Goal: Task Accomplishment & Management: Use online tool/utility

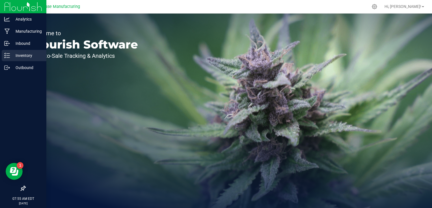
click at [3, 56] on div "Inventory" at bounding box center [24, 55] width 45 height 11
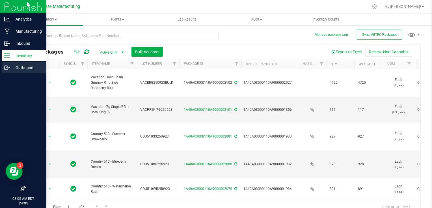
click at [11, 66] on p "Outbound" at bounding box center [27, 67] width 34 height 7
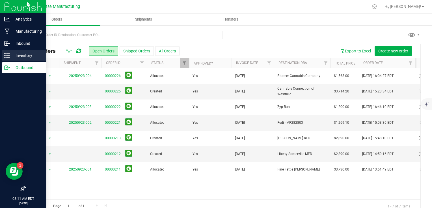
click at [11, 56] on p "Inventory" at bounding box center [27, 55] width 34 height 7
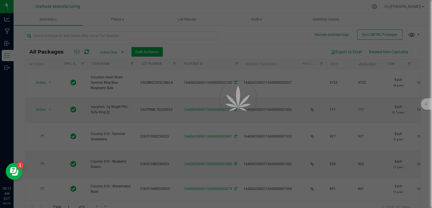
click at [60, 36] on div at bounding box center [216, 104] width 432 height 208
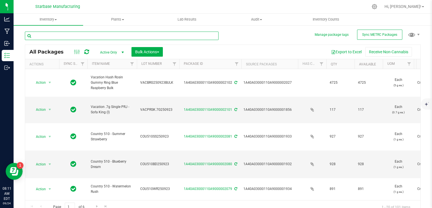
click at [64, 36] on input "text" at bounding box center [122, 36] width 194 height 8
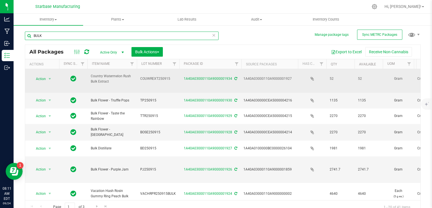
scroll to position [262, 0]
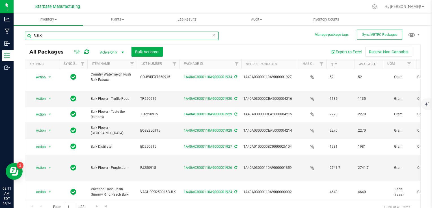
click at [97, 36] on input "BULK" at bounding box center [122, 36] width 194 height 8
click at [96, 36] on input "BULK" at bounding box center [122, 36] width 194 height 8
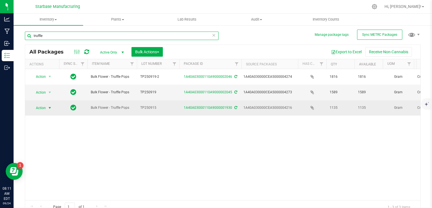
type input "truffle"
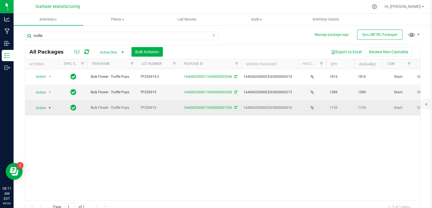
click at [50, 107] on span "select" at bounding box center [49, 108] width 5 height 5
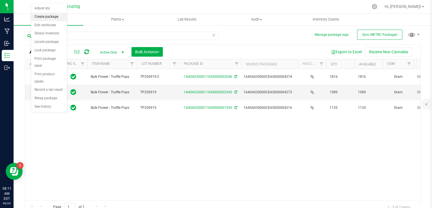
click at [49, 16] on li "Create package" at bounding box center [49, 17] width 36 height 8
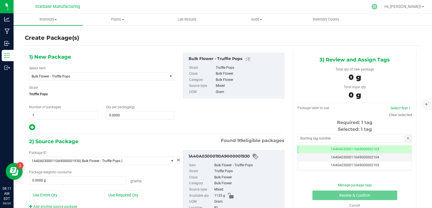
click at [377, 7] on icon at bounding box center [374, 7] width 6 height 6
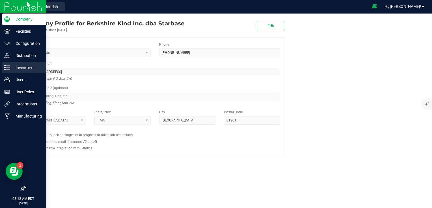
click at [14, 68] on p "Inventory" at bounding box center [27, 67] width 34 height 7
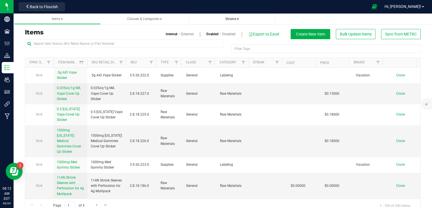
click at [234, 18] on span "Strains" at bounding box center [232, 19] width 14 height 4
click at [227, 43] on span "Create new strain" at bounding box center [212, 42] width 31 height 5
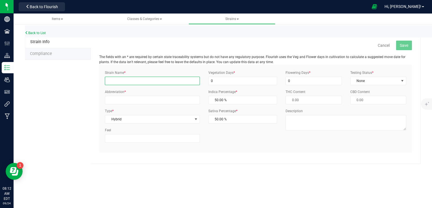
click at [155, 82] on input "Strain Name *" at bounding box center [152, 81] width 95 height 8
type input "Tropic Popz"
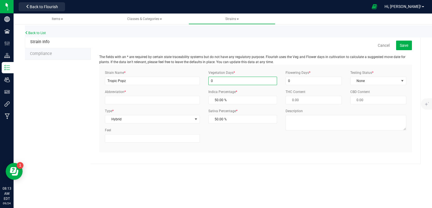
click at [226, 77] on input "0" at bounding box center [242, 81] width 69 height 8
type input "65"
click at [320, 78] on input "0" at bounding box center [313, 81] width 56 height 8
type input "65"
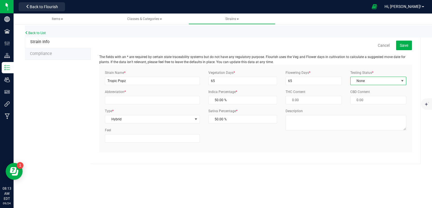
click at [392, 80] on span "None" at bounding box center [374, 81] width 48 height 8
click at [384, 98] on li "ThirdParty" at bounding box center [377, 99] width 55 height 8
click at [139, 121] on span "Hybrid" at bounding box center [148, 120] width 87 height 8
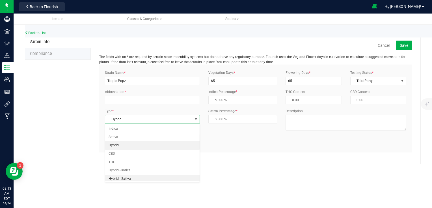
click at [138, 178] on li "Hybrid - Sativa" at bounding box center [152, 179] width 94 height 8
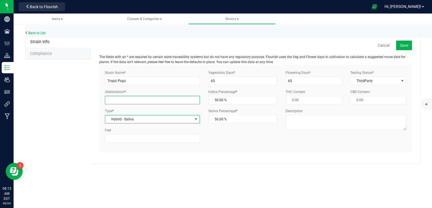
click at [128, 101] on input "Abbreviation *" at bounding box center [152, 100] width 95 height 8
type input "TPZ"
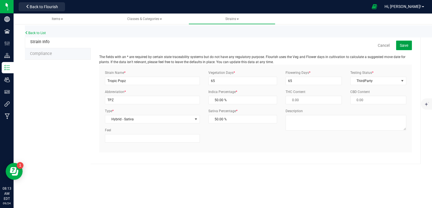
click at [405, 46] on span "Save" at bounding box center [403, 45] width 8 height 5
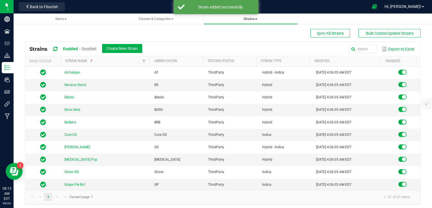
click at [249, 20] on span "Strains" at bounding box center [250, 19] width 14 height 4
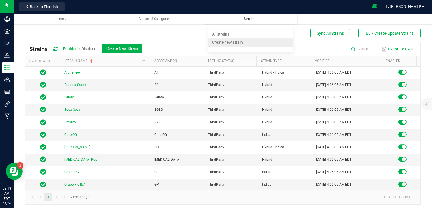
click at [245, 42] on li "Create new strain" at bounding box center [250, 42] width 85 height 8
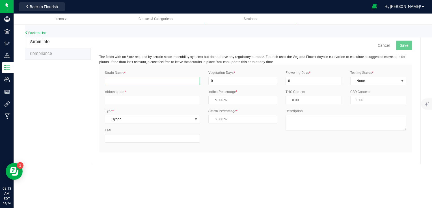
click at [120, 82] on input "Strain Name *" at bounding box center [152, 81] width 95 height 8
type input "Soda 31"
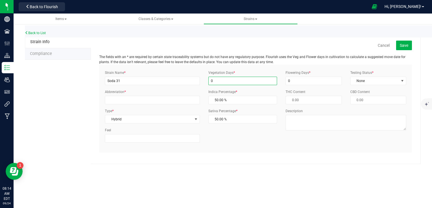
click at [214, 79] on input "0" at bounding box center [242, 81] width 69 height 8
type input "61"
click at [299, 80] on input "0" at bounding box center [313, 81] width 56 height 8
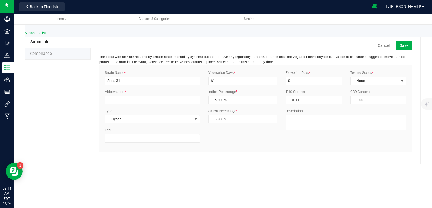
click at [299, 80] on input "0" at bounding box center [313, 81] width 56 height 8
type input "65"
click at [366, 77] on span "None" at bounding box center [374, 81] width 48 height 8
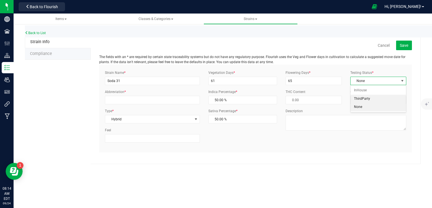
click at [367, 98] on li "ThirdParty" at bounding box center [377, 99] width 55 height 8
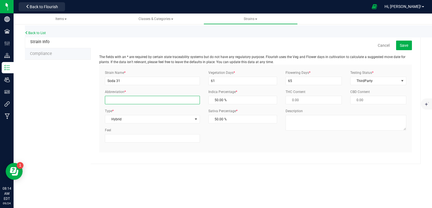
click at [142, 99] on input "Abbreviation *" at bounding box center [152, 100] width 95 height 8
type input "S31"
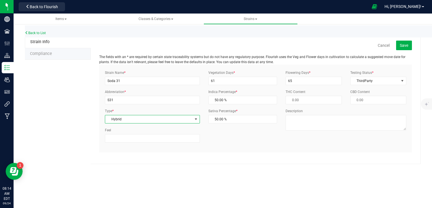
click at [186, 120] on span "Hybrid" at bounding box center [148, 120] width 87 height 8
click at [173, 172] on li "Hybrid - Indica" at bounding box center [152, 171] width 94 height 8
click at [246, 145] on div "Strain Name * Soda 31 Abbreviation * S31 Type * Hybrid - Indica Select Indica S…" at bounding box center [256, 108] width 310 height 77
click at [405, 44] on span "Save" at bounding box center [403, 45] width 8 height 5
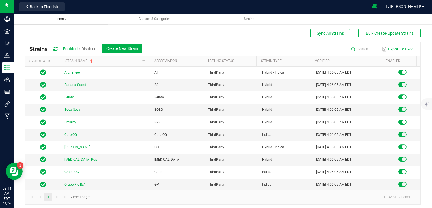
click at [60, 19] on span "Items" at bounding box center [60, 19] width 11 height 4
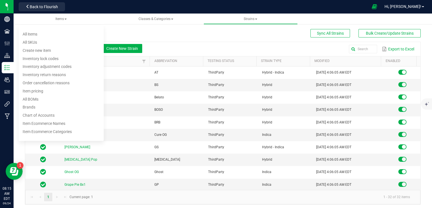
click at [162, 47] on div "Export to Excel" at bounding box center [280, 49] width 269 height 10
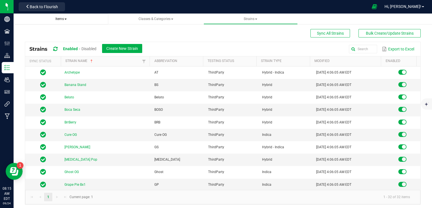
click at [58, 21] on link "Items All items All SKUs Create new item Inventory lock codes Inventory adjustm…" at bounding box center [61, 19] width 94 height 11
click at [59, 19] on span "Items" at bounding box center [60, 19] width 11 height 4
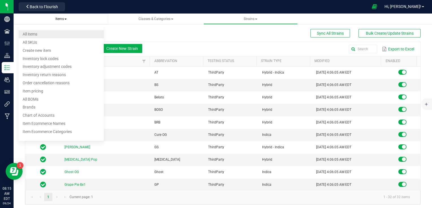
click at [50, 34] on li "All items" at bounding box center [61, 34] width 85 height 8
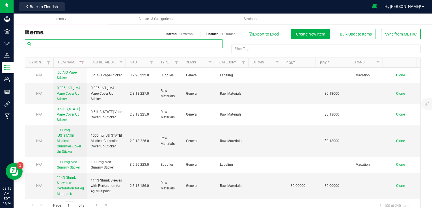
click at [173, 43] on input "text" at bounding box center [124, 44] width 198 height 8
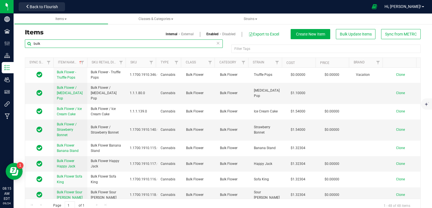
scroll to position [245, 0]
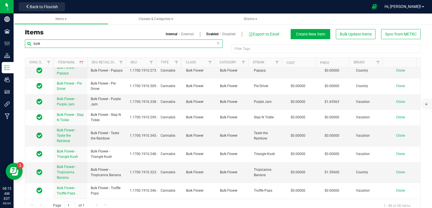
click at [79, 47] on input "bulk" at bounding box center [124, 44] width 198 height 8
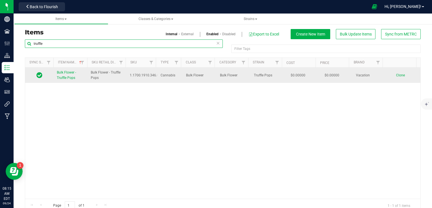
type input "truffle"
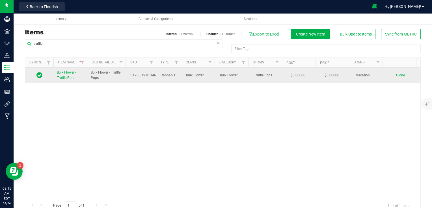
click at [396, 75] on span "Clone" at bounding box center [400, 75] width 9 height 4
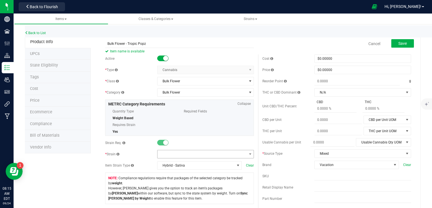
type input "Bulk Flower - Tropic Popz"
click at [207, 155] on span at bounding box center [201, 155] width 89 height 8
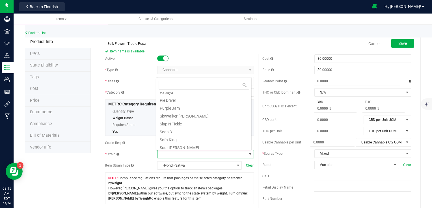
scroll to position [197, 0]
click at [196, 128] on li "Tropic Popz" at bounding box center [203, 129] width 95 height 8
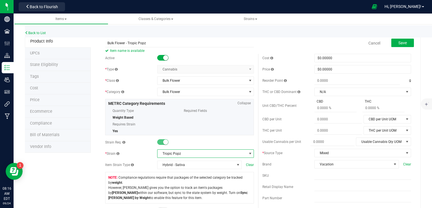
scroll to position [0, 0]
click at [133, 44] on input "Bulk Flower - Tropic Popz" at bounding box center [179, 44] width 149 height 8
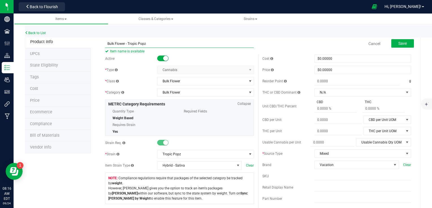
click at [133, 44] on input "Bulk Flower - Tropic Popz" at bounding box center [179, 44] width 149 height 8
click at [258, 131] on div "Cost $0.00000 0 Price $0.00000 0 Reorder Point g THC or CBD Dominant" at bounding box center [336, 166] width 157 height 223
click at [331, 187] on input "text" at bounding box center [362, 188] width 97 height 8
paste input "Bulk Flower - Tropic Popz"
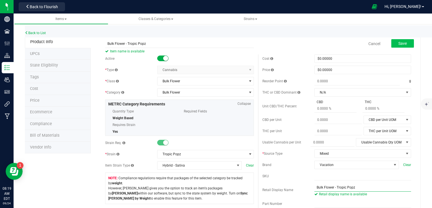
type input "Bulk Flower - Tropic Popz"
click at [398, 44] on span "Save" at bounding box center [402, 43] width 8 height 5
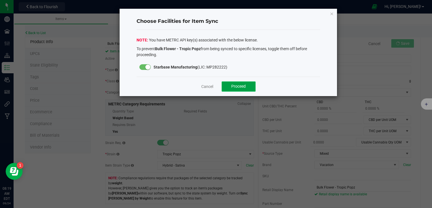
click at [243, 87] on span "Proceed" at bounding box center [238, 86] width 14 height 5
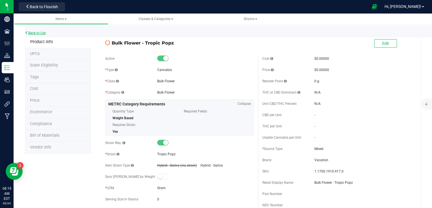
click at [41, 32] on link "Back to List" at bounding box center [35, 33] width 21 height 4
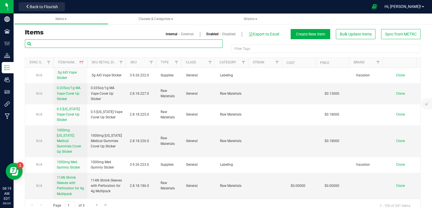
click at [94, 46] on input "text" at bounding box center [124, 44] width 198 height 8
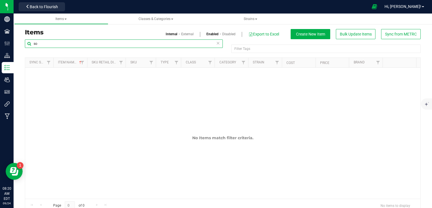
type input "s"
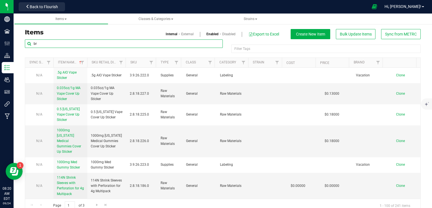
click at [98, 44] on div "Items Classes & Categories Strains Items Internal External Enabled Disabled Exp…" at bounding box center [223, 111] width 418 height 195
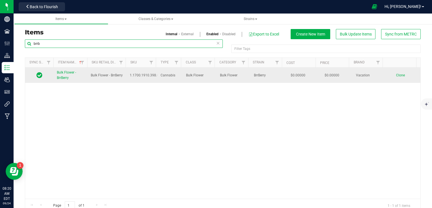
type input "brrb"
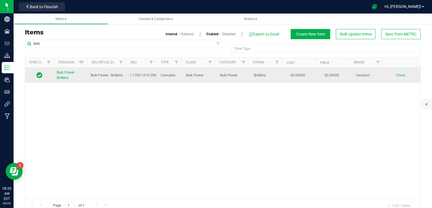
click at [66, 75] on link "Bulk Flower - BrrBerry" at bounding box center [70, 75] width 27 height 11
click at [396, 75] on span "Clone" at bounding box center [400, 75] width 9 height 4
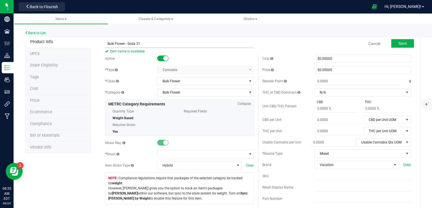
click at [138, 41] on input "Bulk Flower - Soda 31" at bounding box center [179, 44] width 149 height 8
click at [138, 42] on input "Bulk Flower - Soda 31" at bounding box center [179, 44] width 149 height 8
type input "Bulk Flower - Soda 31"
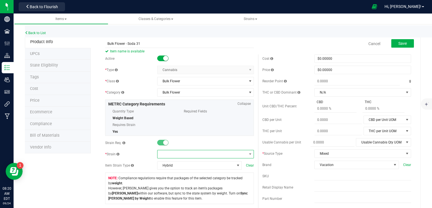
click at [223, 155] on span at bounding box center [201, 155] width 89 height 8
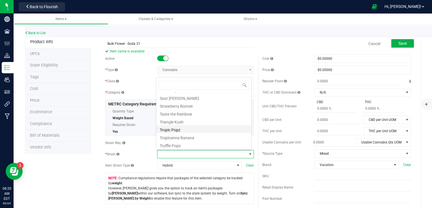
scroll to position [168, 0]
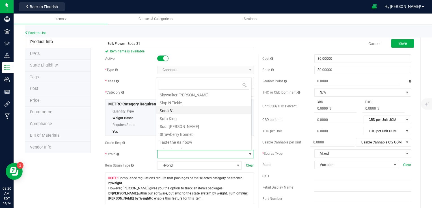
click at [199, 110] on li "Soda 31" at bounding box center [203, 110] width 95 height 8
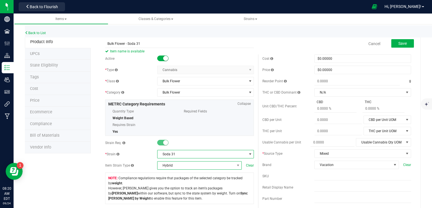
click at [208, 164] on span "Hybrid" at bounding box center [195, 166] width 77 height 8
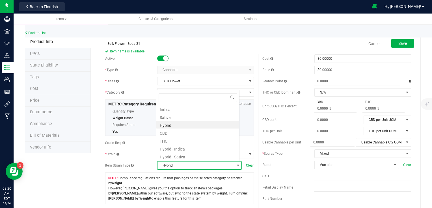
scroll to position [8, 82]
click at [205, 150] on li "Hybrid - Indica" at bounding box center [197, 149] width 83 height 8
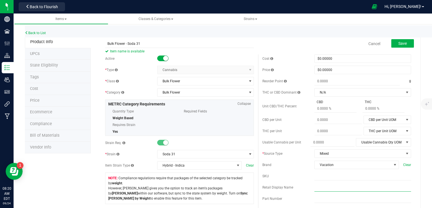
click at [318, 187] on input "text" at bounding box center [362, 188] width 97 height 8
paste input "Bulk Flower - Soda 31"
type input "Bulk Flower - Soda 31"
click at [298, 172] on div "SKU" at bounding box center [336, 176] width 149 height 8
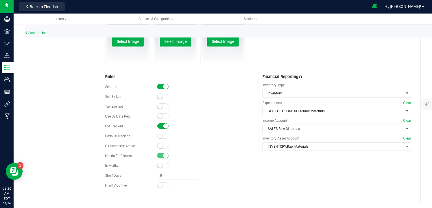
scroll to position [0, 0]
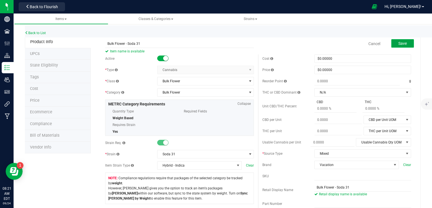
click at [398, 41] on span "Save" at bounding box center [402, 43] width 8 height 5
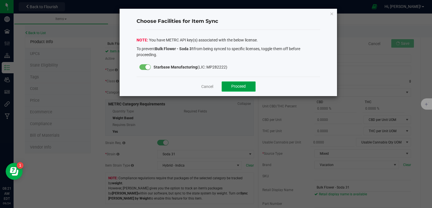
click at [250, 86] on button "Proceed" at bounding box center [238, 87] width 34 height 10
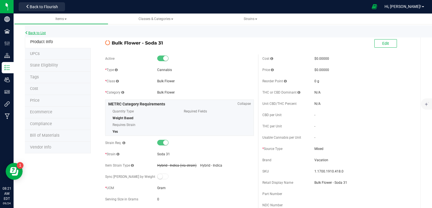
click at [41, 33] on link "Back to List" at bounding box center [35, 33] width 21 height 4
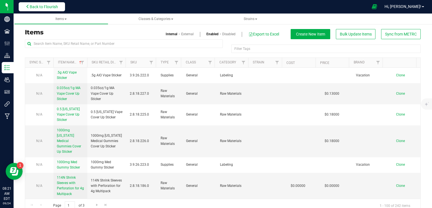
click at [43, 6] on span "Back to Flourish" at bounding box center [44, 7] width 28 height 5
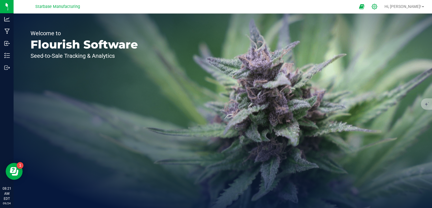
click at [377, 8] on icon at bounding box center [374, 7] width 6 height 6
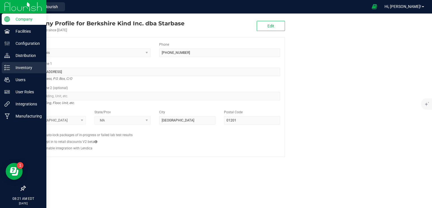
click at [9, 70] on icon at bounding box center [7, 68] width 6 height 6
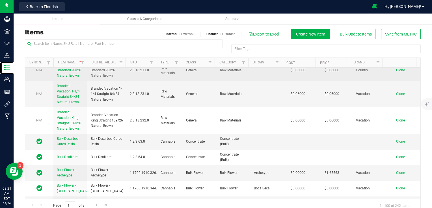
scroll to position [694, 0]
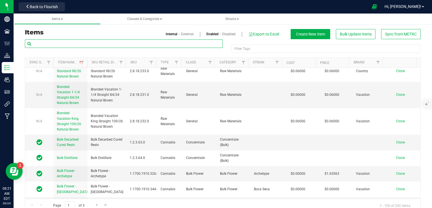
click at [92, 44] on input "text" at bounding box center [124, 44] width 198 height 8
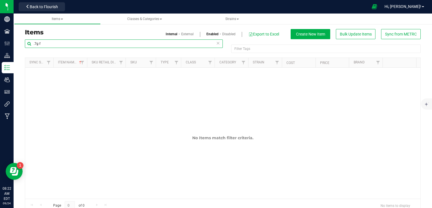
drag, startPoint x: 86, startPoint y: 44, endPoint x: 29, endPoint y: 44, distance: 57.3
click at [29, 44] on input ".7g f" at bounding box center [124, 44] width 198 height 8
click at [70, 45] on input ".7g f" at bounding box center [124, 44] width 198 height 8
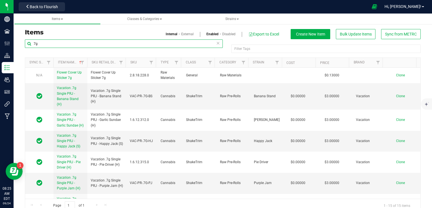
type input "7g"
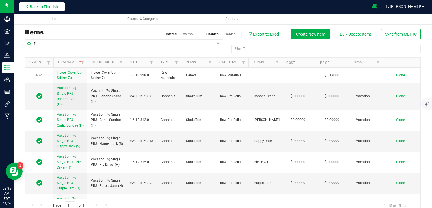
click at [53, 5] on span "Back to Flourish" at bounding box center [44, 7] width 28 height 5
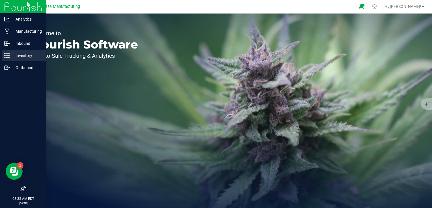
click at [8, 56] on icon at bounding box center [7, 56] width 6 height 6
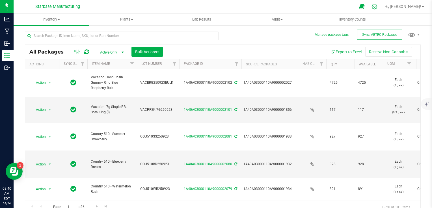
click at [377, 6] on icon at bounding box center [374, 7] width 6 height 6
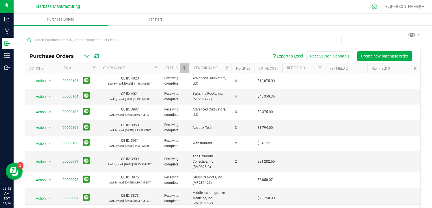
click at [377, 6] on icon at bounding box center [373, 6] width 5 height 5
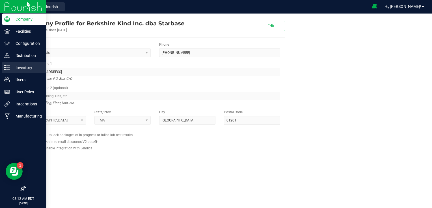
click at [6, 72] on div "Inventory" at bounding box center [24, 67] width 45 height 11
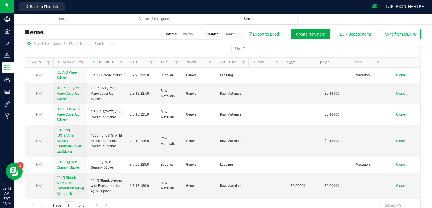
click at [254, 18] on span "Strains" at bounding box center [250, 19] width 14 height 4
click at [245, 34] on li "All strains" at bounding box center [250, 34] width 85 height 8
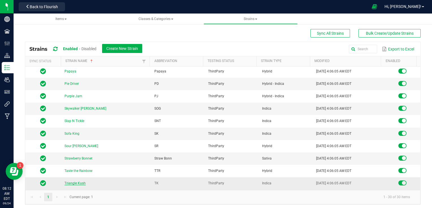
scroll to position [249, 0]
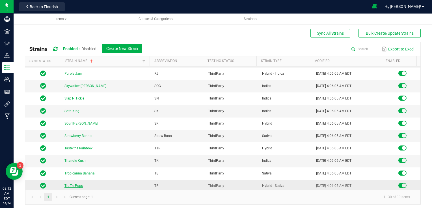
click at [78, 184] on link "Truffle Pops" at bounding box center [73, 186] width 18 height 4
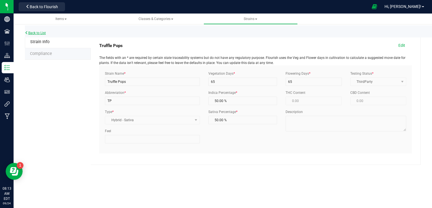
click at [28, 32] on link "Back to List" at bounding box center [35, 33] width 21 height 4
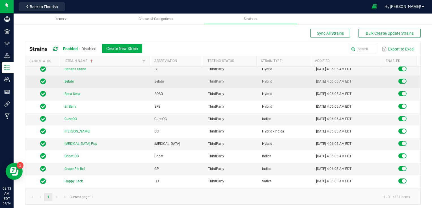
scroll to position [28, 0]
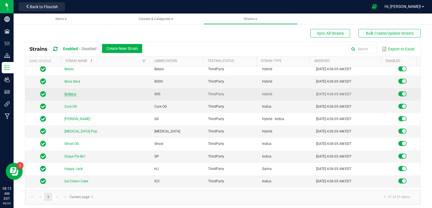
click at [71, 94] on link "BrrBerry" at bounding box center [70, 94] width 12 height 4
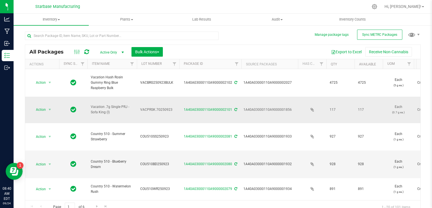
drag, startPoint x: 110, startPoint y: 107, endPoint x: 89, endPoint y: 100, distance: 22.5
click at [89, 100] on td "Vacation .7g Single PRJ - Sofa King (I)" at bounding box center [111, 110] width 49 height 27
copy span "Vacation .7g Single PRJ - Sofa King (I)"
click at [377, 6] on icon at bounding box center [373, 6] width 5 height 5
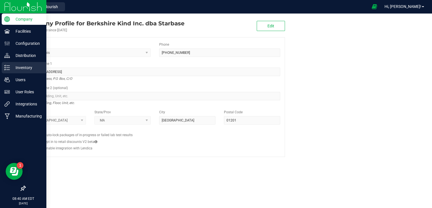
click at [8, 68] on icon at bounding box center [7, 68] width 6 height 6
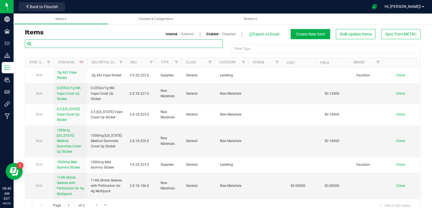
click at [65, 42] on input "text" at bounding box center [124, 44] width 198 height 8
paste input "Vacation .7g Single PRJ - Sofa King (I)"
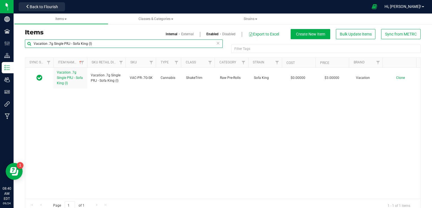
drag, startPoint x: 97, startPoint y: 45, endPoint x: 69, endPoint y: 45, distance: 27.4
click at [69, 45] on input "Vacation .7g Single PRJ - Sofa King (I)" at bounding box center [124, 44] width 198 height 8
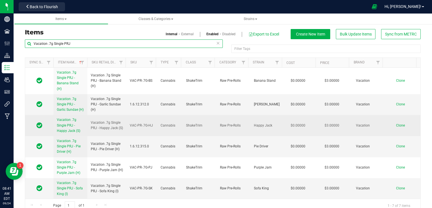
type input "Vacation .7g Single PRJ"
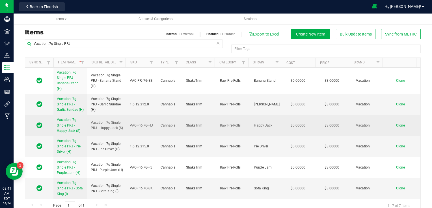
click at [396, 128] on span "Clone" at bounding box center [400, 126] width 9 height 4
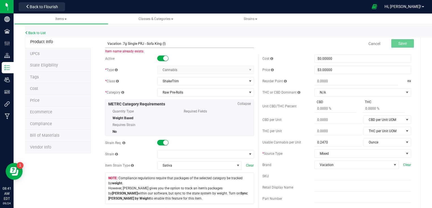
click at [162, 44] on input "Vacation .7g Single PRJ - Sofa King (I)" at bounding box center [179, 44] width 149 height 8
drag, startPoint x: 159, startPoint y: 42, endPoint x: 145, endPoint y: 43, distance: 13.9
click at [145, 43] on input "Vacation .7g Single PRJ - Sofa King (S)" at bounding box center [179, 44] width 149 height 8
click at [147, 42] on input "Vacation .7g Single PRJ - Truffle Popz (S)" at bounding box center [179, 44] width 149 height 8
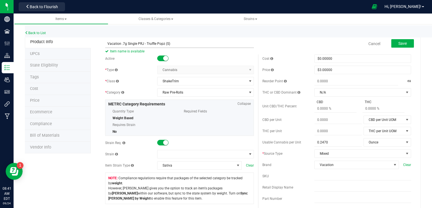
click at [146, 43] on input "Vacation .7g Single PRJ - Truffle Popz (S)" at bounding box center [179, 44] width 149 height 8
type input "Vacation .7g Single PRJ - Truffle Popz (S)"
click at [197, 155] on span at bounding box center [201, 155] width 89 height 8
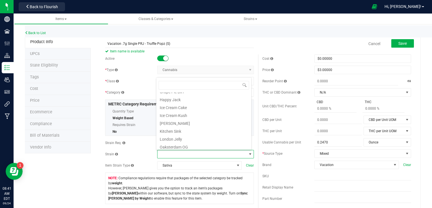
scroll to position [197, 0]
click at [195, 145] on li "Truffle Pops" at bounding box center [203, 145] width 95 height 8
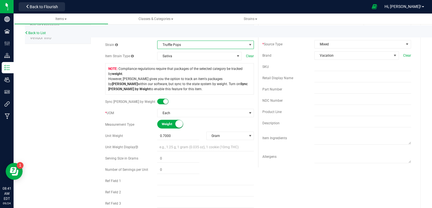
scroll to position [113, 0]
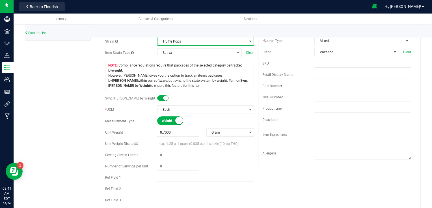
click at [322, 73] on input "text" at bounding box center [362, 75] width 97 height 8
paste input "Vacation .7g Single PRJ - Truffle Popz (S)"
type input "Vacation .7g Single PRJ - Truffle Popz (S)"
click at [304, 123] on div "Description" at bounding box center [336, 120] width 149 height 8
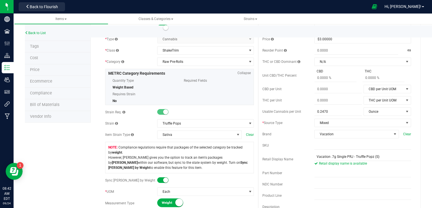
scroll to position [0, 0]
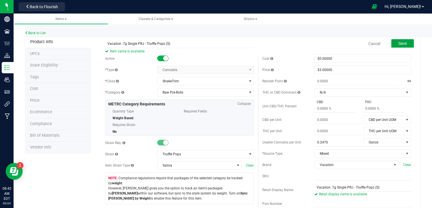
click at [401, 42] on span "Save" at bounding box center [402, 43] width 8 height 5
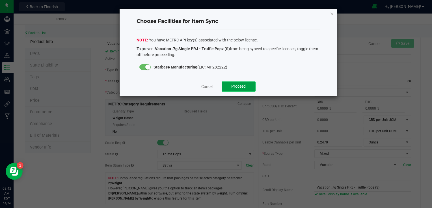
click at [247, 87] on button "Proceed" at bounding box center [238, 87] width 34 height 10
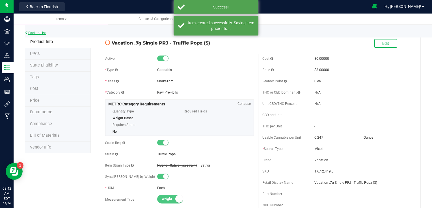
click at [40, 32] on link "Back to List" at bounding box center [35, 33] width 21 height 4
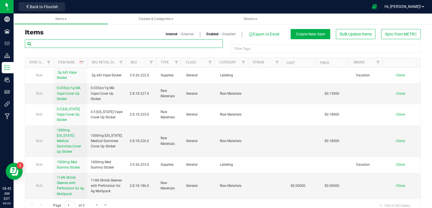
click at [81, 41] on input "text" at bounding box center [124, 44] width 198 height 8
type input "t"
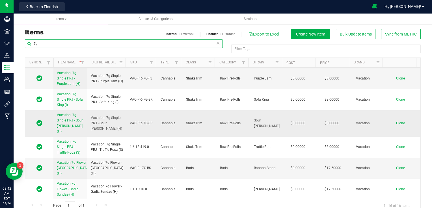
scroll to position [141, 0]
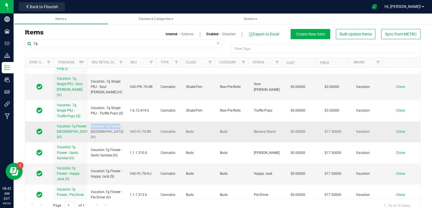
drag, startPoint x: 119, startPoint y: 128, endPoint x: 90, endPoint y: 129, distance: 28.6
click at [91, 129] on span "Vacation 7g Flower - [GEOGRAPHIC_DATA] (H)" at bounding box center [107, 132] width 32 height 16
copy span "Vacation 7g Flower"
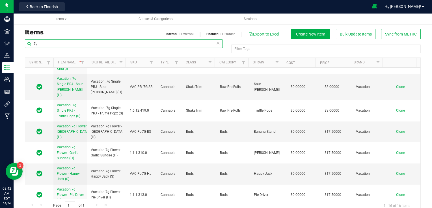
click at [74, 44] on input "7g" at bounding box center [124, 44] width 198 height 8
paste input "Vacation 7g Flower"
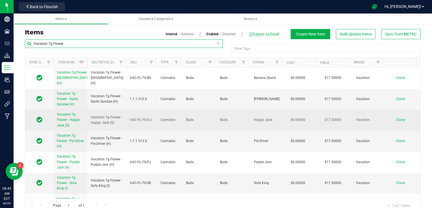
type input "Vacation 7g Flower"
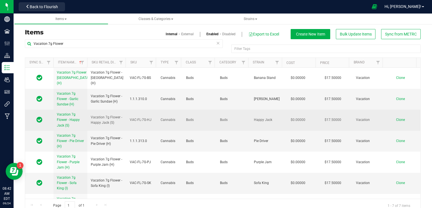
click at [396, 119] on span "Clone" at bounding box center [400, 120] width 9 height 4
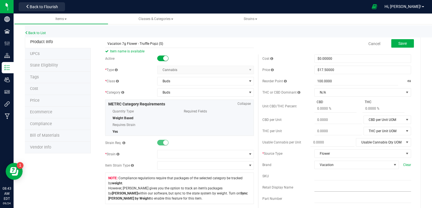
type input "Vacation 7g Flower - Truffle Popz (S)"
click at [328, 188] on input "text" at bounding box center [362, 188] width 97 height 8
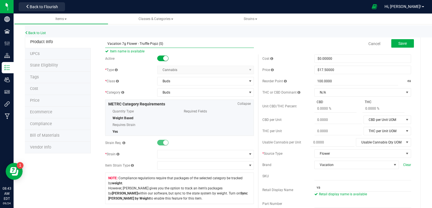
click at [141, 42] on input "Vacation 7g Flower - Truffle Popz (S)" at bounding box center [179, 44] width 149 height 8
click at [327, 190] on input "va" at bounding box center [362, 188] width 97 height 8
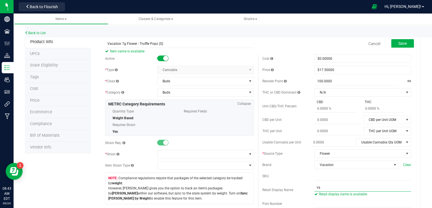
click at [327, 190] on input "va" at bounding box center [362, 188] width 97 height 8
paste input "Vacation 7g Flower - Truffle Popz (S)"
type input "Vacation 7g Flower - Truffle Popz (S)"
click at [179, 153] on span at bounding box center [201, 155] width 89 height 8
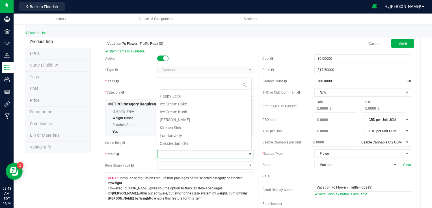
scroll to position [197, 0]
click at [185, 145] on li "Truffle Pops" at bounding box center [203, 145] width 95 height 8
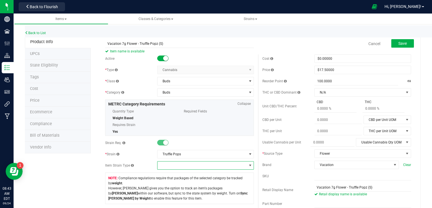
click at [201, 168] on span at bounding box center [201, 166] width 89 height 8
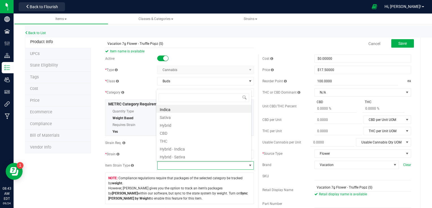
scroll to position [8, 94]
click at [196, 156] on li "Hybrid - Sativa" at bounding box center [203, 157] width 95 height 8
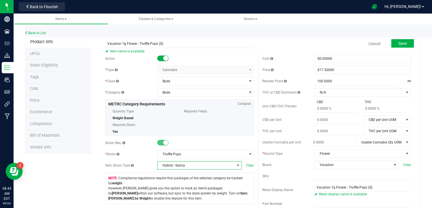
click at [229, 50] on span "Item name is available" at bounding box center [179, 51] width 149 height 7
click at [202, 166] on span "Hybrid - Sativa" at bounding box center [195, 166] width 77 height 8
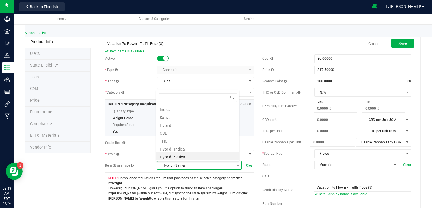
scroll to position [8, 82]
click at [184, 118] on li "Sativa" at bounding box center [197, 117] width 83 height 8
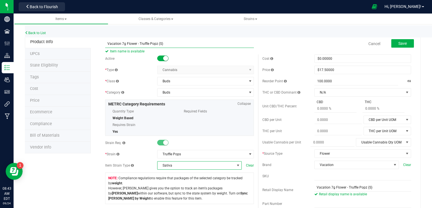
click at [147, 41] on input "Vacation 7g Flower - Truffle Popz (S)" at bounding box center [179, 44] width 149 height 8
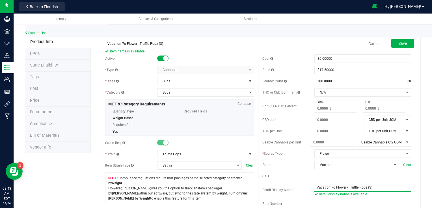
click at [332, 188] on input "Vacation 7g Flower - Truffle Popz (S)" at bounding box center [362, 188] width 97 height 8
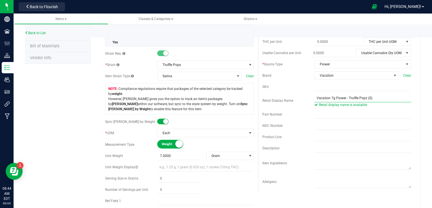
scroll to position [0, 0]
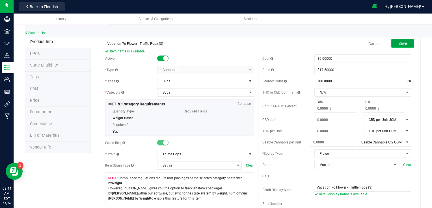
click at [398, 44] on span "Save" at bounding box center [402, 43] width 8 height 5
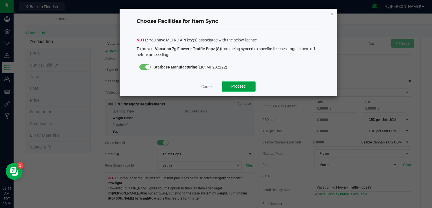
click at [240, 86] on span "Proceed" at bounding box center [238, 86] width 14 height 5
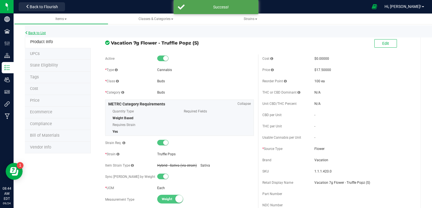
click at [38, 32] on link "Back to List" at bounding box center [35, 33] width 21 height 4
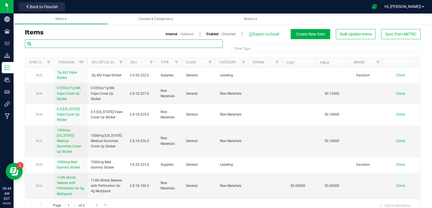
click at [61, 45] on input "text" at bounding box center [124, 44] width 198 height 8
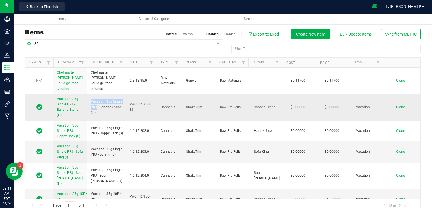
drag, startPoint x: 96, startPoint y: 101, endPoint x: 88, endPoint y: 99, distance: 8.6
click at [88, 99] on td "Vacation .35g Single PRJ - Banana Stand (H)" at bounding box center [106, 107] width 39 height 27
copy span "Vacation .35g Single PRJ"
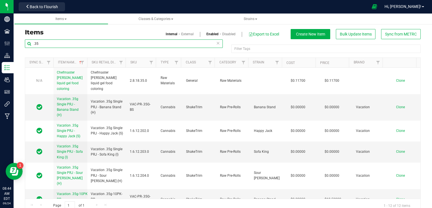
click at [55, 45] on input ".35" at bounding box center [124, 44] width 198 height 8
paste input "Vacation .35g Single PRJ"
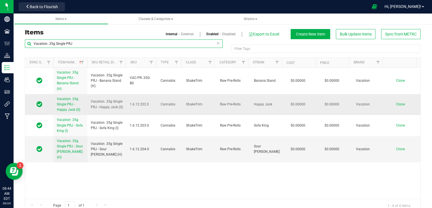
type input "Vacation .35g Single PRJ"
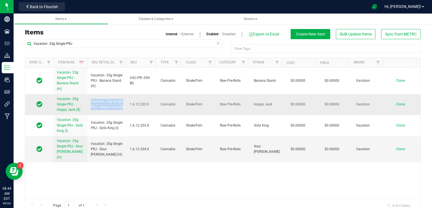
drag, startPoint x: 95, startPoint y: 109, endPoint x: 90, endPoint y: 95, distance: 14.5
click at [90, 95] on td "Vacation .35g Single PRJ - Happy Jack (S)" at bounding box center [106, 104] width 39 height 21
copy span "Vacation .35g Single PRJ - Happy Jack (S)"
click at [396, 104] on span "Clone" at bounding box center [400, 105] width 9 height 4
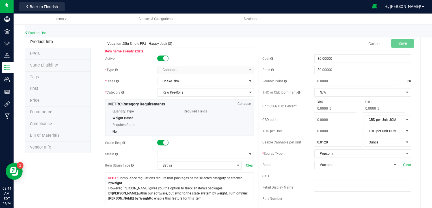
drag, startPoint x: 164, startPoint y: 43, endPoint x: 156, endPoint y: 43, distance: 8.2
click at [156, 43] on input "Vacation .35g Single PRJ - Happy Jack (S)" at bounding box center [179, 44] width 149 height 8
drag, startPoint x: 165, startPoint y: 43, endPoint x: 148, endPoint y: 46, distance: 17.6
click at [148, 46] on input "Vacation .35g Single PRJ - Happy Jack (S)" at bounding box center [179, 44] width 149 height 8
click at [151, 43] on input "Vacation .35g Single PRJ - Truffle Popz (S)" at bounding box center [179, 44] width 149 height 8
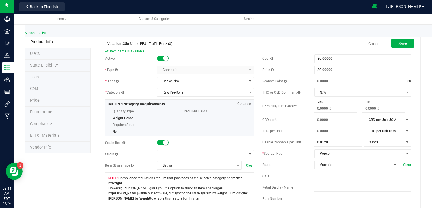
click at [151, 43] on input "Vacation .35g Single PRJ - Truffle Popz (S)" at bounding box center [179, 44] width 149 height 8
click at [147, 43] on input "Vacation .35g Single PRJ - Tropic Popz (S)" at bounding box center [179, 44] width 149 height 8
type input "Vacation .35g Single PRJ - Tropic Popz (S)"
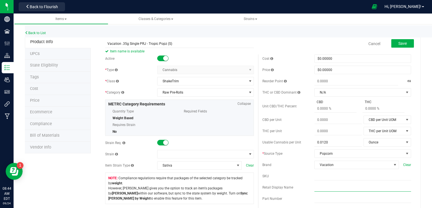
click at [329, 188] on input "text" at bounding box center [362, 188] width 97 height 8
paste input "Vacation .35g Single PRJ - Tropic Popz (S)"
type input "Vacation .35g Single PRJ - Tropic Popz (S)"
click at [393, 46] on button "Save" at bounding box center [402, 43] width 23 height 8
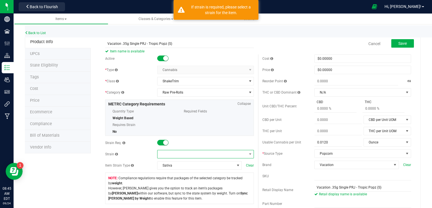
click at [203, 153] on span at bounding box center [201, 155] width 89 height 8
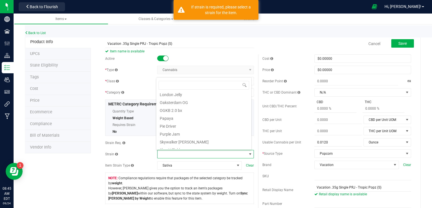
scroll to position [197, 0]
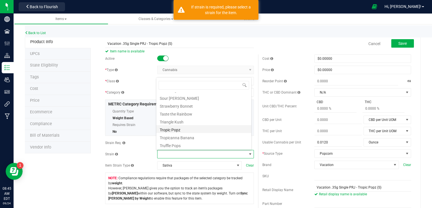
click at [185, 128] on li "Tropic Popz" at bounding box center [203, 129] width 95 height 8
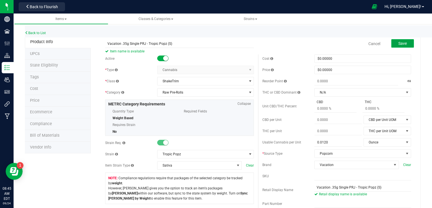
click at [398, 45] on span "Save" at bounding box center [402, 43] width 8 height 5
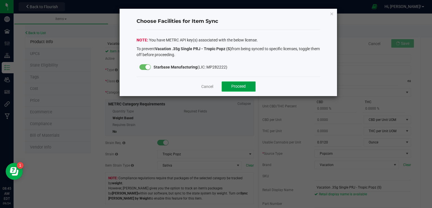
click at [247, 87] on button "Proceed" at bounding box center [238, 87] width 34 height 10
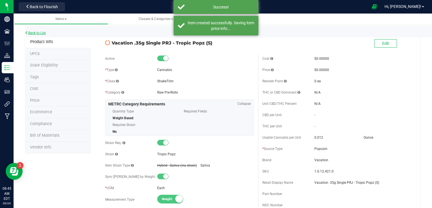
click at [42, 32] on link "Back to List" at bounding box center [35, 33] width 21 height 4
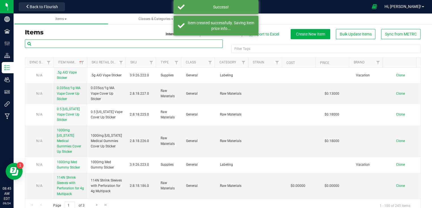
click at [87, 44] on input "text" at bounding box center [124, 44] width 198 height 8
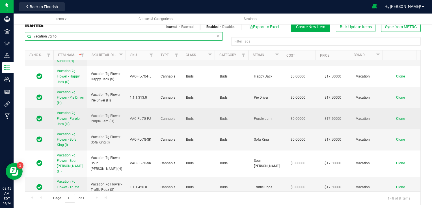
scroll to position [10, 0]
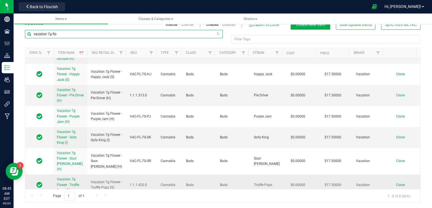
type input "vacation 7g flo"
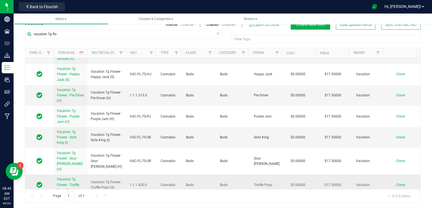
click at [71, 178] on span "Vacation 7g Flower - Truffle Popz (S)" at bounding box center [68, 185] width 22 height 15
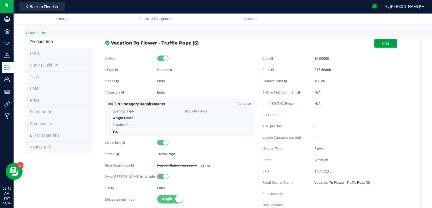
click at [383, 43] on span "Edit" at bounding box center [385, 43] width 7 height 5
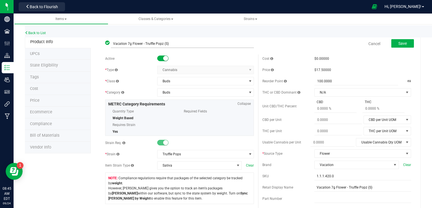
click at [149, 43] on input "Vacation 7g Flower - Truffle Popz (S)" at bounding box center [182, 44] width 143 height 8
type input "Vacation 7g Flower - Tropic Popz (S)"
click at [349, 189] on input "Vacation 7g Flower - Truffle Popz (S)" at bounding box center [362, 188] width 97 height 8
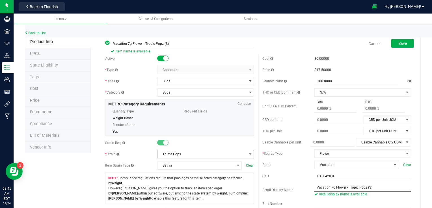
type input "Vacation 7g Flower - Tropic Popz (S)"
click at [222, 157] on span "Truffle Pops" at bounding box center [201, 155] width 89 height 8
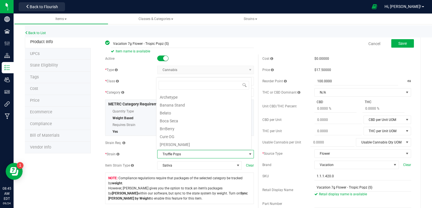
scroll to position [197, 0]
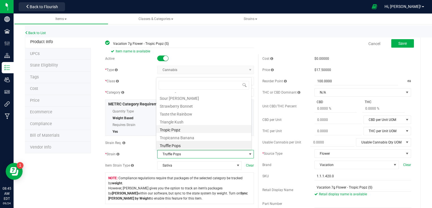
click at [200, 129] on li "Tropic Popz" at bounding box center [203, 129] width 95 height 8
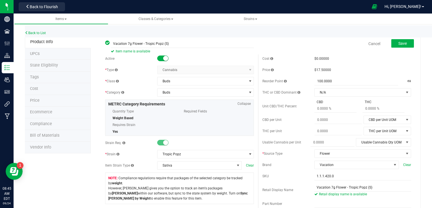
click at [191, 140] on div "Strain Req." at bounding box center [179, 143] width 149 height 8
click at [398, 44] on span "Save" at bounding box center [402, 43] width 8 height 5
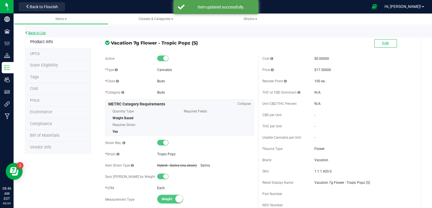
click at [37, 32] on link "Back to List" at bounding box center [35, 33] width 21 height 4
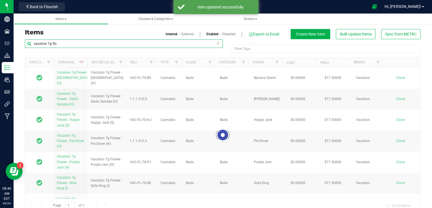
click at [72, 44] on input "vacation 7g flo" at bounding box center [124, 44] width 198 height 8
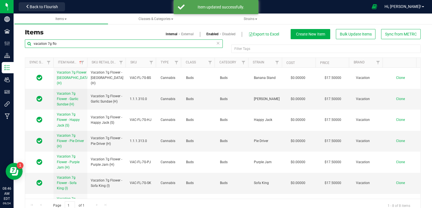
click at [72, 44] on input "vacation 7g flo" at bounding box center [124, 44] width 198 height 8
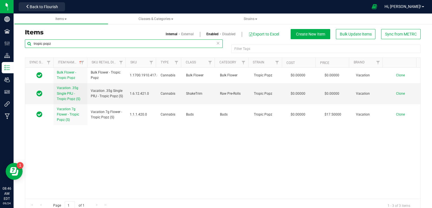
click at [65, 44] on input "tropic popz" at bounding box center [124, 44] width 198 height 8
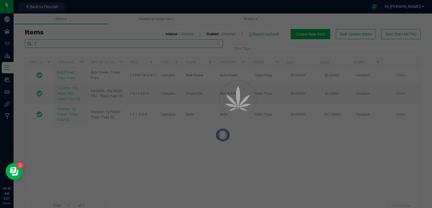
type input "."
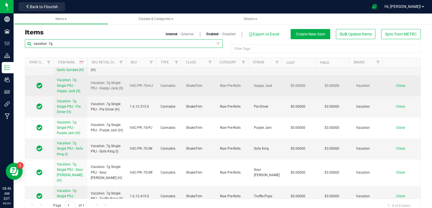
scroll to position [47, 0]
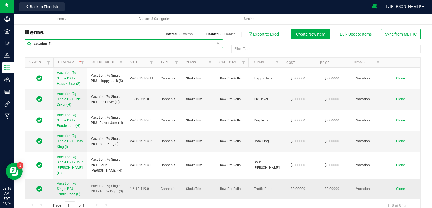
type input "vacation .7g"
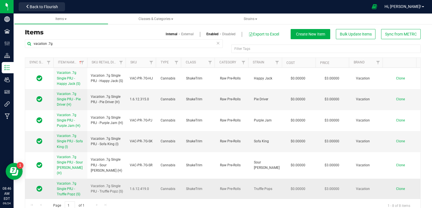
click at [68, 188] on span "Vacation .7g Single PRJ - Truffle Popz (S)" at bounding box center [68, 189] width 23 height 15
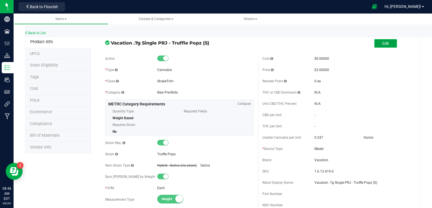
click at [385, 42] on button "Edit" at bounding box center [385, 43] width 23 height 8
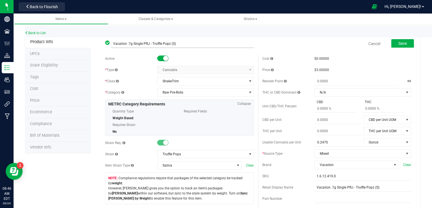
click at [153, 44] on input "Vacation .7g Single PRJ - Truffle Popz (S)" at bounding box center [182, 44] width 143 height 8
type input "Vacation .7g Single PRJ - Tropic Popz (S)"
click at [357, 190] on input "Vacation .7g Single PRJ - Truffle Popz (S)" at bounding box center [362, 188] width 97 height 8
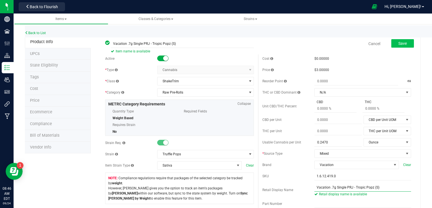
type input "Vacation .7g Single PRJ - Tropic Popz (S)"
click at [398, 45] on span "Save" at bounding box center [402, 43] width 8 height 5
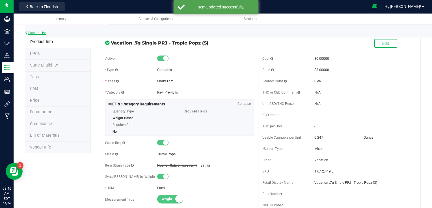
click at [44, 32] on link "Back to List" at bounding box center [35, 33] width 21 height 4
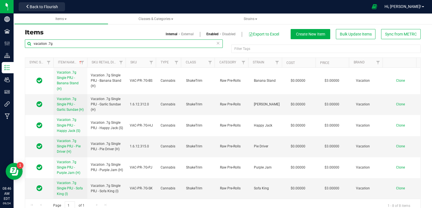
click at [68, 46] on input "vacation .7g" at bounding box center [124, 44] width 198 height 8
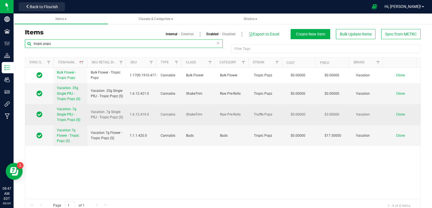
type input "tropic popz"
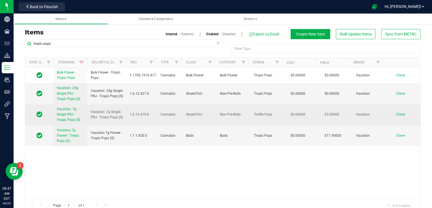
click at [67, 116] on span "Vacation .7g Single PRJ - Tropic Popz (S)" at bounding box center [68, 114] width 23 height 15
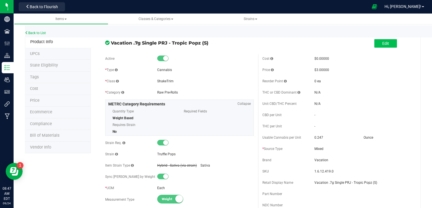
click at [397, 40] on span at bounding box center [405, 44] width 17 height 12
click at [384, 43] on span "Edit" at bounding box center [385, 43] width 7 height 5
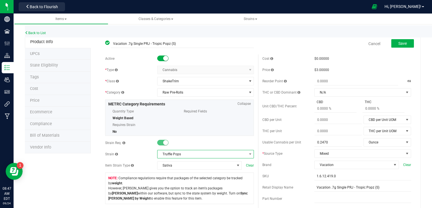
click at [210, 154] on span "Truffle Pops" at bounding box center [201, 155] width 89 height 8
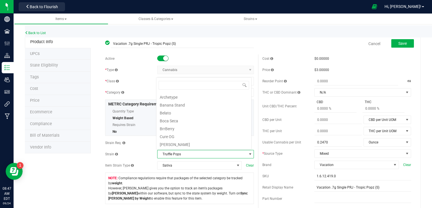
scroll to position [197, 0]
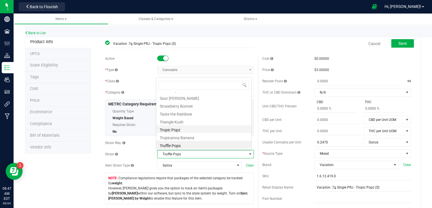
click at [196, 129] on li "Tropic Popz" at bounding box center [203, 129] width 95 height 8
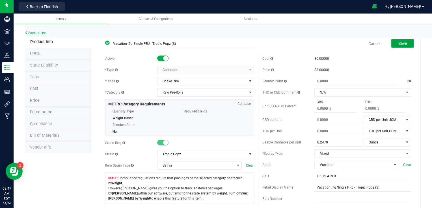
click at [398, 41] on span "Save" at bounding box center [402, 43] width 8 height 5
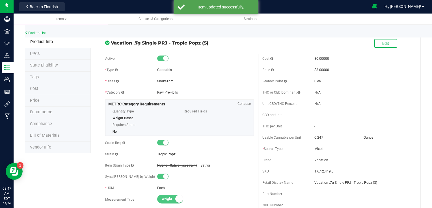
click at [35, 31] on div "Back to List" at bounding box center [241, 31] width 432 height 12
click at [36, 32] on link "Back to List" at bounding box center [35, 33] width 21 height 4
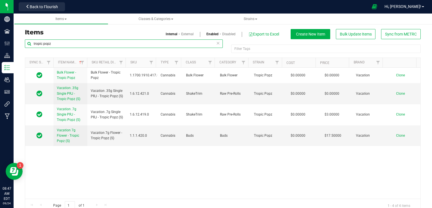
click at [89, 44] on input "tropic popz" at bounding box center [124, 44] width 198 height 8
click at [57, 44] on input "tropic popz" at bounding box center [124, 44] width 198 height 8
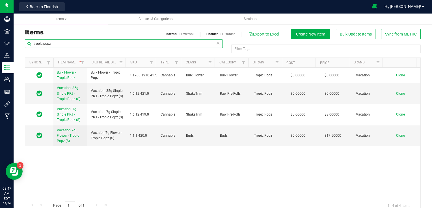
click at [57, 44] on input "tropic popz" at bounding box center [124, 44] width 198 height 8
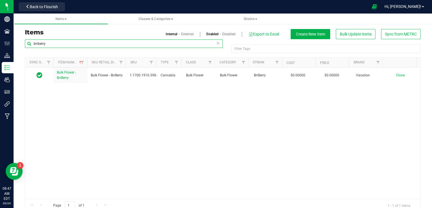
click at [55, 44] on input "brrberry" at bounding box center [124, 44] width 198 height 8
type input "soda 31"
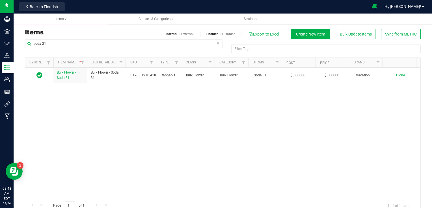
click at [216, 44] on icon at bounding box center [218, 43] width 4 height 7
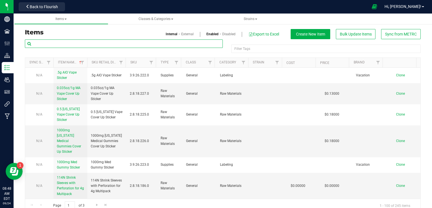
click at [164, 44] on input "text" at bounding box center [124, 44] width 198 height 8
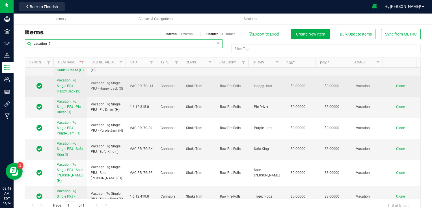
scroll to position [47, 0]
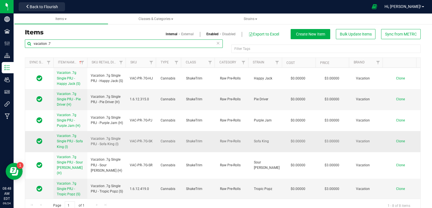
type input "vacation .7"
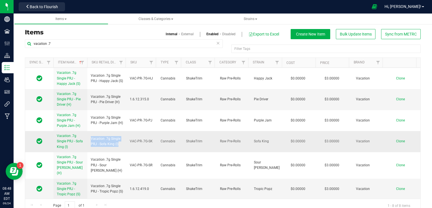
drag, startPoint x: 116, startPoint y: 149, endPoint x: 89, endPoint y: 144, distance: 27.3
click at [89, 144] on td "Vacation .7g Single PRJ - Sofa King (I)" at bounding box center [106, 141] width 39 height 21
copy span "Vacation .7g Single PRJ - Sofa King (I)"
click at [396, 144] on span "Clone" at bounding box center [400, 142] width 9 height 4
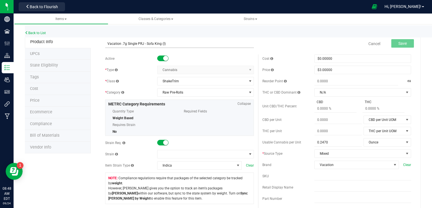
click at [159, 44] on input "Vacation .7g Single PRJ - Sofa King (I)" at bounding box center [179, 44] width 149 height 8
click at [149, 44] on input "Vacation .7g Single PRJ - Soda 31 (I)" at bounding box center [179, 44] width 149 height 8
type input "Vacation .7g Single PRJ - Soda 31 (I)"
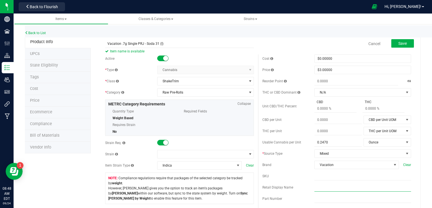
click at [321, 188] on input "text" at bounding box center [362, 188] width 97 height 8
paste input "Vacation .7g Single PRJ - Soda 31 (I)"
type input "Vacation .7g Single PRJ - Soda 31 (I)"
click at [191, 151] on span at bounding box center [201, 155] width 89 height 8
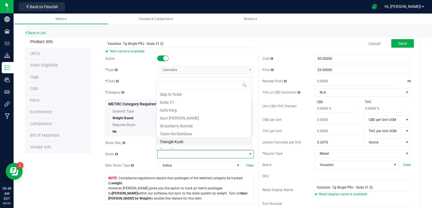
scroll to position [168, 0]
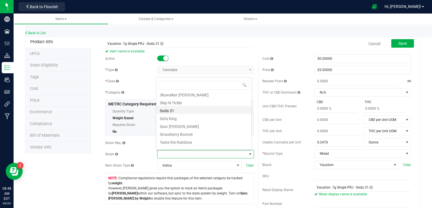
click at [181, 111] on li "Soda 31" at bounding box center [203, 110] width 95 height 8
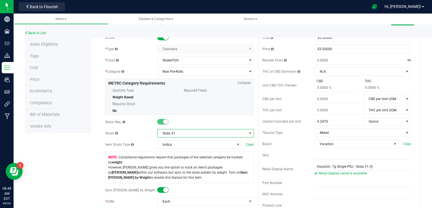
scroll to position [0, 0]
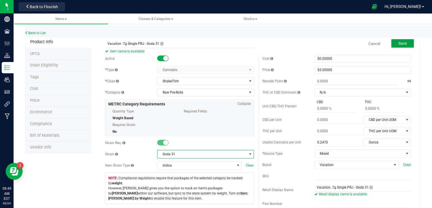
click at [398, 45] on span "Save" at bounding box center [402, 43] width 8 height 5
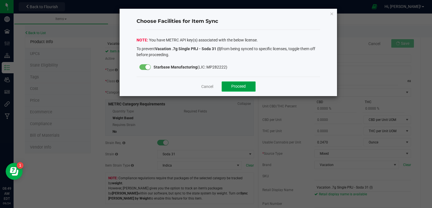
click at [251, 85] on button "Proceed" at bounding box center [238, 87] width 34 height 10
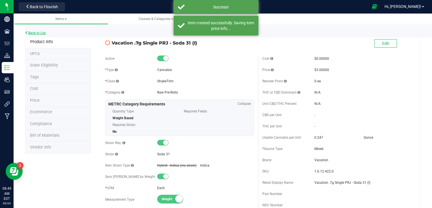
click at [44, 34] on link "Back to List" at bounding box center [35, 33] width 21 height 4
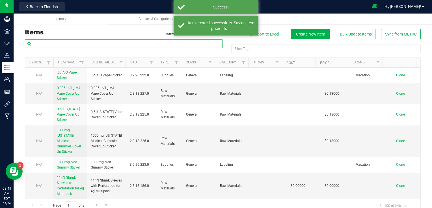
click at [68, 44] on input "text" at bounding box center [124, 44] width 198 height 8
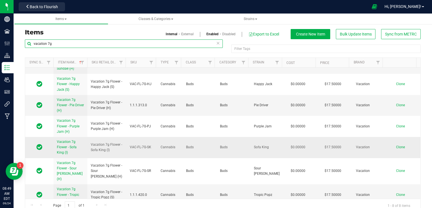
scroll to position [36, 0]
type input "vacation 7g"
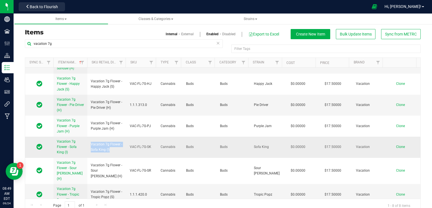
drag, startPoint x: 109, startPoint y: 149, endPoint x: 88, endPoint y: 144, distance: 21.7
click at [88, 144] on td "Vacation 7g Flower - Sofa King (I)" at bounding box center [106, 147] width 39 height 21
copy span "Vacation 7g Flower - Sofa King (I)"
click at [396, 145] on span "Clone" at bounding box center [400, 147] width 9 height 4
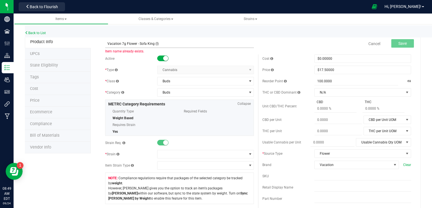
drag, startPoint x: 153, startPoint y: 44, endPoint x: 138, endPoint y: 44, distance: 14.4
click at [138, 44] on input "Vacation 7g Flower - Sofa King (I)" at bounding box center [179, 44] width 149 height 8
click at [142, 43] on input "Vacation 7g Flower - Soda 31 (I)" at bounding box center [179, 44] width 149 height 8
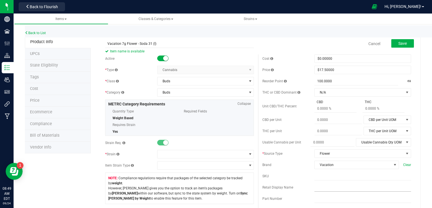
type input "Vacation 7g Flower - Soda 31 (I)"
click at [321, 189] on input "text" at bounding box center [362, 188] width 97 height 8
paste input "Vacation 7g Flower - Soda 31 (I)"
type input "Vacation 7g Flower - Soda 31 (I)"
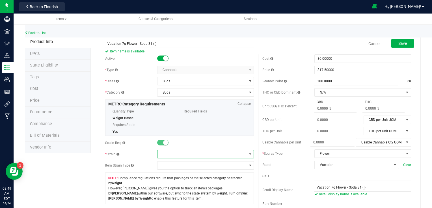
click at [191, 156] on span at bounding box center [201, 155] width 89 height 8
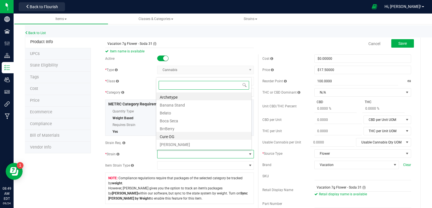
scroll to position [141, 0]
click at [183, 139] on li "Soda 31" at bounding box center [203, 137] width 95 height 8
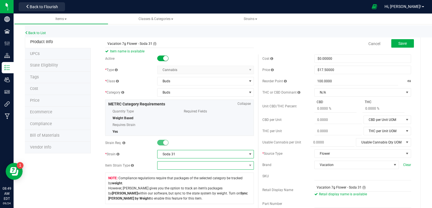
click at [185, 165] on span at bounding box center [201, 166] width 89 height 8
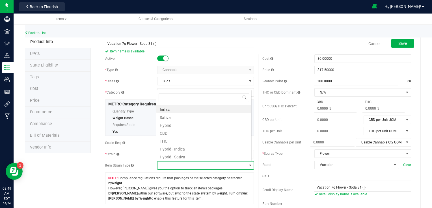
scroll to position [8, 94]
click at [177, 110] on li "Indica" at bounding box center [203, 109] width 95 height 8
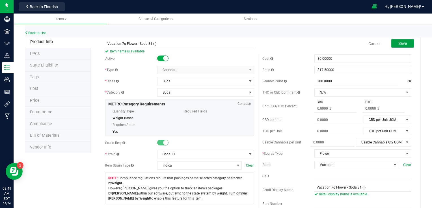
click at [403, 42] on button "Save" at bounding box center [402, 43] width 23 height 8
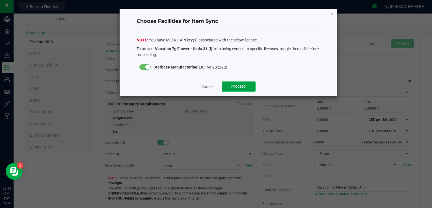
click at [236, 86] on span "Proceed" at bounding box center [238, 86] width 14 height 5
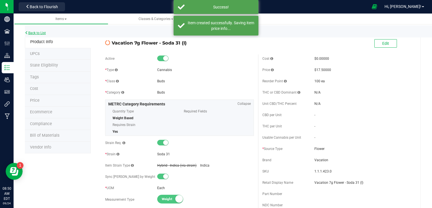
click at [40, 31] on link "Back to List" at bounding box center [35, 33] width 21 height 4
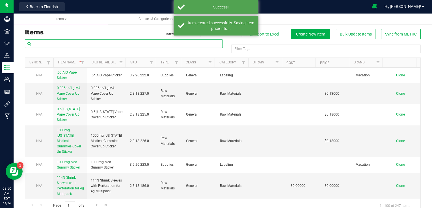
click at [56, 45] on input "text" at bounding box center [124, 44] width 198 height 8
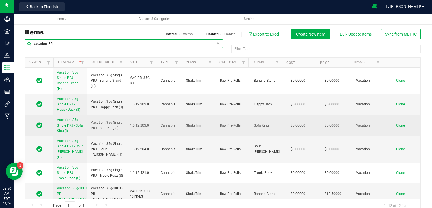
type input "vacation .35"
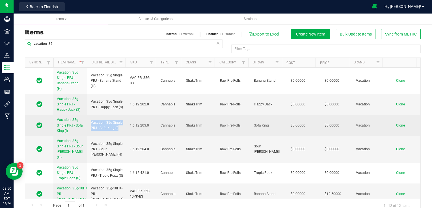
drag, startPoint x: 119, startPoint y: 127, endPoint x: 89, endPoint y: 123, distance: 30.6
click at [89, 123] on td "Vacation .35g Single PRJ - Sofa King (I)" at bounding box center [106, 125] width 39 height 21
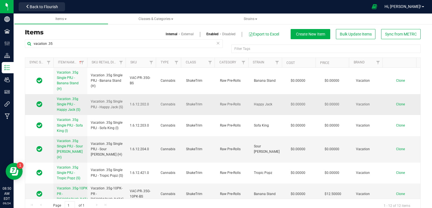
drag, startPoint x: 89, startPoint y: 123, endPoint x: 124, endPoint y: 105, distance: 39.3
click at [124, 105] on td "Vacation .35g Single PRJ - Happy Jack (S)" at bounding box center [106, 104] width 39 height 21
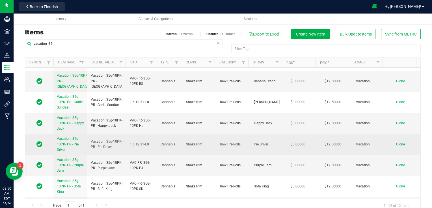
scroll to position [126, 0]
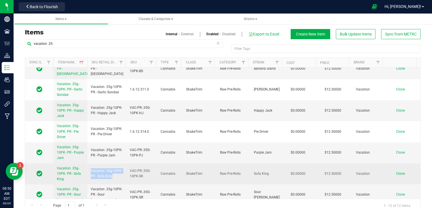
drag, startPoint x: 112, startPoint y: 170, endPoint x: 90, endPoint y: 162, distance: 23.5
click at [91, 169] on span "Vacation .35g-10PK- PR - Sofa King" at bounding box center [107, 174] width 32 height 11
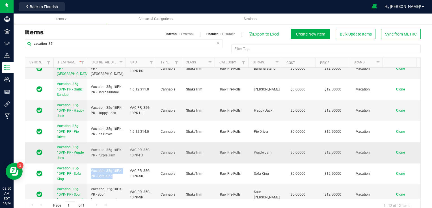
copy span "Vacation .35g-10PK- PR - Sofa King"
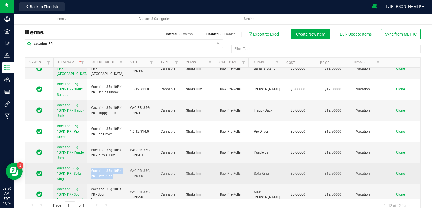
click at [396, 172] on span "Clone" at bounding box center [400, 174] width 9 height 4
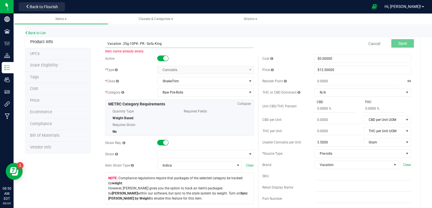
drag, startPoint x: 160, startPoint y: 44, endPoint x: 148, endPoint y: 44, distance: 12.5
click at [148, 44] on input "Vacation .35g-10PK- PR - Sofa King" at bounding box center [179, 44] width 149 height 8
type input "Vacation .35g-10PK- PR - Soda 31"
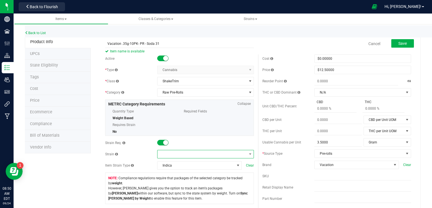
click at [205, 151] on span at bounding box center [201, 155] width 89 height 8
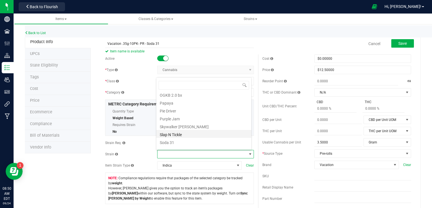
scroll to position [141, 0]
click at [184, 138] on li "Soda 31" at bounding box center [203, 137] width 95 height 8
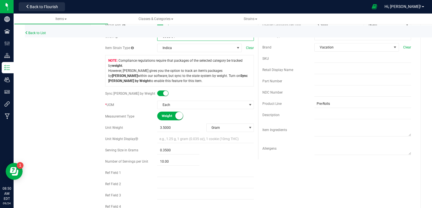
scroll to position [0, 0]
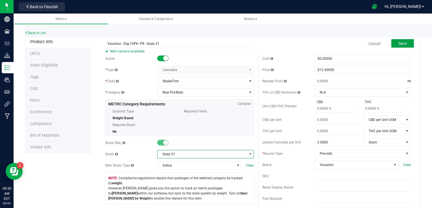
click at [402, 42] on span "Save" at bounding box center [402, 43] width 8 height 5
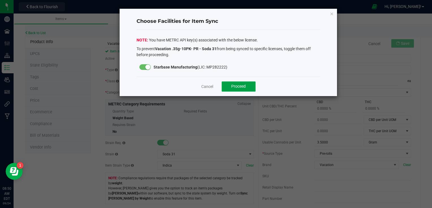
click at [247, 86] on button "Proceed" at bounding box center [238, 87] width 34 height 10
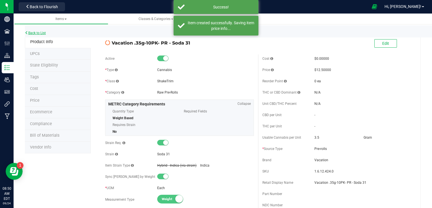
click at [44, 33] on link "Back to List" at bounding box center [35, 33] width 21 height 4
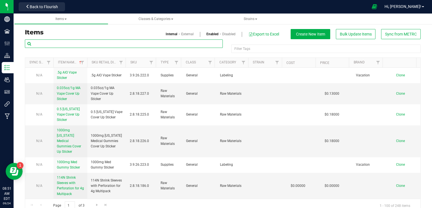
click at [78, 45] on input "text" at bounding box center [124, 44] width 198 height 8
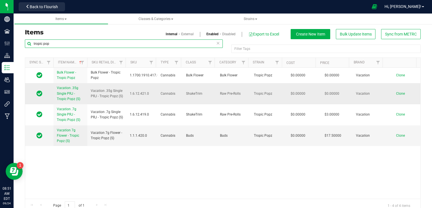
type input "tropic pop"
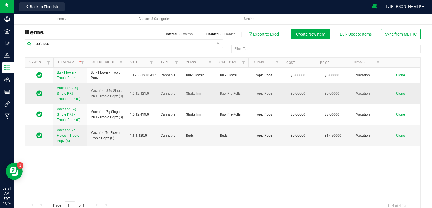
click at [69, 95] on span "Vacation .35g Single PRJ - Tropic Popz (S)" at bounding box center [68, 93] width 23 height 15
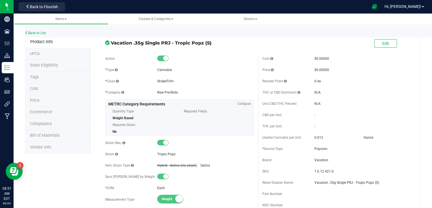
click at [52, 136] on span "Bill of Materials" at bounding box center [44, 135] width 29 height 5
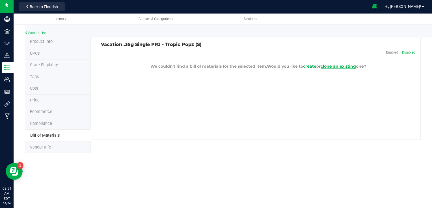
click at [332, 66] on span "clone an existing" at bounding box center [337, 66] width 35 height 5
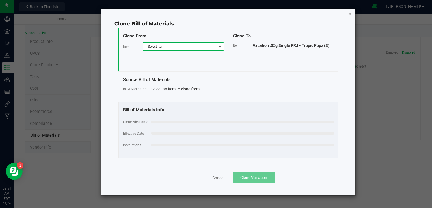
click at [195, 47] on span "Select item" at bounding box center [179, 47] width 73 height 8
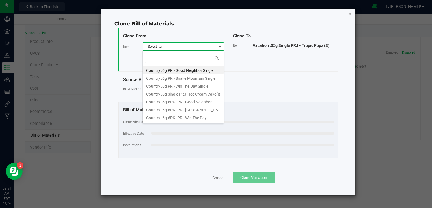
scroll to position [8, 81]
type input ".35"
click at [191, 108] on li "Vacation .35g-10PK- PR - Sofa King" at bounding box center [183, 109] width 81 height 8
select select "40"
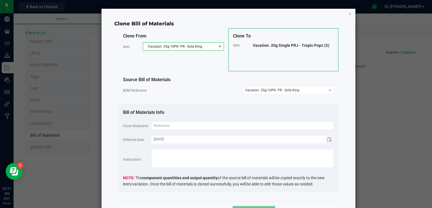
click at [287, 45] on span "Vacation .35g Single PRJ - Tropic Popz (S)" at bounding box center [291, 45] width 77 height 5
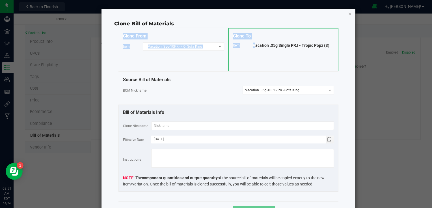
click at [287, 45] on span "Vacation .35g Single PRJ - Tropic Popz (S)" at bounding box center [291, 45] width 77 height 5
copy div "Clone From Item Vacation .35g-10PK- PR - Sofa King Clone To Item"
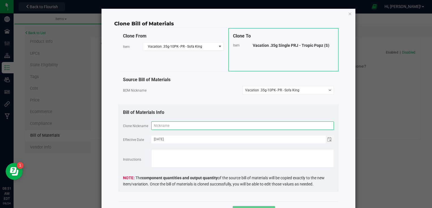
click at [189, 123] on input "text" at bounding box center [242, 126] width 182 height 8
paste input "Vacation .35g Single PRJ - Tropic Popz (S)"
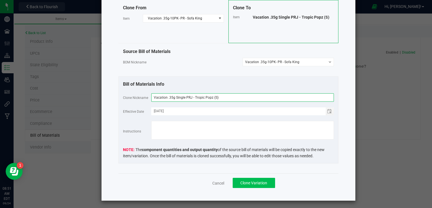
type input "Vacation .35g Single PRJ - Tropic Popz (S)"
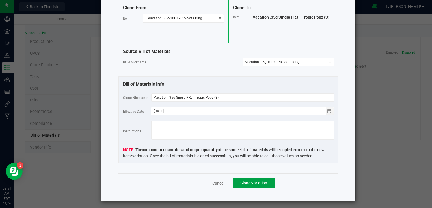
click at [250, 183] on span "Clone Variation" at bounding box center [253, 183] width 27 height 5
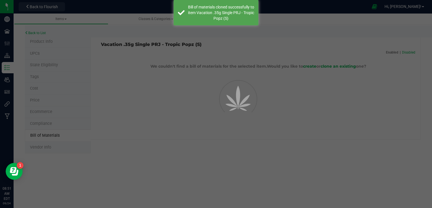
select select "71"
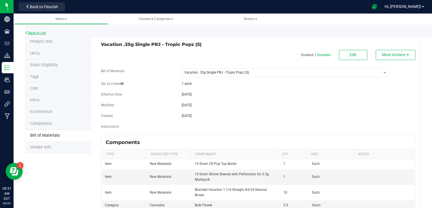
click at [45, 33] on link "Back to List" at bounding box center [35, 33] width 21 height 4
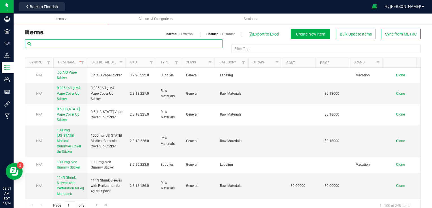
click at [87, 46] on input "text" at bounding box center [124, 44] width 198 height 8
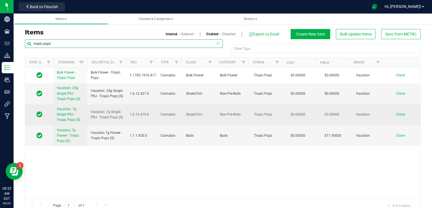
type input "tropic popz"
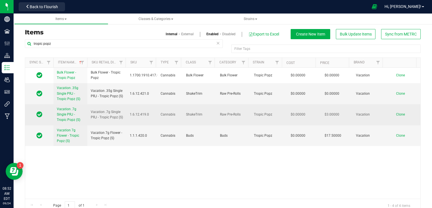
click at [68, 112] on span "Vacation .7g Single PRJ - Tropic Popz (S)" at bounding box center [68, 114] width 23 height 15
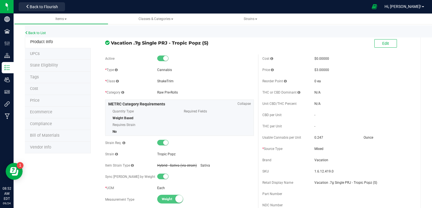
click at [56, 136] on span "Bill of Materials" at bounding box center [44, 135] width 29 height 5
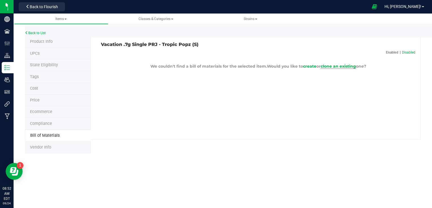
click at [346, 66] on span "clone an existing" at bounding box center [337, 66] width 35 height 5
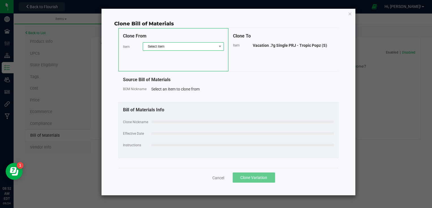
click at [206, 46] on span "Select item" at bounding box center [179, 47] width 73 height 8
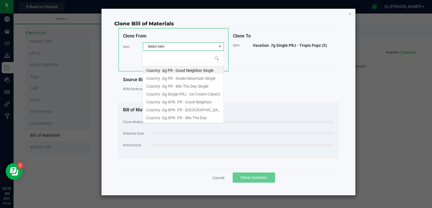
scroll to position [8, 81]
type input ".7g"
click at [184, 108] on li "Vacation .7g Single PRJ - Sofa King (I)" at bounding box center [183, 109] width 81 height 8
select select "24"
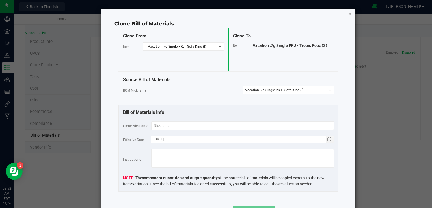
click at [277, 45] on span "Vacation .7g Single PRJ - Tropic Popz (S)" at bounding box center [290, 45] width 74 height 5
copy div "Clone From Item Vacation .7g Single PRJ - Sofa King (I) Clone To Item"
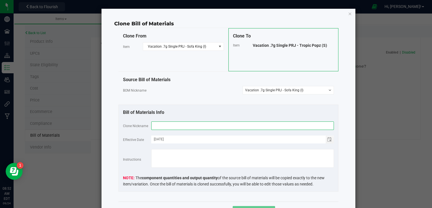
click at [188, 124] on input "text" at bounding box center [242, 126] width 182 height 8
paste input "Vacation .7g Single PRJ - Tropic Popz (S)"
type input "Vacation .7g Single PRJ - Tropic Popz (S)"
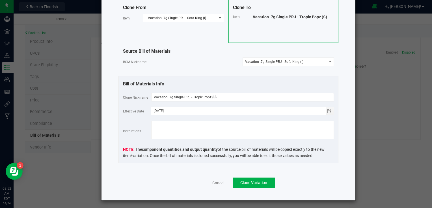
scroll to position [29, 0]
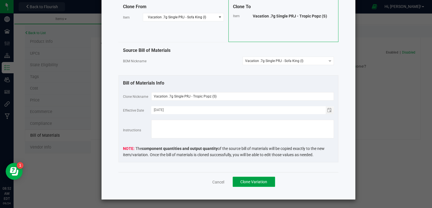
click at [261, 183] on span "Clone Variation" at bounding box center [253, 182] width 27 height 5
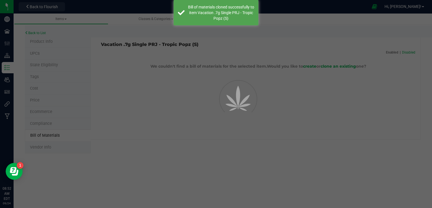
select select "72"
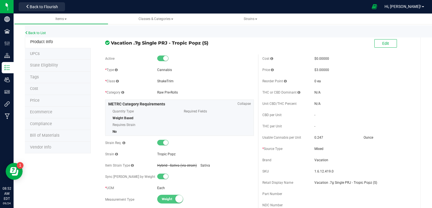
click at [40, 36] on div "Back to List" at bounding box center [241, 31] width 432 height 12
click at [40, 32] on link "Back to List" at bounding box center [35, 33] width 21 height 4
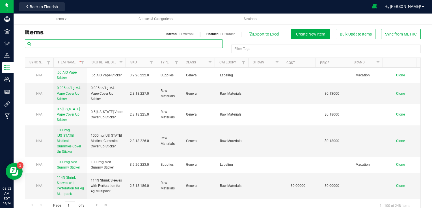
click at [77, 42] on input "text" at bounding box center [124, 44] width 198 height 8
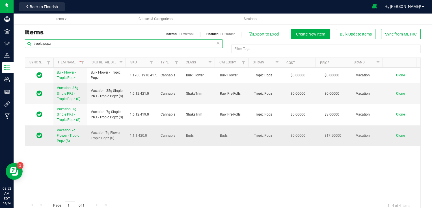
type input "tropic popz"
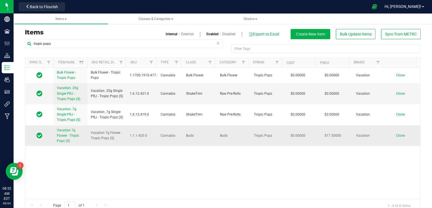
click at [67, 134] on span "Vacation 7g Flower - Tropic Popz (S)" at bounding box center [68, 136] width 22 height 15
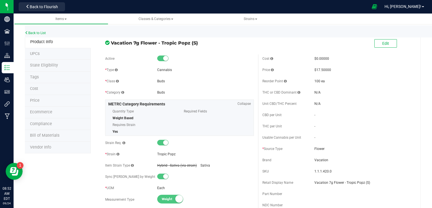
click at [66, 137] on li "Bill of Materials" at bounding box center [58, 136] width 66 height 12
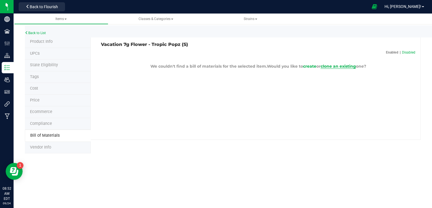
click at [332, 65] on span "clone an existing" at bounding box center [337, 66] width 35 height 5
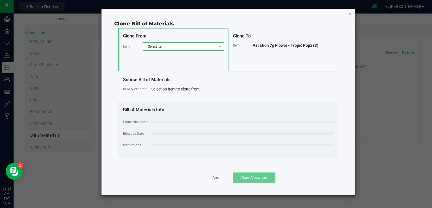
click at [204, 48] on span "Select item" at bounding box center [179, 47] width 73 height 8
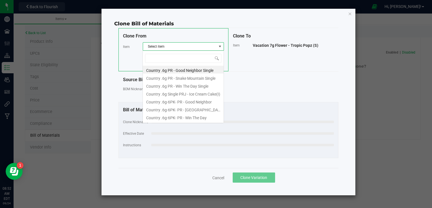
scroll to position [8, 81]
type input "7g"
click at [201, 109] on li "Vacation .7g Single PRJ - Sofa King (I)" at bounding box center [183, 109] width 81 height 8
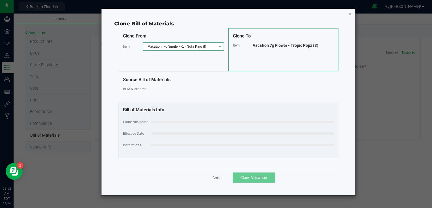
select select "24"
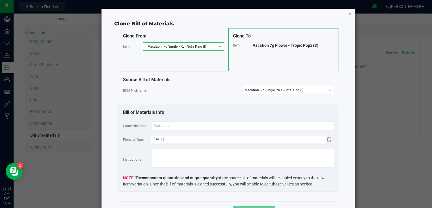
click at [267, 45] on span "Vacation 7g Flower - Tropic Popz (S)" at bounding box center [286, 45] width 66 height 5
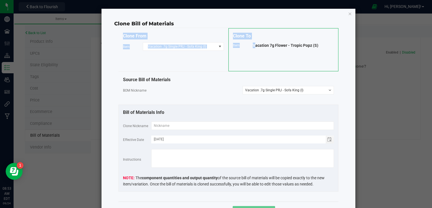
click at [267, 45] on span "Vacation 7g Flower - Tropic Popz (S)" at bounding box center [286, 45] width 66 height 5
copy div "Clone From Item Vacation .7g Single PRJ - Sofa King (I) Clone To Item"
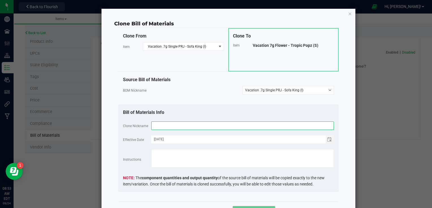
paste input "Vacation 7g Flower - Tropic Popz (S)"
type input "Vacation 7g Flower - Tropic Popz (S)"
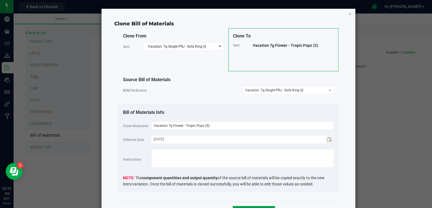
click at [247, 207] on button "Clone Variation" at bounding box center [253, 211] width 42 height 10
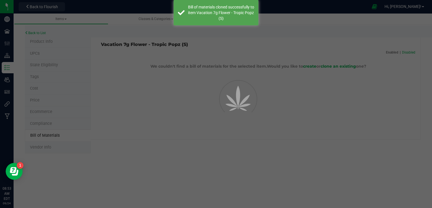
select select "73"
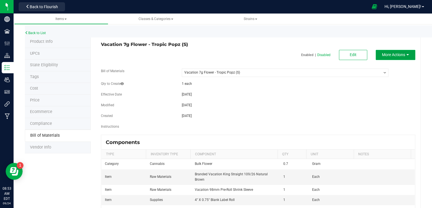
click at [390, 50] on button "More Actions" at bounding box center [395, 55] width 40 height 10
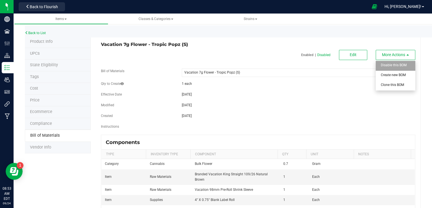
click at [391, 65] on span "Disable this BOM" at bounding box center [394, 65] width 26 height 4
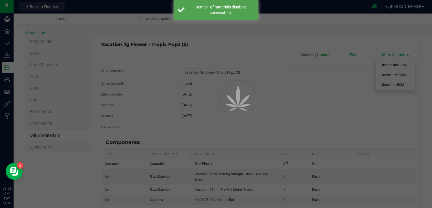
select select "73"
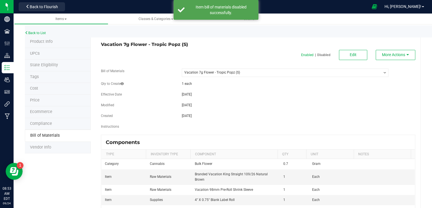
click at [45, 135] on span "Bill of Materials" at bounding box center [44, 135] width 29 height 5
click at [45, 123] on span "Compliance" at bounding box center [41, 123] width 22 height 5
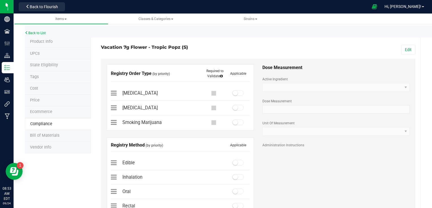
click at [45, 133] on span "Bill of Materials" at bounding box center [44, 135] width 29 height 5
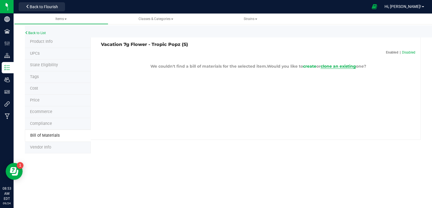
click at [339, 66] on span "clone an existing" at bounding box center [337, 66] width 35 height 5
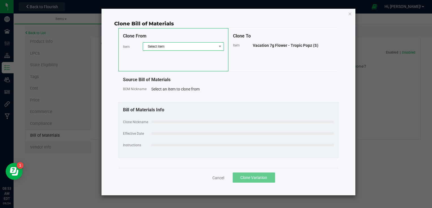
click at [207, 48] on span "Select item" at bounding box center [179, 47] width 73 height 8
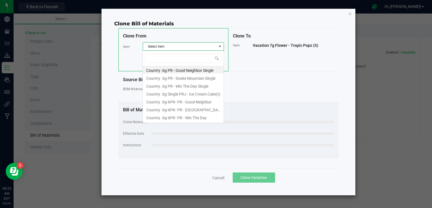
scroll to position [8, 81]
type input "vacation 7g"
click at [186, 110] on li "Vacation 7g Flower - Sofa King (I)" at bounding box center [183, 109] width 81 height 8
select select "23"
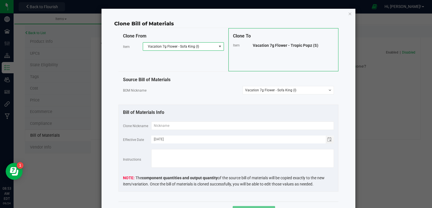
click at [288, 46] on span "Vacation 7g Flower - Tropic Popz (S)" at bounding box center [286, 45] width 66 height 5
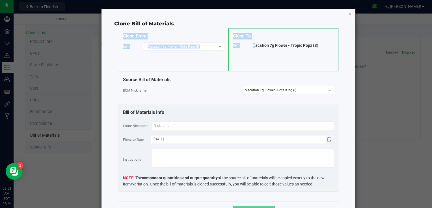
click at [288, 46] on span "Vacation 7g Flower - Tropic Popz (S)" at bounding box center [286, 45] width 66 height 5
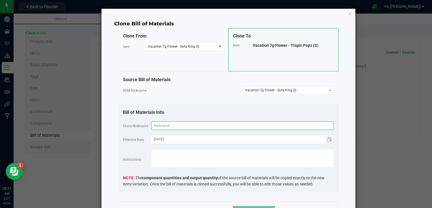
click at [187, 128] on input "text" at bounding box center [242, 126] width 182 height 8
paste input "Vacation 7g Flower - Tropic Popz (S)"
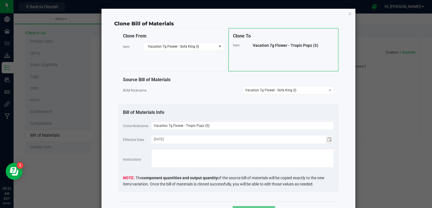
click at [257, 195] on div "Clone From Item Vacation 7g Flower - Sofa King (I) Clone To Item Vacation 7g Fl…" at bounding box center [228, 112] width 220 height 169
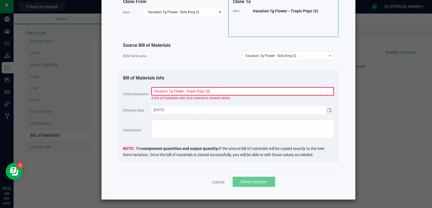
scroll to position [29, 0]
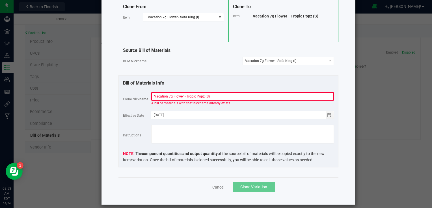
click at [207, 90] on div "Bill of Materials Info Clone Nickname Vacation 7g Flower - Tropic Popz (S) A bi…" at bounding box center [228, 121] width 220 height 92
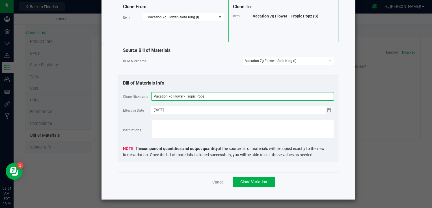
type input "Vacation 7g Flower - Tropic Popz"
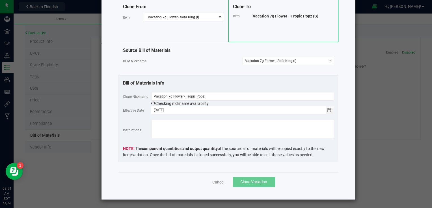
click at [311, 145] on fieldset "Clone Nickname Vacation 7g Flower - Tropic Popz Checking nickname availability …" at bounding box center [228, 125] width 211 height 66
click at [251, 180] on span "Clone Variation" at bounding box center [253, 182] width 27 height 5
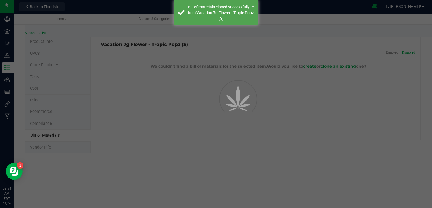
select select "74"
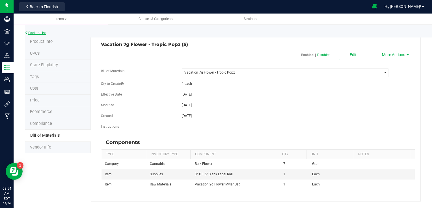
click at [43, 32] on link "Back to List" at bounding box center [35, 33] width 21 height 4
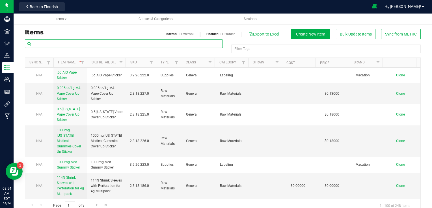
click at [61, 44] on input "text" at bounding box center [124, 44] width 198 height 8
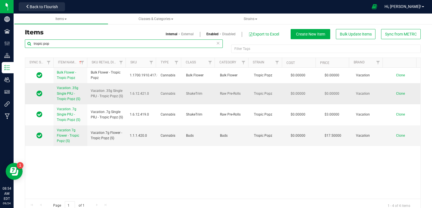
type input "tropic pop"
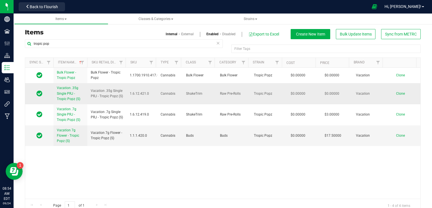
click at [61, 98] on span "Vacation .35g Single PRJ - Tropic Popz (S)" at bounding box center [68, 93] width 23 height 15
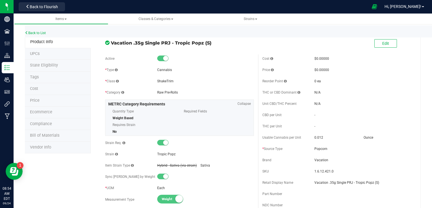
click at [43, 135] on span "Bill of Materials" at bounding box center [44, 135] width 29 height 5
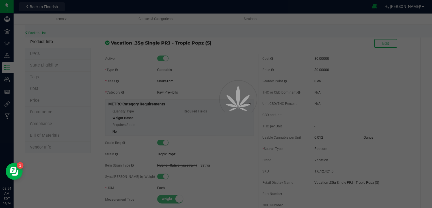
select select "71"
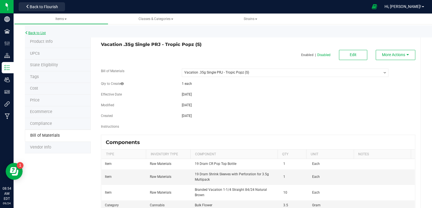
click at [34, 33] on link "Back to List" at bounding box center [35, 33] width 21 height 4
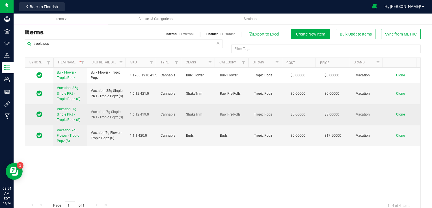
click at [64, 110] on span "Vacation .7g Single PRJ - Tropic Popz (S)" at bounding box center [68, 114] width 23 height 15
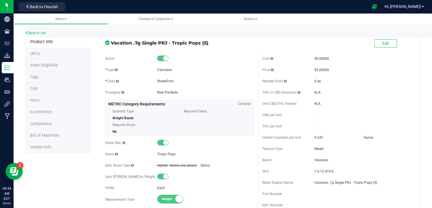
click at [56, 136] on span "Bill of Materials" at bounding box center [44, 135] width 29 height 5
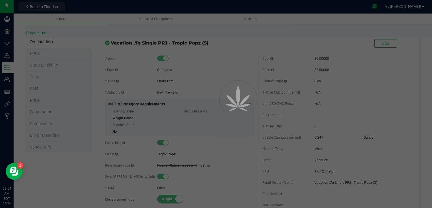
select select "72"
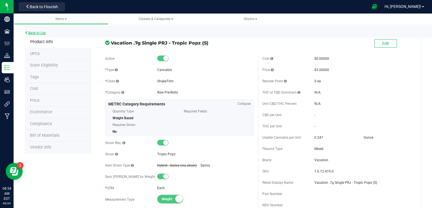
click at [36, 35] on link "Back to List" at bounding box center [35, 33] width 21 height 4
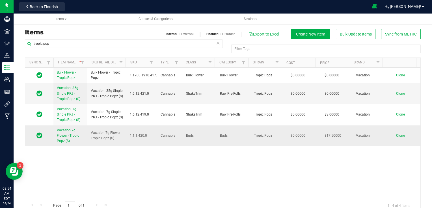
click at [68, 133] on link "Vacation 7g Flower - Tropic Popz (S)" at bounding box center [70, 136] width 27 height 16
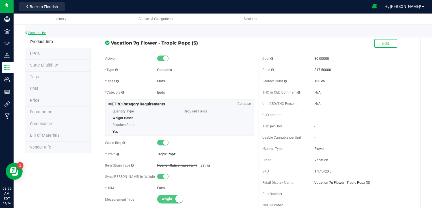
click at [46, 34] on link "Back to List" at bounding box center [35, 33] width 21 height 4
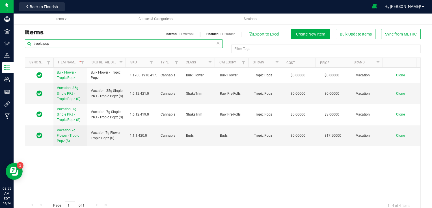
click at [91, 42] on input "tropic pop" at bounding box center [124, 44] width 198 height 8
type input "soda"
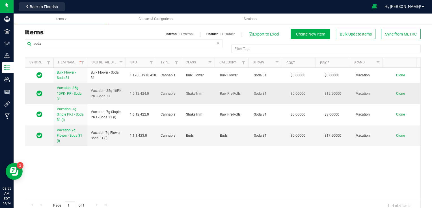
click at [64, 92] on span "Vacation .35g-10PK- PR - Soda 31" at bounding box center [69, 93] width 25 height 15
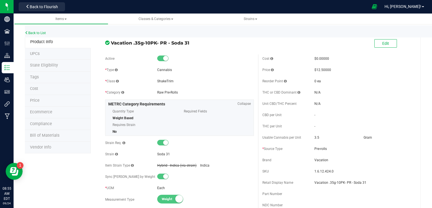
click at [47, 136] on span "Bill of Materials" at bounding box center [44, 135] width 29 height 5
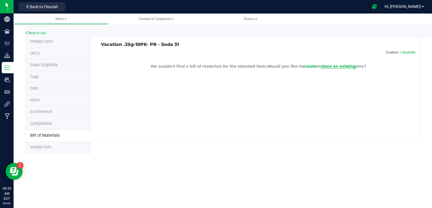
click at [334, 67] on span "clone an existing" at bounding box center [337, 66] width 35 height 5
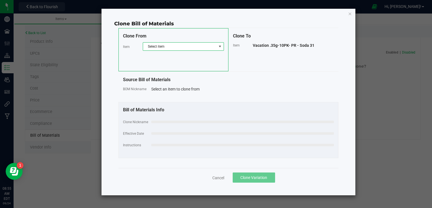
click at [207, 47] on span "Select item" at bounding box center [179, 47] width 73 height 8
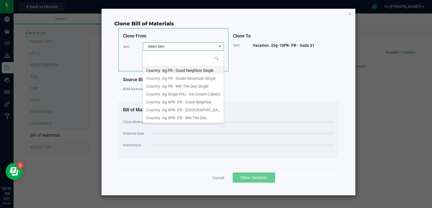
scroll to position [8, 81]
click at [271, 45] on span "Vacation .35g-10PK- PR - Soda 31" at bounding box center [284, 45] width 62 height 5
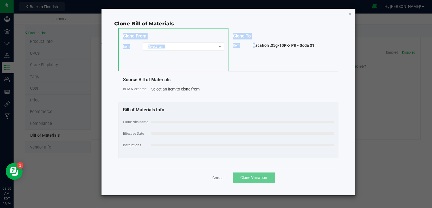
click at [271, 45] on span "Vacation .35g-10PK- PR - Soda 31" at bounding box center [284, 45] width 62 height 5
click at [292, 61] on div "Clone To Item Vacation .35g-10PK- PR - Soda 31" at bounding box center [283, 49] width 110 height 43
drag, startPoint x: 295, startPoint y: 45, endPoint x: 245, endPoint y: 45, distance: 50.8
click at [245, 45] on div "Item Vacation .35g-10PK- PR - Soda 31" at bounding box center [283, 45] width 101 height 6
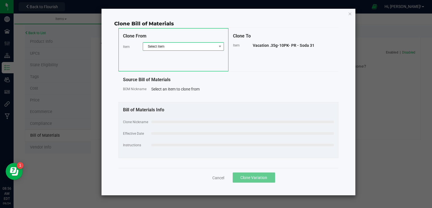
click at [180, 46] on span "Select item" at bounding box center [179, 47] width 73 height 8
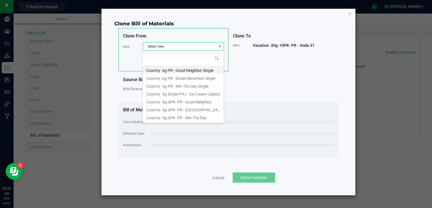
type input "Vacation .35g-10PK- PR"
click at [190, 108] on li "Vacation .35g-10PK- PR - Sofa King" at bounding box center [183, 109] width 81 height 8
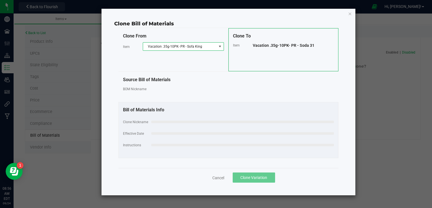
select select "40"
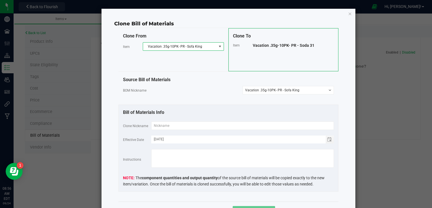
click at [280, 45] on span "Vacation .35g-10PK- PR - Soda 31" at bounding box center [284, 45] width 62 height 5
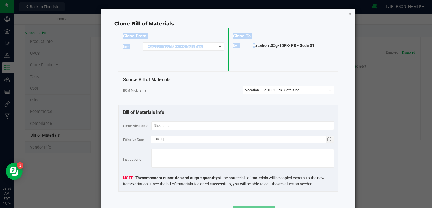
click at [280, 45] on span "Vacation .35g-10PK- PR - Soda 31" at bounding box center [284, 45] width 62 height 5
click at [189, 130] on fieldset "Clone Nickname Effective Date 09/24/2025 Instructions The component quantities …" at bounding box center [228, 155] width 211 height 66
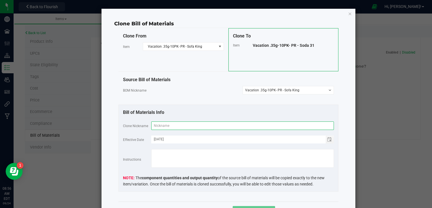
click at [188, 125] on input "text" at bounding box center [242, 126] width 182 height 8
paste input "Vacation .35g-10PK- PR - Soda 31"
type input "Vacation .35g-10PK- PR - Soda 31"
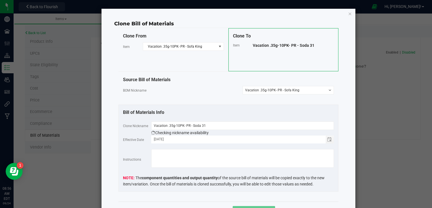
click at [208, 107] on div "Bill of Materials Info Clone Nickname Vacation .35g-10PK- PR - Soda 31 Checking…" at bounding box center [228, 148] width 220 height 87
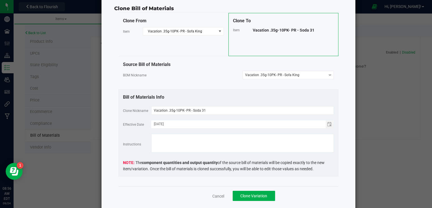
scroll to position [29, 0]
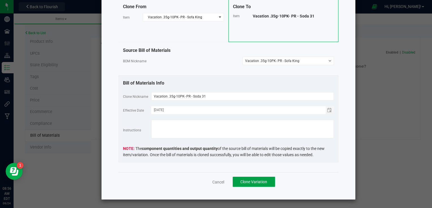
click at [252, 177] on button "Clone Variation" at bounding box center [253, 182] width 42 height 10
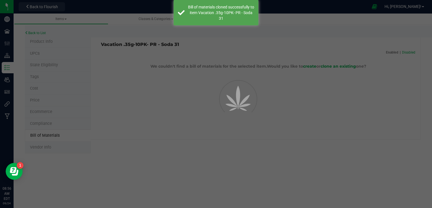
select select "75"
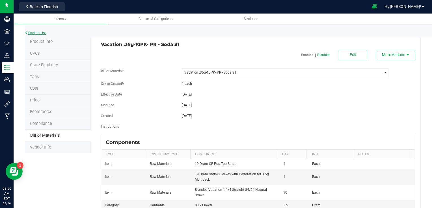
click at [45, 34] on link "Back to List" at bounding box center [35, 33] width 21 height 4
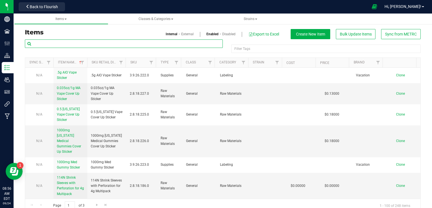
click at [75, 45] on input "text" at bounding box center [124, 44] width 198 height 8
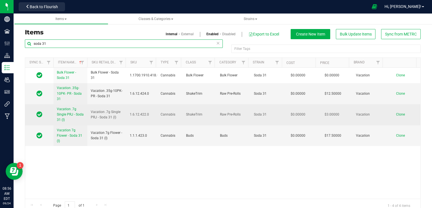
type input "soda 31"
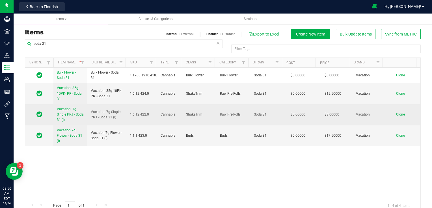
click at [69, 113] on span "Vacation .7g Single PRJ - Soda 31 (I)" at bounding box center [70, 114] width 27 height 15
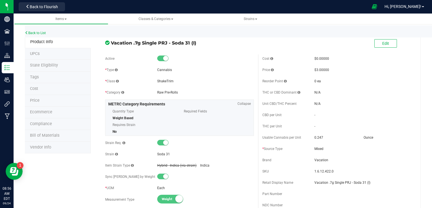
click at [52, 136] on span "Bill of Materials" at bounding box center [44, 135] width 29 height 5
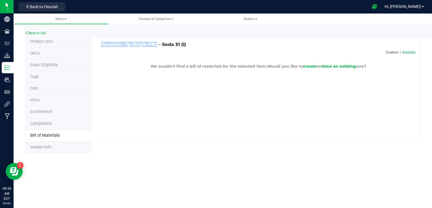
drag, startPoint x: 157, startPoint y: 44, endPoint x: 99, endPoint y: 46, distance: 58.3
click at [99, 46] on div "Vacation .7g Single PRJ - Soda 31 (I)" at bounding box center [177, 44] width 161 height 5
click at [336, 67] on span "clone an existing" at bounding box center [337, 66] width 35 height 5
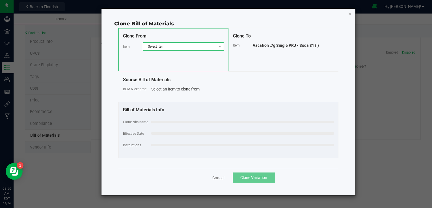
click at [180, 47] on span "Select item" at bounding box center [179, 47] width 73 height 8
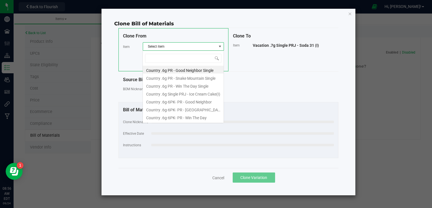
scroll to position [8, 81]
type input "Vacation .7g Single PRJ"
click at [184, 109] on li "Vacation .7g Single PRJ - Sofa King (I)" at bounding box center [183, 109] width 81 height 8
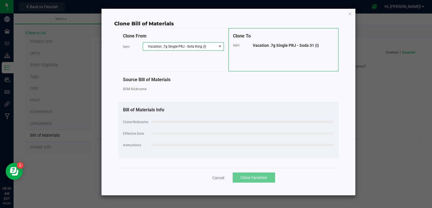
select select "24"
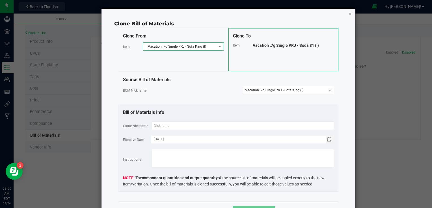
click at [266, 44] on span "Vacation .7g Single PRJ - Soda 31 (I)" at bounding box center [286, 45] width 66 height 5
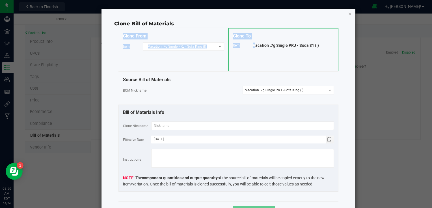
click at [266, 44] on span "Vacation .7g Single PRJ - Soda 31 (I)" at bounding box center [286, 45] width 66 height 5
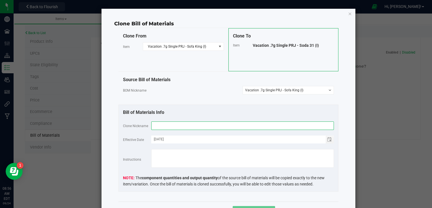
click at [188, 123] on input "text" at bounding box center [242, 126] width 182 height 8
paste input "Vacation .7g Single PRJ - Soda 31 (I)"
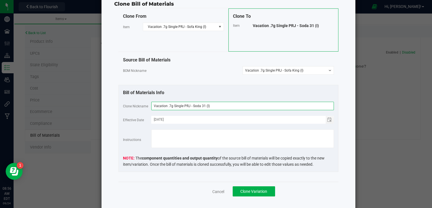
scroll to position [29, 0]
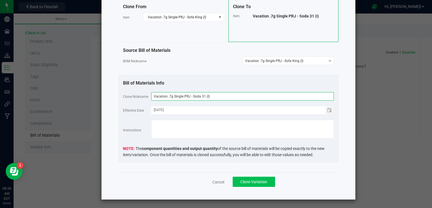
type input "Vacation .7g Single PRJ - Soda 31 (I)"
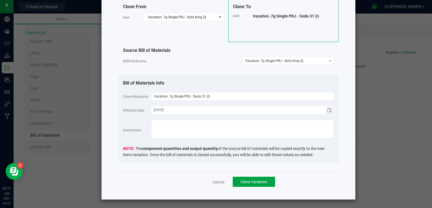
click at [256, 182] on span "Clone Variation" at bounding box center [253, 182] width 27 height 5
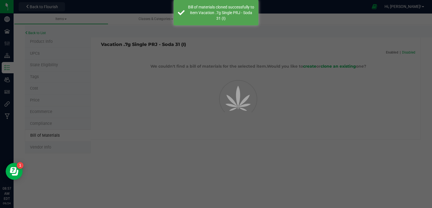
select select "76"
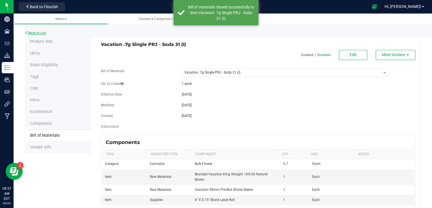
click at [42, 33] on link "Back to List" at bounding box center [35, 33] width 21 height 4
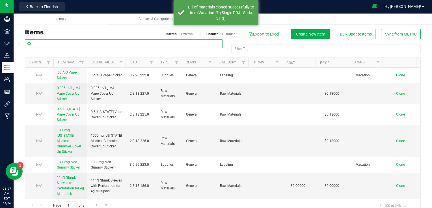
click at [62, 45] on input "text" at bounding box center [124, 44] width 198 height 8
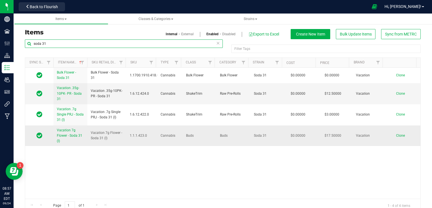
type input "soda 31"
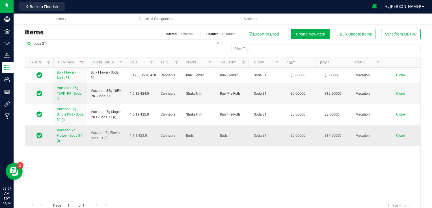
click at [68, 134] on span "Vacation 7g Flower - Soda 31 (I)" at bounding box center [69, 136] width 25 height 15
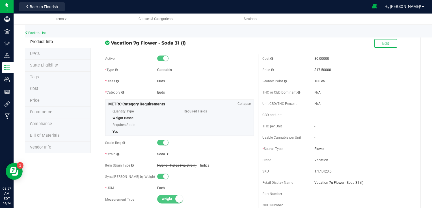
click at [55, 137] on span "Bill of Materials" at bounding box center [44, 135] width 29 height 5
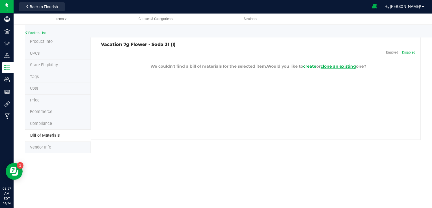
click at [339, 68] on span "clone an existing" at bounding box center [337, 66] width 35 height 5
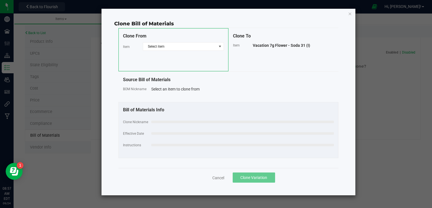
drag, startPoint x: 286, startPoint y: 46, endPoint x: 247, endPoint y: 46, distance: 38.7
click at [247, 46] on div "Item Vacation 7g Flower - Soda 31 (I)" at bounding box center [283, 45] width 101 height 6
click at [175, 42] on div "Clone From Item Select item" at bounding box center [173, 49] width 110 height 43
click at [172, 49] on span "Select item" at bounding box center [179, 47] width 73 height 8
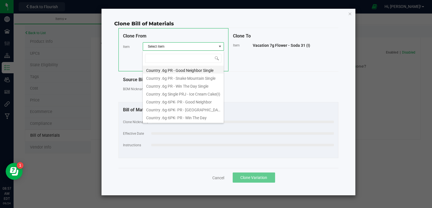
scroll to position [8, 81]
type input "Vacation 7g Flower"
click at [191, 109] on li "Vacation 7g Flower - Sofa King (I)" at bounding box center [183, 109] width 81 height 8
select select "23"
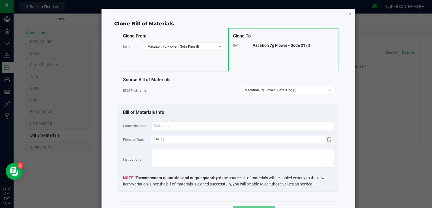
click at [277, 46] on span "Vacation 7g Flower - Soda 31 (I)" at bounding box center [281, 45] width 57 height 5
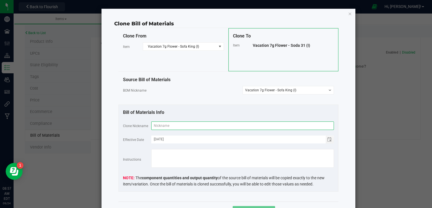
click at [200, 123] on input "text" at bounding box center [242, 126] width 182 height 8
paste input "Vacation 7g Flower - Soda 31 (I)"
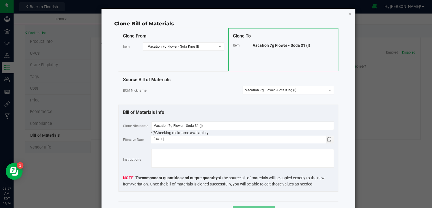
click at [227, 102] on div "Source Bill of Materials BOM Nickname -- Select -- Vacation 7g Flower - Sofa Ki…" at bounding box center [228, 88] width 220 height 33
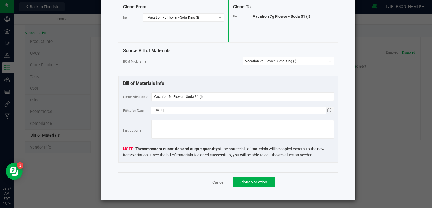
scroll to position [29, 0]
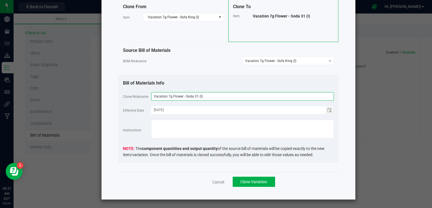
click at [196, 97] on input "Vacation 7g Flower - Soda 31 (I)" at bounding box center [242, 96] width 182 height 8
type input "Vacation 7g Flower - Soda 31(I)"
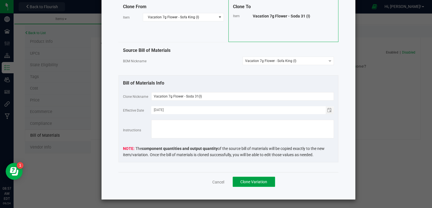
click at [259, 182] on span "Clone Variation" at bounding box center [253, 182] width 27 height 5
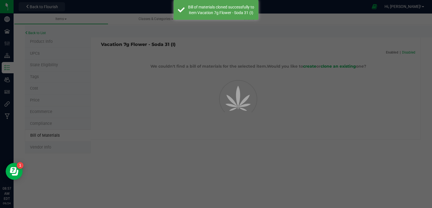
select select "77"
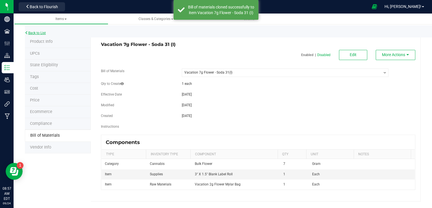
click at [38, 33] on link "Back to List" at bounding box center [35, 33] width 21 height 4
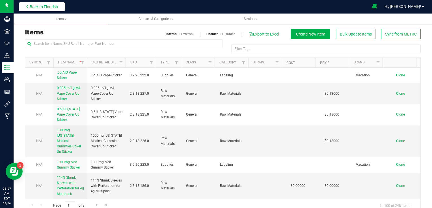
click at [53, 7] on span "Back to Flourish" at bounding box center [44, 7] width 28 height 5
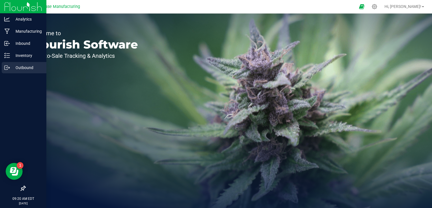
click at [8, 65] on icon at bounding box center [7, 68] width 6 height 6
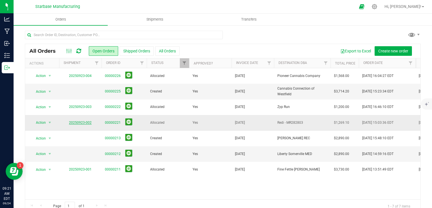
click at [81, 121] on link "20250923-002" at bounding box center [80, 123] width 23 height 4
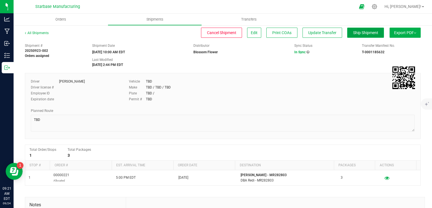
click at [355, 35] on button "Ship Shipment" at bounding box center [365, 33] width 37 height 10
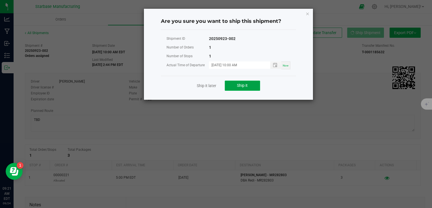
click at [240, 86] on span "Ship it" at bounding box center [242, 85] width 11 height 5
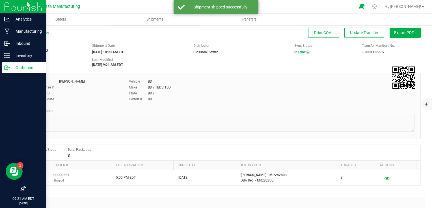
click at [7, 71] on div "Outbound" at bounding box center [24, 67] width 45 height 11
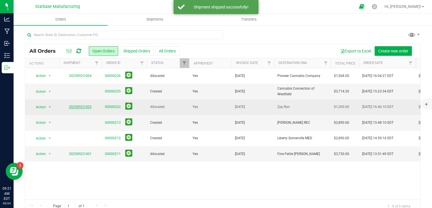
click at [87, 106] on link "20250923-003" at bounding box center [80, 107] width 23 height 4
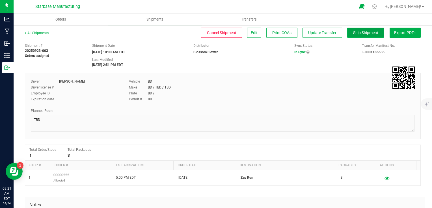
click at [360, 33] on span "Ship Shipment" at bounding box center [365, 33] width 25 height 5
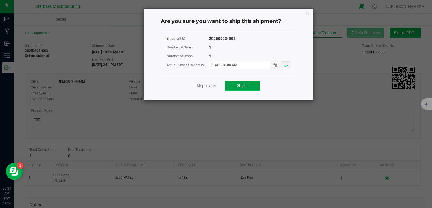
click at [249, 86] on button "Ship it" at bounding box center [242, 86] width 35 height 10
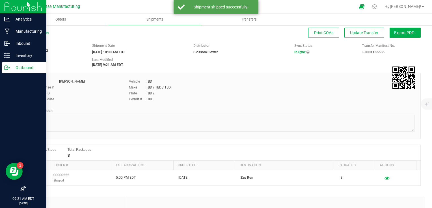
click at [7, 69] on icon at bounding box center [7, 68] width 6 height 6
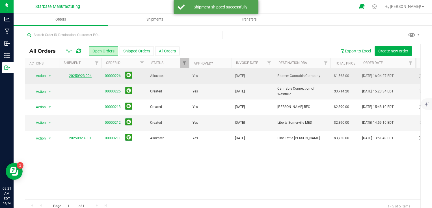
click at [83, 75] on link "20250923-004" at bounding box center [80, 76] width 23 height 4
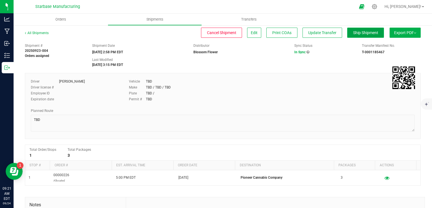
click at [364, 28] on button "Ship Shipment" at bounding box center [365, 33] width 37 height 10
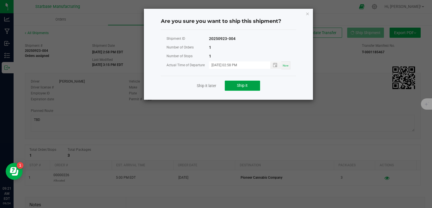
click at [247, 83] on span "Ship it" at bounding box center [242, 85] width 11 height 5
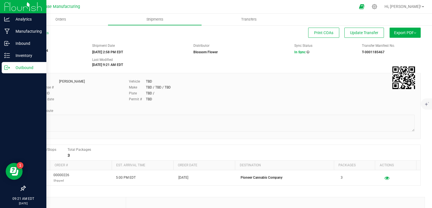
click at [5, 68] on icon at bounding box center [7, 68] width 6 height 6
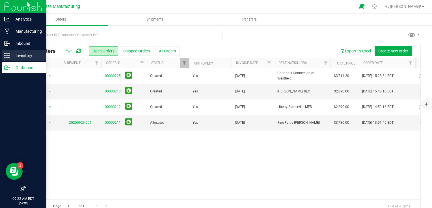
click at [7, 56] on line at bounding box center [7, 56] width 3 height 0
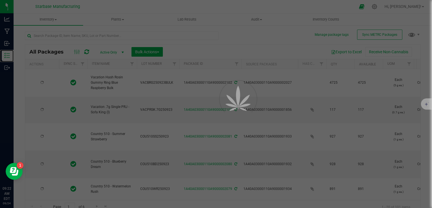
type input "[DATE]"
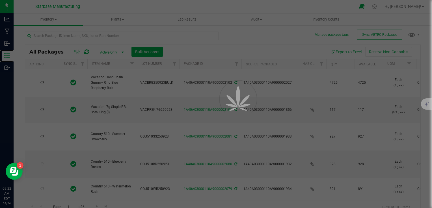
type input "[DATE]"
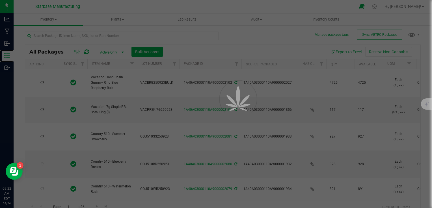
type input "[DATE]"
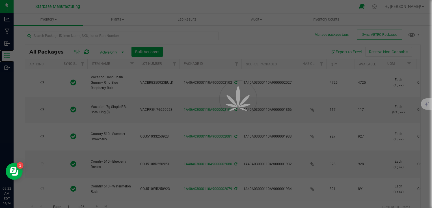
type input "[DATE]"
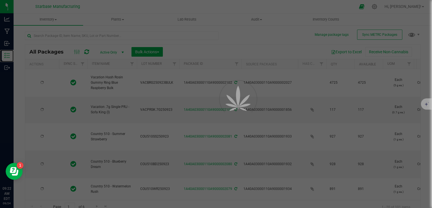
type input "[DATE]"
type input "2025-09-21"
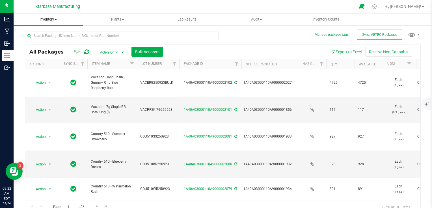
click at [55, 19] on span "Inventory" at bounding box center [48, 19] width 69 height 5
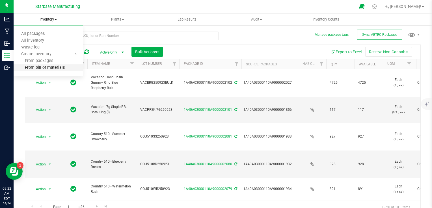
click at [56, 65] on li "From bill of materials" at bounding box center [48, 68] width 69 height 7
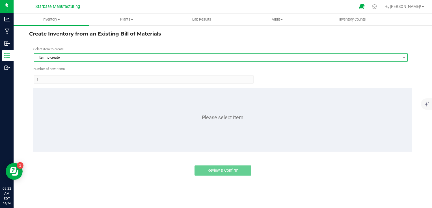
click at [69, 57] on span "Item to create" at bounding box center [217, 58] width 366 height 8
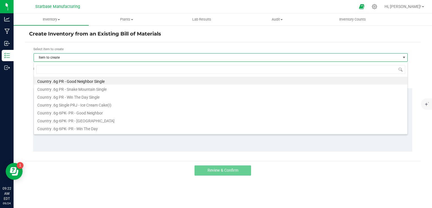
scroll to position [8, 374]
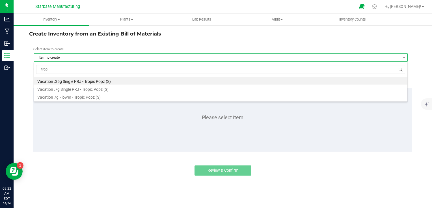
type input "tropic"
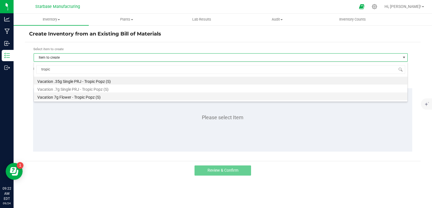
click at [77, 97] on li "Vacation 7g Flower - Tropic Popz (S)" at bounding box center [220, 97] width 373 height 8
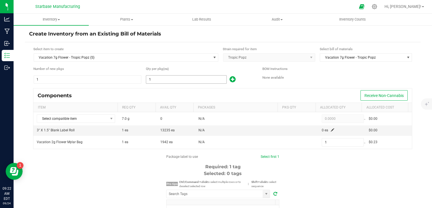
click at [155, 79] on input "1" at bounding box center [186, 80] width 80 height 8
type input "2"
type input "20"
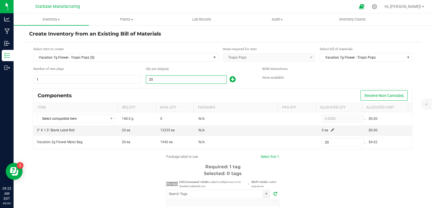
type input "200"
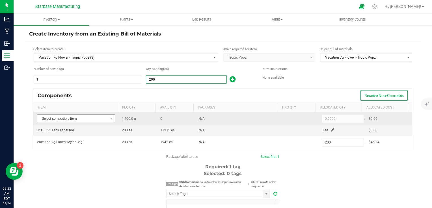
type input "200"
click at [96, 117] on span "Select compatible item" at bounding box center [72, 119] width 71 height 8
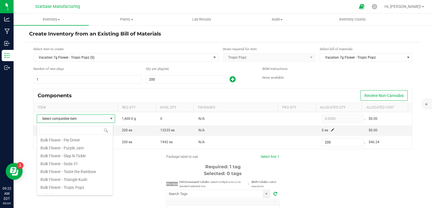
scroll to position [141, 0]
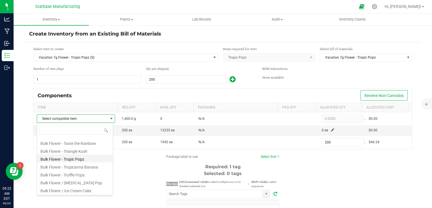
click at [88, 156] on li "Bulk Flower - Tropic Popz" at bounding box center [75, 159] width 76 height 8
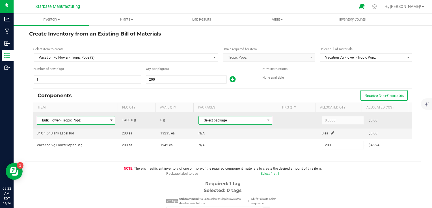
click at [216, 121] on span "Select package" at bounding box center [232, 121] width 66 height 8
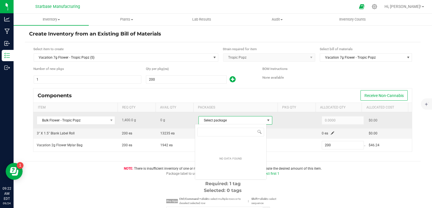
scroll to position [8, 71]
click at [105, 119] on span "Bulk Flower - Tropic Popz" at bounding box center [72, 121] width 71 height 8
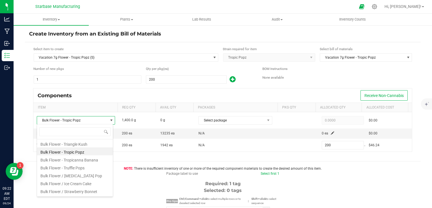
scroll to position [166, 0]
click at [377, 6] on icon at bounding box center [374, 7] width 6 height 6
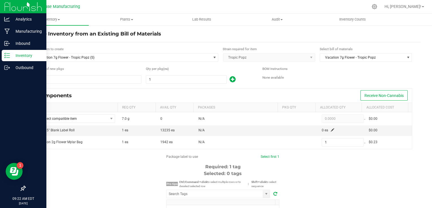
click at [11, 59] on div "Inventory" at bounding box center [24, 55] width 45 height 11
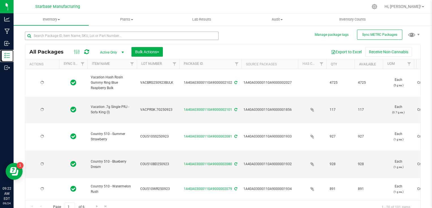
type input "[DATE]"
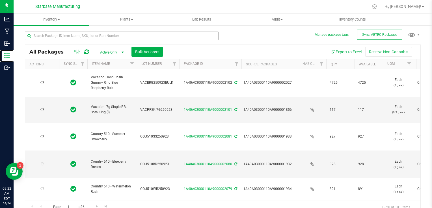
type input "[DATE]"
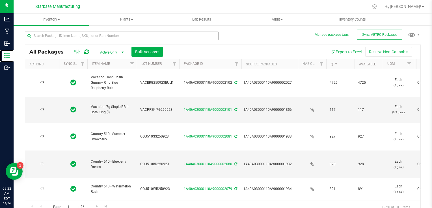
type input "[DATE]"
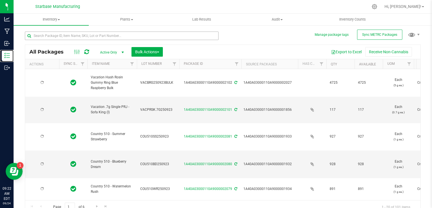
type input "[DATE]"
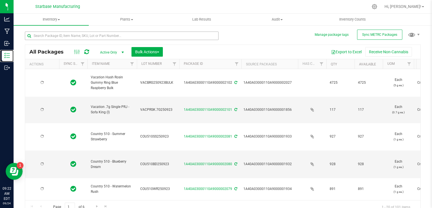
type input "2025-07-08"
type input "2025-09-21"
click at [82, 34] on input "text" at bounding box center [122, 36] width 194 height 8
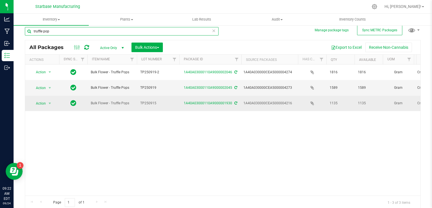
scroll to position [5, 0]
type input "truffle pop"
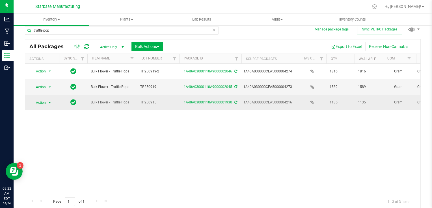
click at [49, 104] on span "select" at bounding box center [49, 103] width 5 height 5
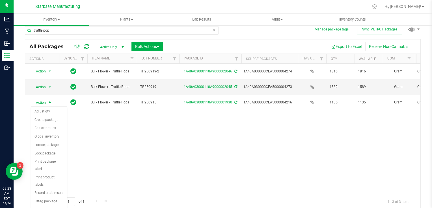
click at [105, 137] on div "Action Action Adjust qty Create package Edit attributes Global inventory Locate…" at bounding box center [222, 129] width 395 height 131
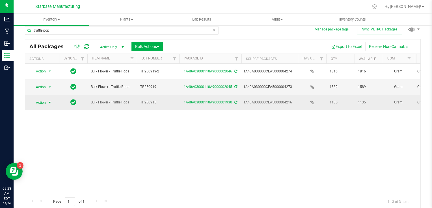
click at [49, 104] on span "select" at bounding box center [49, 103] width 5 height 5
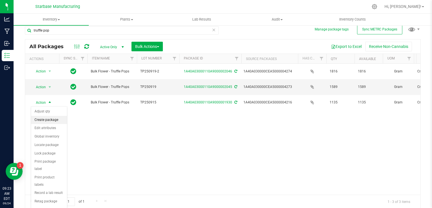
click at [46, 119] on li "Create package" at bounding box center [49, 120] width 36 height 8
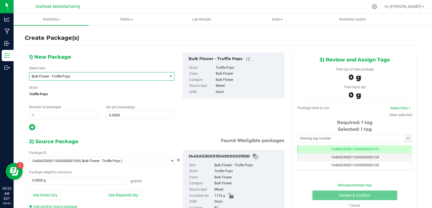
click at [78, 76] on span "Bulk Flower - Truffle Pops" at bounding box center [96, 77] width 128 height 4
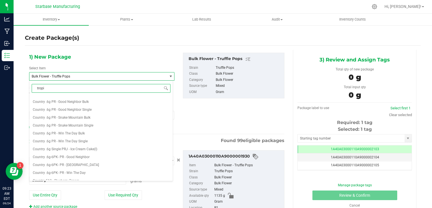
type input "tropic"
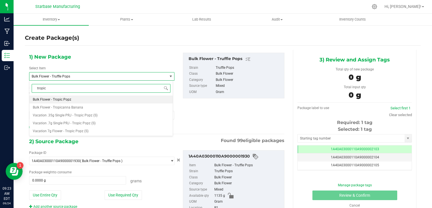
click at [69, 99] on span "Bulk Flower - Tropic Popz" at bounding box center [52, 100] width 38 height 4
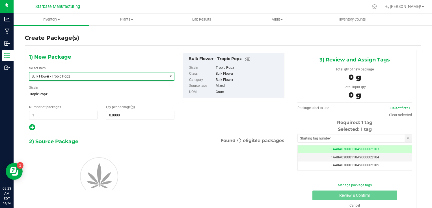
type input "0.0000"
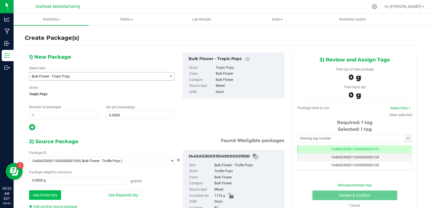
click at [46, 194] on button "Use Entire Qty" at bounding box center [45, 196] width 32 height 10
type input "1135.0000 g"
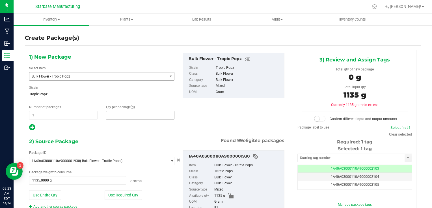
click at [125, 116] on span at bounding box center [140, 115] width 68 height 8
type input "1135"
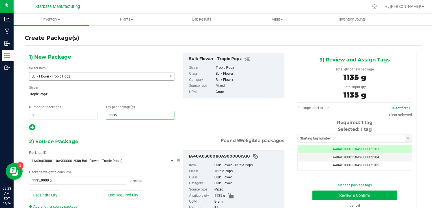
type input "1,135.0000"
click at [206, 112] on div "1) New Package Select Item Bulk Flower - Tropic Popz Bulk Decarbed Cured Resin …" at bounding box center [157, 92] width 264 height 79
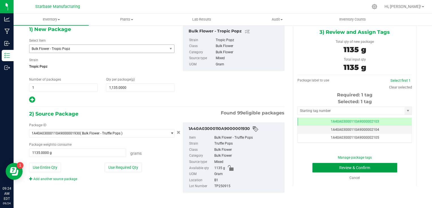
click at [342, 167] on button "Review & Confirm" at bounding box center [354, 168] width 85 height 10
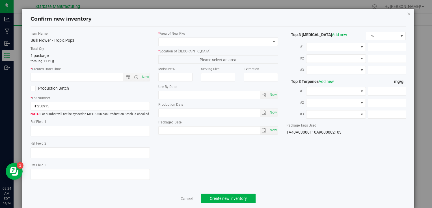
click at [98, 101] on div "* Lot Number TP250915 Lot number will not be synced to METRC unless Production …" at bounding box center [90, 106] width 119 height 21
click at [98, 106] on input "TP250915" at bounding box center [90, 106] width 119 height 8
type input "TP250924"
click at [144, 77] on span "Now" at bounding box center [145, 77] width 10 height 8
type input "9/24/2025 9:24 AM"
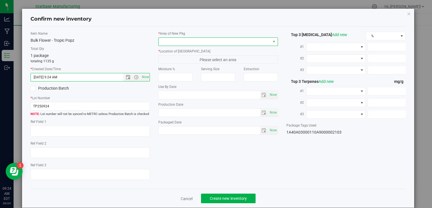
click at [169, 41] on span at bounding box center [214, 42] width 112 height 8
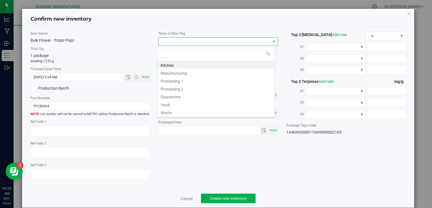
type input "v"
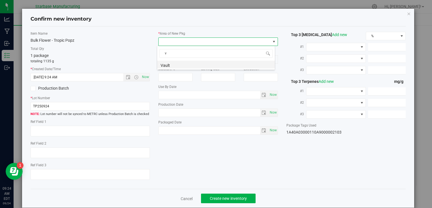
click at [170, 66] on li "Vault" at bounding box center [216, 65] width 118 height 8
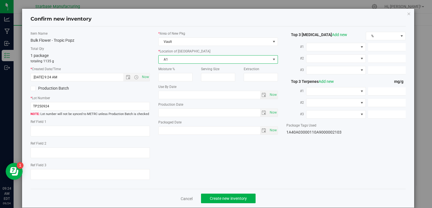
click at [170, 60] on span "A1" at bounding box center [214, 60] width 112 height 8
click at [171, 85] on li "B1" at bounding box center [216, 86] width 118 height 8
click at [229, 198] on span "Create new inventory" at bounding box center [228, 199] width 37 height 5
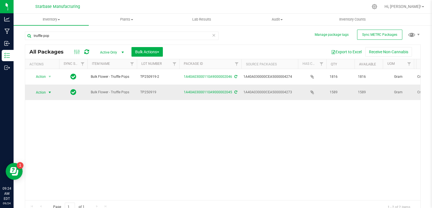
click at [49, 92] on span "select" at bounding box center [49, 92] width 5 height 5
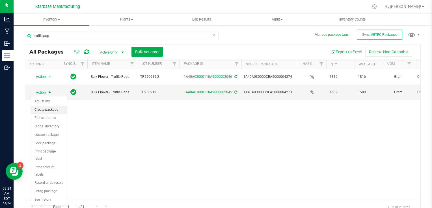
click at [49, 109] on li "Create package" at bounding box center [49, 110] width 36 height 8
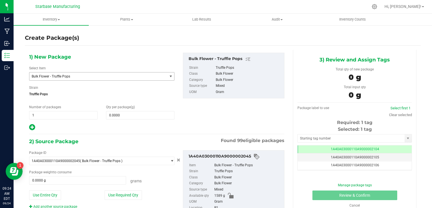
click at [70, 75] on span "Bulk Flower - Truffle Pops" at bounding box center [96, 77] width 128 height 4
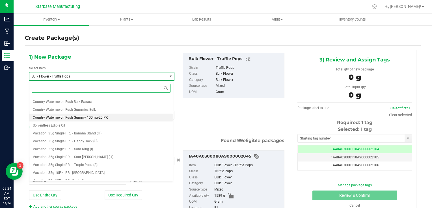
scroll to position [444, 0]
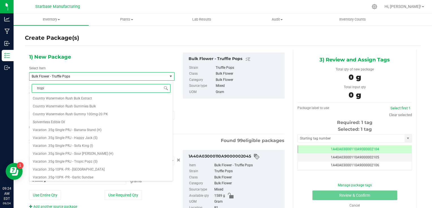
type input "tropic"
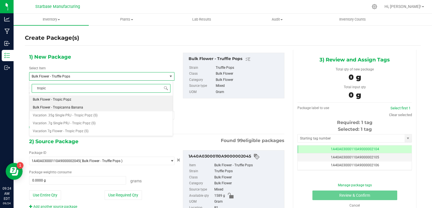
click at [65, 104] on li "Bulk Flower - Tropicanna Banana" at bounding box center [100, 108] width 143 height 8
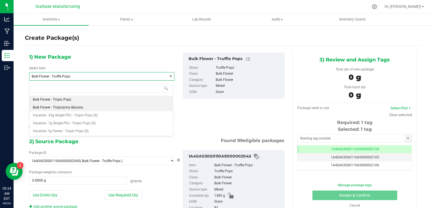
type input "0.0000"
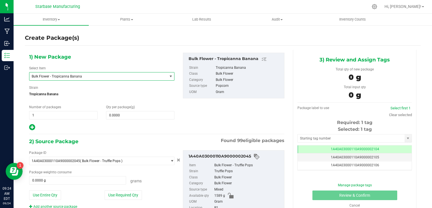
click at [63, 80] on span "Bulk Flower - Tropicanna Banana" at bounding box center [98, 77] width 138 height 8
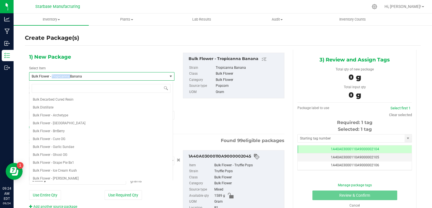
click at [63, 80] on span "Bulk Flower - Tropicanna Banana" at bounding box center [98, 77] width 138 height 8
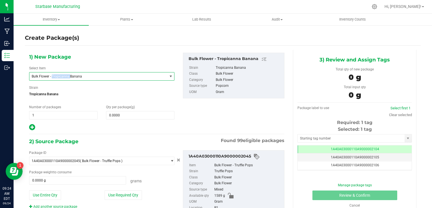
drag, startPoint x: 63, startPoint y: 80, endPoint x: 63, endPoint y: 76, distance: 3.4
click at [63, 76] on span "Bulk Flower - Tropicanna Banana" at bounding box center [96, 77] width 128 height 4
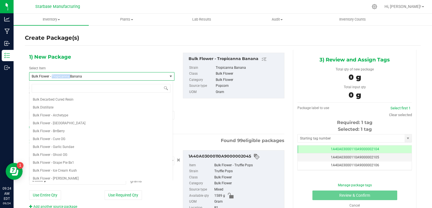
click at [63, 76] on span "Bulk Flower - Tropicanna Banana" at bounding box center [96, 77] width 128 height 4
click at [63, 77] on span "Bulk Flower - Tropicanna Banana" at bounding box center [96, 77] width 128 height 4
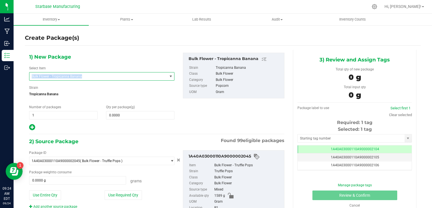
drag, startPoint x: 63, startPoint y: 77, endPoint x: 104, endPoint y: 76, distance: 41.0
click at [104, 76] on span "Bulk Flower - Tropicanna Banana" at bounding box center [96, 77] width 128 height 4
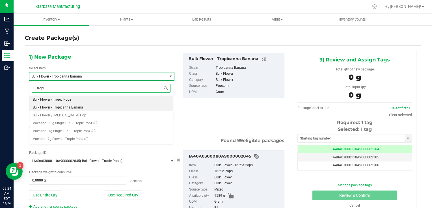
type input "tropic"
click at [84, 98] on li "Bulk Flower - Tropic Popz" at bounding box center [100, 100] width 143 height 8
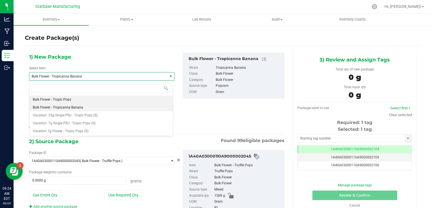
type input "0.0000"
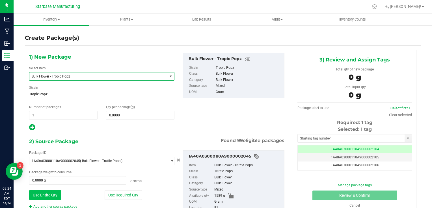
click at [51, 192] on button "Use Entire Qty" at bounding box center [45, 196] width 32 height 10
type input "1589.0000 g"
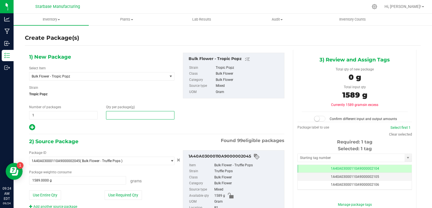
click at [120, 116] on span at bounding box center [140, 115] width 68 height 8
type input "1589"
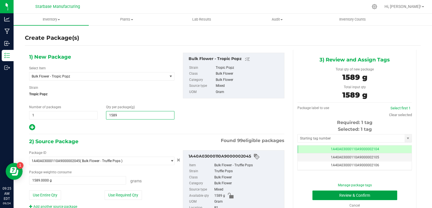
type input "1,589.0000"
click at [368, 196] on button "Review & Confirm" at bounding box center [354, 196] width 85 height 10
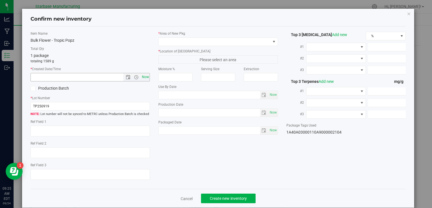
click at [142, 80] on span "Now" at bounding box center [145, 77] width 10 height 8
type input "9/24/2025 9:25 AM"
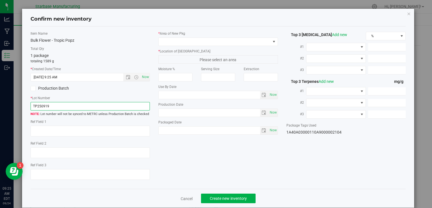
click at [116, 104] on input "TP250919" at bounding box center [90, 106] width 119 height 8
type input "TP250924"
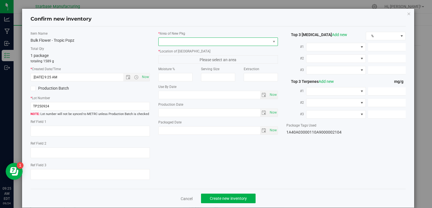
click at [197, 43] on span at bounding box center [214, 42] width 112 height 8
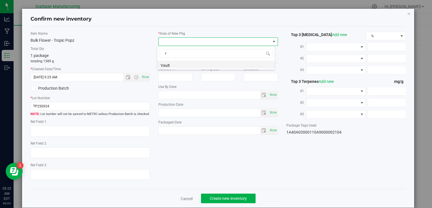
click at [191, 64] on li "Vault" at bounding box center [216, 65] width 118 height 8
click at [191, 60] on span "A1" at bounding box center [214, 60] width 112 height 8
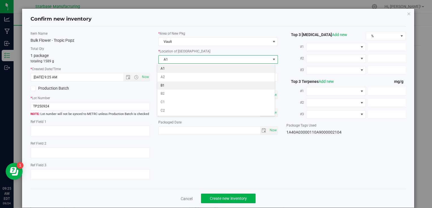
click at [188, 88] on li "B1" at bounding box center [216, 86] width 118 height 8
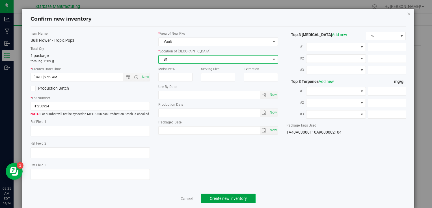
click at [232, 198] on span "Create new inventory" at bounding box center [228, 199] width 37 height 5
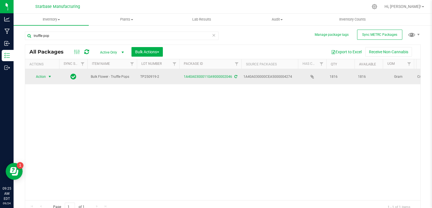
click at [41, 77] on span "Action" at bounding box center [38, 77] width 15 height 8
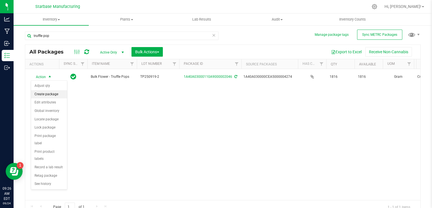
click at [48, 92] on li "Create package" at bounding box center [49, 94] width 36 height 8
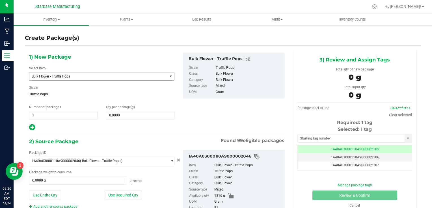
click at [112, 76] on span "Bulk Flower - Truffle Pops" at bounding box center [96, 77] width 128 height 4
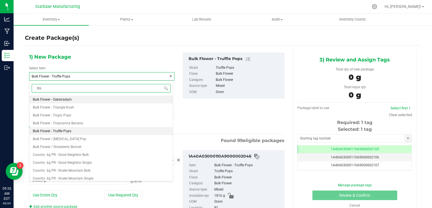
type input "trop"
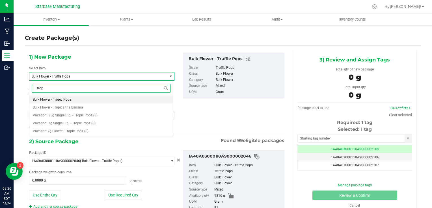
click at [100, 99] on li "Bulk Flower - Tropic Popz" at bounding box center [100, 100] width 143 height 8
type input "0.0000"
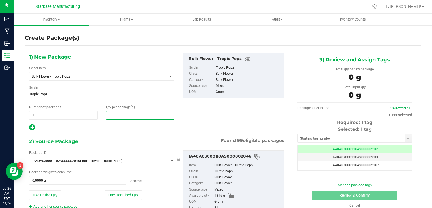
click at [120, 115] on span at bounding box center [140, 115] width 68 height 8
type input "0.0000"
click at [54, 195] on button "Use Entire Qty" at bounding box center [45, 196] width 32 height 10
type input "1816.0000 g"
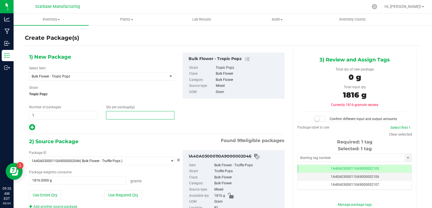
click at [117, 116] on span at bounding box center [140, 115] width 68 height 8
type input "1816"
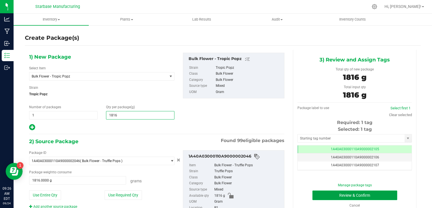
type input "1,816.0000"
click at [362, 196] on button "Review & Confirm" at bounding box center [354, 196] width 85 height 10
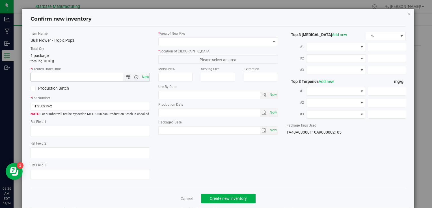
click at [142, 77] on span "Now" at bounding box center [145, 77] width 10 height 8
type input "9/24/2025 9:26 AM"
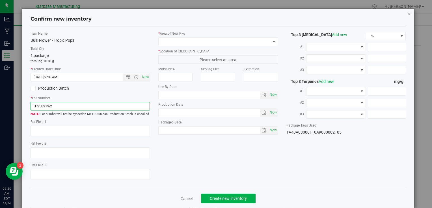
click at [95, 108] on input "TP250919-2" at bounding box center [90, 106] width 119 height 8
click at [47, 106] on input "TP250919-2" at bounding box center [90, 106] width 119 height 8
type input "TP250924-2"
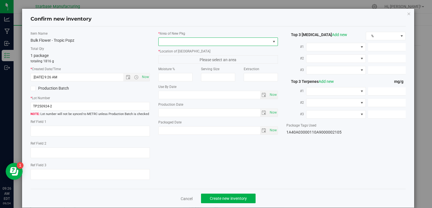
click at [206, 41] on span at bounding box center [214, 42] width 112 height 8
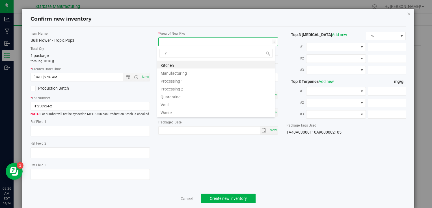
scroll to position [28240, 28130]
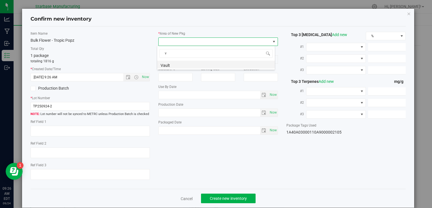
click at [187, 63] on li "Vault" at bounding box center [216, 65] width 118 height 8
click at [181, 60] on span "A1" at bounding box center [214, 60] width 112 height 8
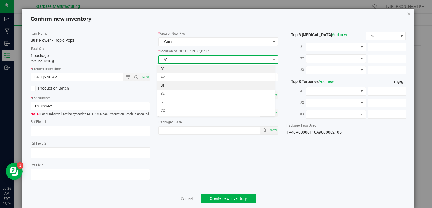
click at [178, 84] on li "B1" at bounding box center [216, 86] width 118 height 8
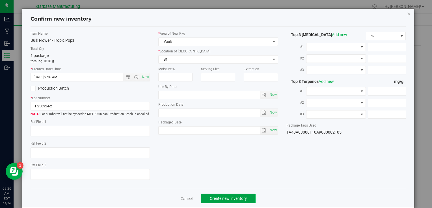
click at [234, 197] on span "Create new inventory" at bounding box center [228, 199] width 37 height 5
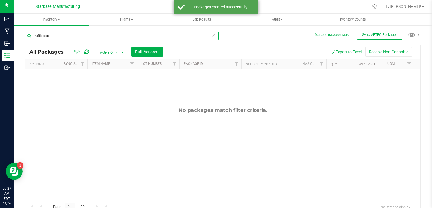
click at [71, 34] on input "truffle pop" at bounding box center [122, 36] width 194 height 8
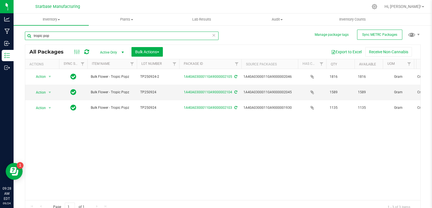
click at [65, 36] on input "tropic pop" at bounding box center [122, 36] width 194 height 8
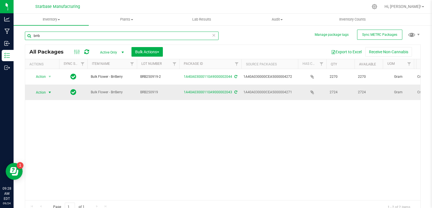
type input "brrb"
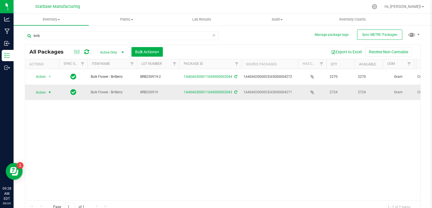
click at [47, 92] on span "select" at bounding box center [49, 93] width 7 height 8
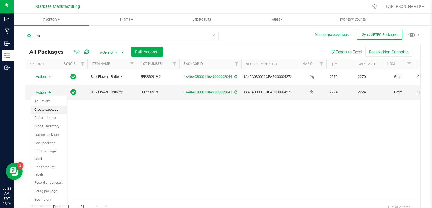
click at [49, 109] on li "Create package" at bounding box center [49, 110] width 36 height 8
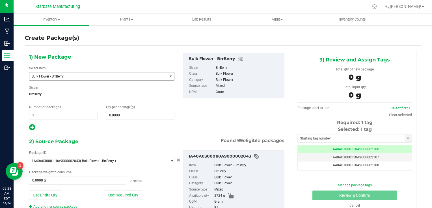
click at [78, 76] on span "Bulk Flower - BrrBerry" at bounding box center [96, 77] width 128 height 4
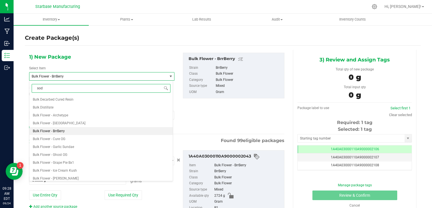
type input "soda"
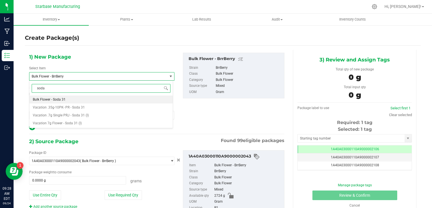
click at [77, 100] on li "Bulk Flower - Soda 31" at bounding box center [100, 100] width 143 height 8
type input "0.0000"
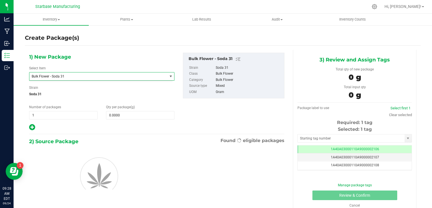
scroll to position [150, 0]
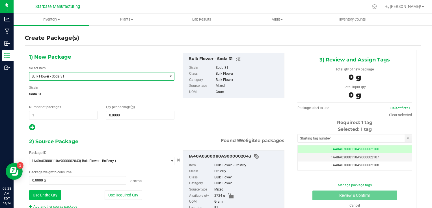
click at [51, 195] on button "Use Entire Qty" at bounding box center [45, 196] width 32 height 10
type input "2724.0000 g"
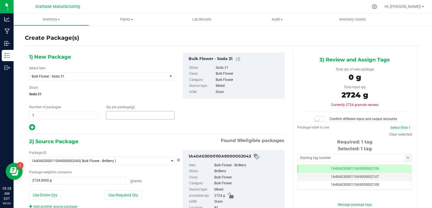
click at [121, 115] on span at bounding box center [140, 115] width 68 height 8
type input "2724"
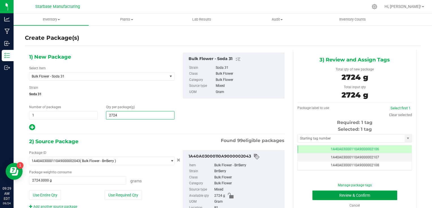
type input "2,724.0000"
click at [328, 196] on button "Review & Confirm" at bounding box center [354, 196] width 85 height 10
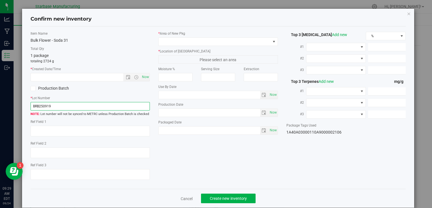
click at [82, 105] on input "BRB250919" at bounding box center [90, 106] width 119 height 8
type input "S31250924"
click at [141, 77] on span "Now" at bounding box center [145, 77] width 10 height 8
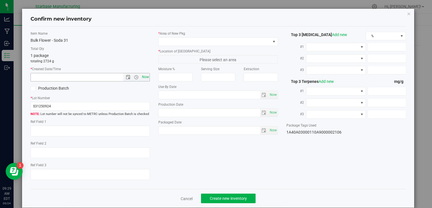
type input "9/24/2025 9:29 AM"
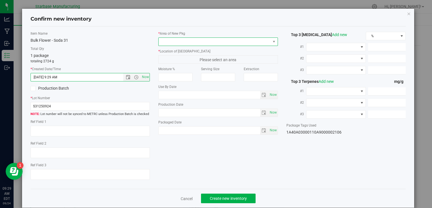
click at [164, 43] on span at bounding box center [214, 42] width 112 height 8
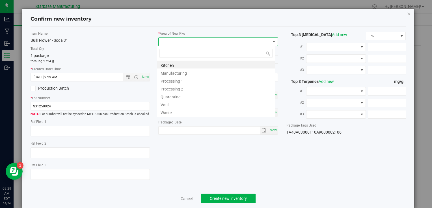
type input "v"
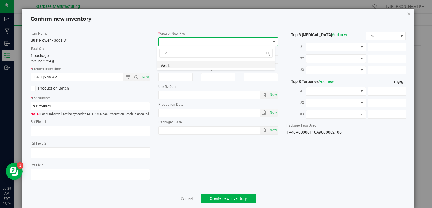
click at [168, 65] on li "Vault" at bounding box center [216, 65] width 118 height 8
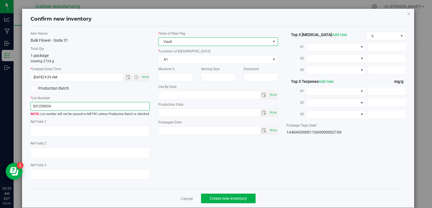
click at [51, 109] on input "S31250924" at bounding box center [90, 106] width 119 height 8
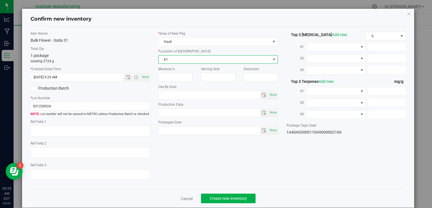
click at [164, 58] on span "A1" at bounding box center [214, 60] width 112 height 8
click at [166, 87] on li "B1" at bounding box center [216, 86] width 118 height 8
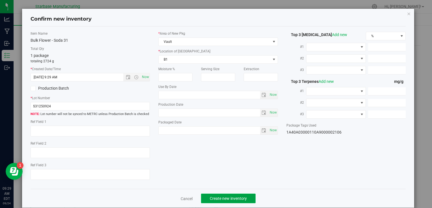
click at [240, 198] on span "Create new inventory" at bounding box center [228, 199] width 37 height 5
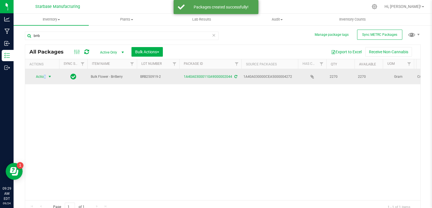
click at [44, 78] on span "Action" at bounding box center [38, 77] width 15 height 8
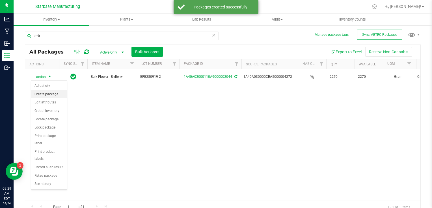
click at [48, 93] on li "Create package" at bounding box center [49, 94] width 36 height 8
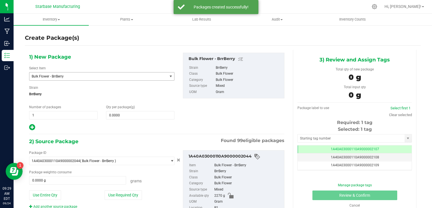
click at [62, 77] on span "Bulk Flower - BrrBerry" at bounding box center [96, 77] width 128 height 4
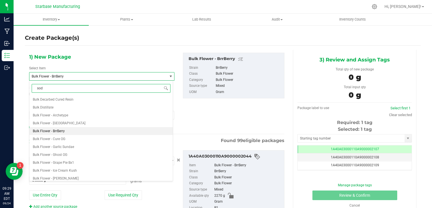
type input "soda"
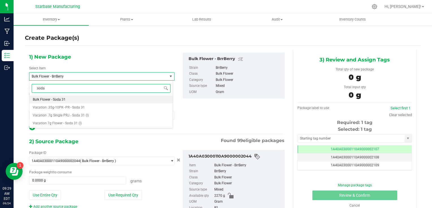
click at [60, 99] on span "Bulk Flower - Soda 31" at bounding box center [49, 100] width 33 height 4
type input "0.0000"
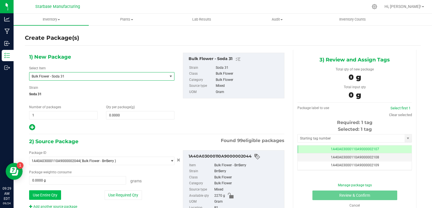
click at [53, 191] on button "Use Entire Qty" at bounding box center [45, 196] width 32 height 10
type input "2270.0000 g"
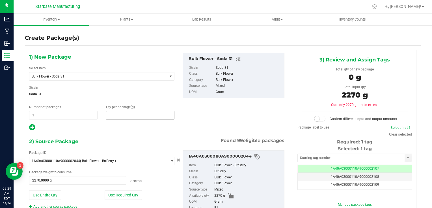
click at [121, 113] on span at bounding box center [140, 115] width 68 height 8
type input "2270"
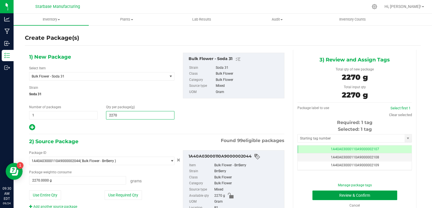
type input "2,270.0000"
click at [323, 197] on button "Review & Confirm" at bounding box center [354, 196] width 85 height 10
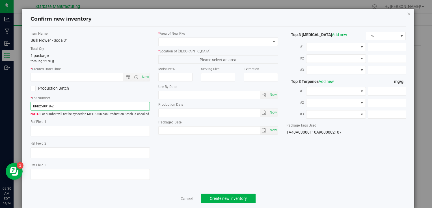
click at [55, 107] on input "BRB250919-2" at bounding box center [90, 106] width 119 height 8
paste input "S31250924"
type input "S31250924 -2"
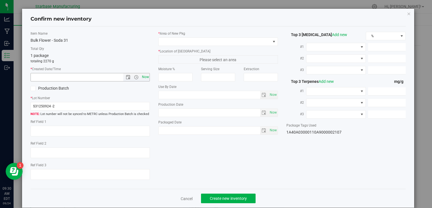
click at [144, 77] on span "Now" at bounding box center [145, 77] width 10 height 8
type input "9/24/2025 9:30 AM"
click at [174, 34] on label "* Area of New Pkg" at bounding box center [217, 33] width 119 height 5
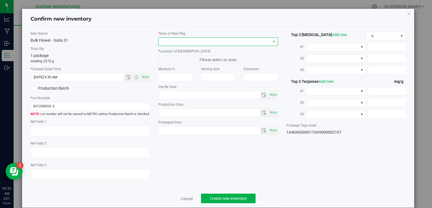
click at [174, 40] on span at bounding box center [214, 42] width 112 height 8
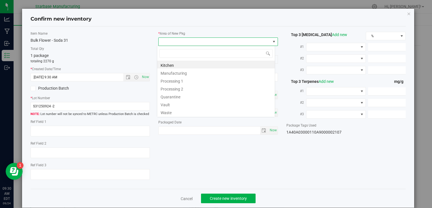
type input "v"
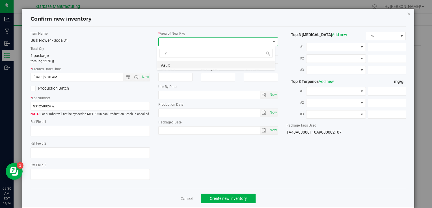
click at [173, 65] on li "Vault" at bounding box center [216, 65] width 118 height 8
click at [173, 58] on span "A1" at bounding box center [214, 60] width 112 height 8
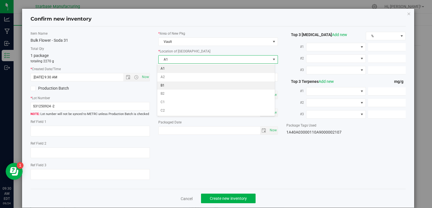
click at [171, 85] on li "B1" at bounding box center [216, 86] width 118 height 8
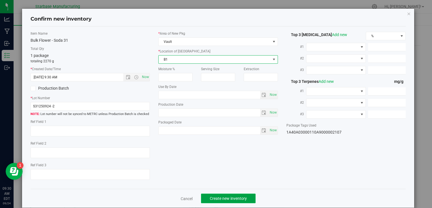
click at [227, 201] on span "Create new inventory" at bounding box center [228, 199] width 37 height 5
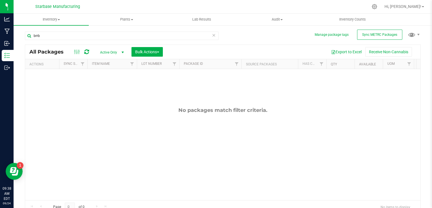
click at [212, 37] on icon at bounding box center [214, 35] width 4 height 7
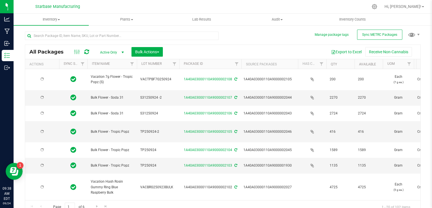
type input "[DATE]"
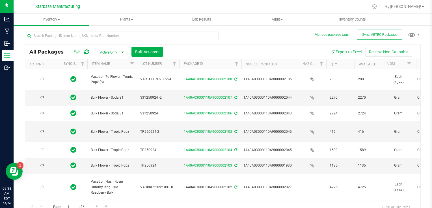
type input "[DATE]"
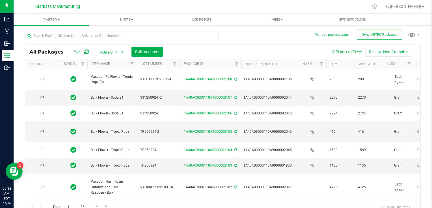
type input "[DATE]"
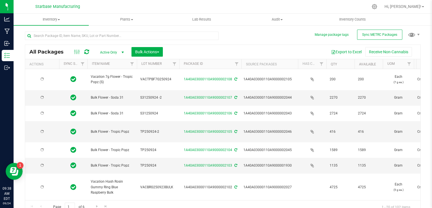
type input "[DATE]"
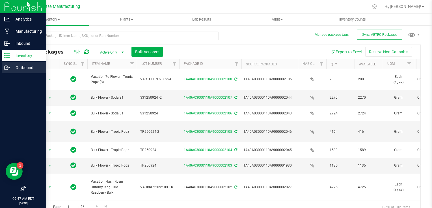
click at [3, 68] on div "Outbound" at bounding box center [24, 67] width 45 height 11
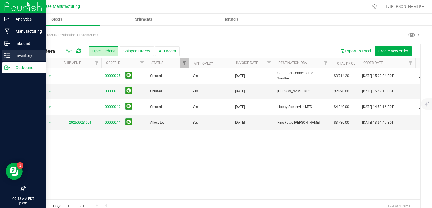
click at [6, 55] on icon at bounding box center [7, 56] width 6 height 6
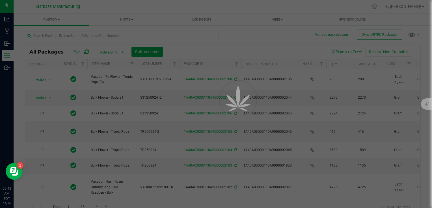
type input "[DATE]"
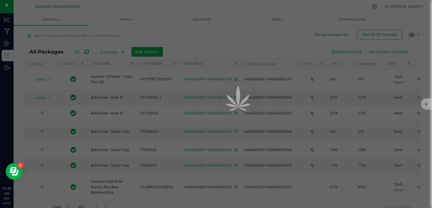
type input "[DATE]"
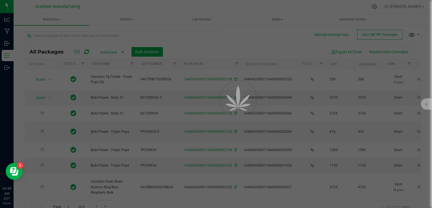
type input "[DATE]"
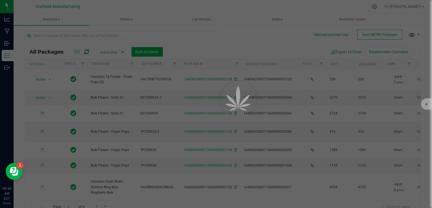
type input "[DATE]"
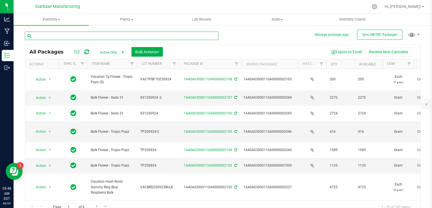
click at [79, 38] on input "text" at bounding box center [122, 36] width 194 height 8
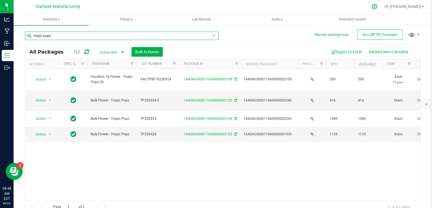
type input "tropic popz"
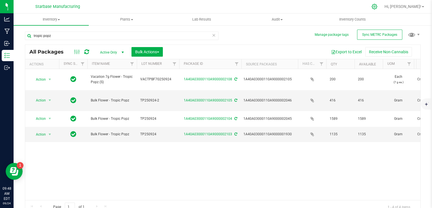
click at [377, 7] on icon at bounding box center [374, 7] width 6 height 6
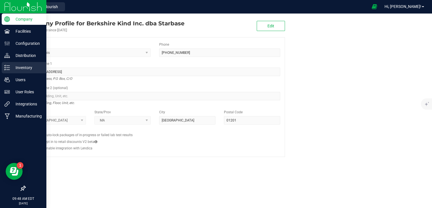
click at [8, 70] on icon at bounding box center [7, 68] width 6 height 6
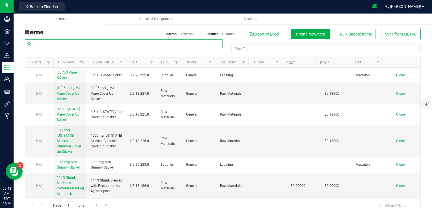
click at [76, 43] on input "text" at bounding box center [124, 44] width 198 height 8
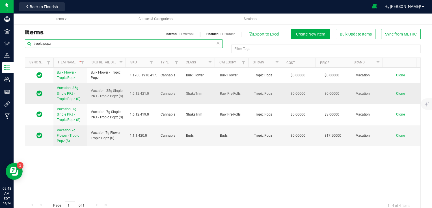
type input "tropic popz"
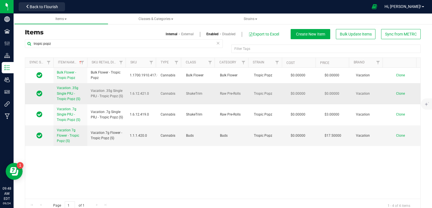
click at [71, 95] on span "Vacation .35g Single PRJ - Tropic Popz (S)" at bounding box center [68, 93] width 23 height 15
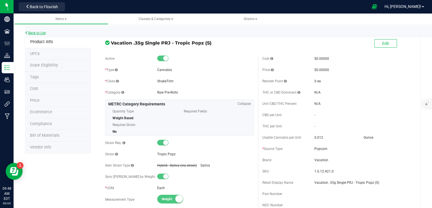
click at [41, 32] on link "Back to List" at bounding box center [35, 33] width 21 height 4
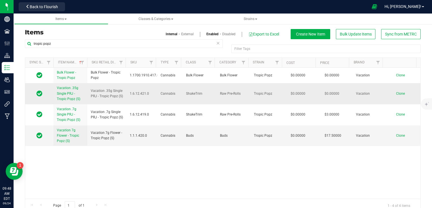
click at [124, 102] on td "Vacation .35g Single PRJ - Tropic Popz (S)" at bounding box center [106, 93] width 39 height 21
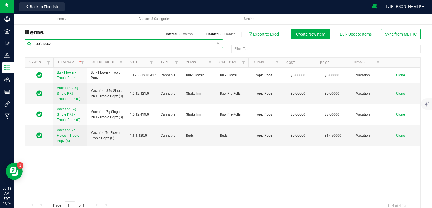
click at [89, 43] on input "tropic popz" at bounding box center [124, 44] width 198 height 8
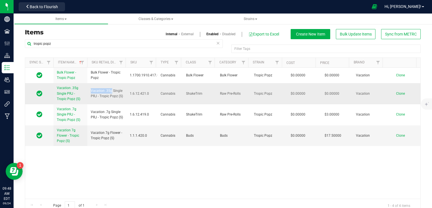
drag, startPoint x: 111, startPoint y: 86, endPoint x: 89, endPoint y: 88, distance: 21.6
click at [89, 88] on td "Vacation .35g Single PRJ - Tropic Popz (S)" at bounding box center [106, 93] width 39 height 21
copy span "Vacation .35g"
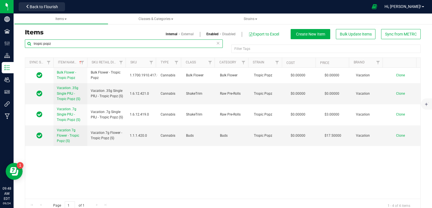
click at [61, 44] on input "tropic popz" at bounding box center [124, 44] width 198 height 8
paste input "Vacation .35g"
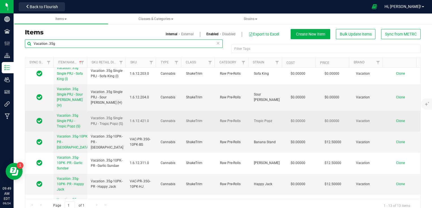
scroll to position [56, 0]
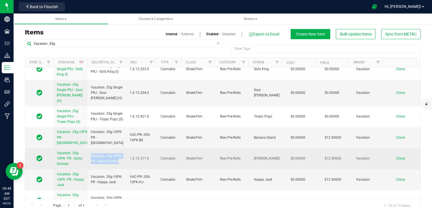
drag, startPoint x: 118, startPoint y: 156, endPoint x: 88, endPoint y: 149, distance: 31.0
click at [88, 149] on td "Vacation .35g-10PK- PR - Garlic Sundae" at bounding box center [106, 159] width 39 height 21
copy span "Vacation .35g-10PK- PR - Garlic Sundae"
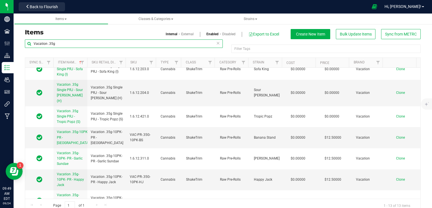
click at [66, 42] on input "Vacation .35g" at bounding box center [124, 44] width 198 height 8
click at [66, 43] on input "Vacation .35g" at bounding box center [124, 44] width 198 height 8
click at [60, 43] on input "Vacation .35g" at bounding box center [124, 44] width 198 height 8
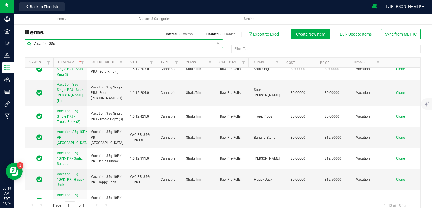
click at [60, 43] on input "Vacation .35g" at bounding box center [124, 44] width 198 height 8
paste input "-10PK- PR - Garlic Sundae"
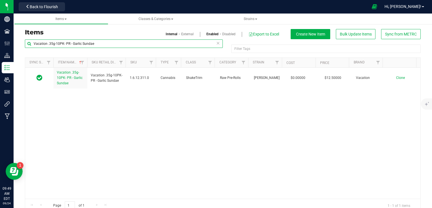
drag, startPoint x: 95, startPoint y: 44, endPoint x: 72, endPoint y: 45, distance: 23.2
click at [72, 45] on input "Vacation .35g-10PK- PR - Garlic Sundae" at bounding box center [124, 44] width 198 height 8
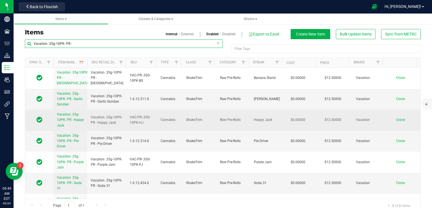
type input "Vacation .35g-10PK- PR -"
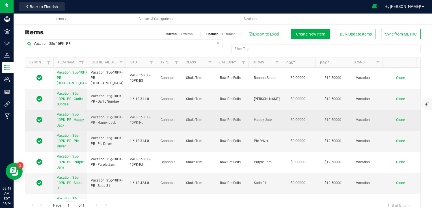
click at [396, 119] on span "Clone" at bounding box center [400, 120] width 9 height 4
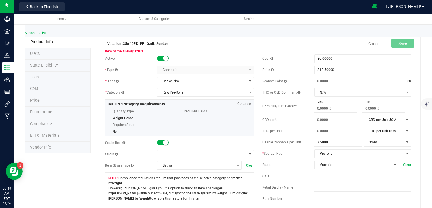
drag, startPoint x: 168, startPoint y: 44, endPoint x: 144, endPoint y: 42, distance: 23.8
click at [144, 42] on input "Vacation .35g-10PK- PR - Garlic Sundae" at bounding box center [179, 44] width 149 height 8
drag, startPoint x: 167, startPoint y: 43, endPoint x: 100, endPoint y: 43, distance: 66.4
click at [101, 43] on div "Vacation .35g-10PK- PR - Tropic Popz Item name is available" at bounding box center [179, 40] width 157 height 7
type input "Vacation .35g-10PK- PR - Tropic Popz"
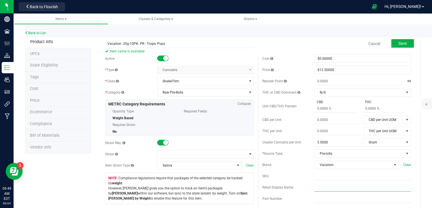
click at [323, 192] on input "text" at bounding box center [362, 188] width 97 height 8
paste input "Vacation .35g-10PK- PR - Tropic Popz"
type input "Vacation .35g-10PK- PR - Tropic Popz"
click at [297, 176] on div "SKU" at bounding box center [288, 176] width 52 height 5
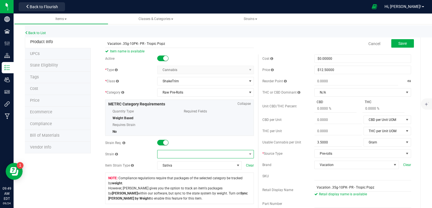
click at [219, 154] on span at bounding box center [201, 155] width 89 height 8
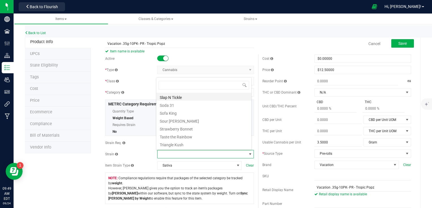
scroll to position [197, 0]
click at [189, 128] on li "Tropic Popz" at bounding box center [203, 129] width 95 height 8
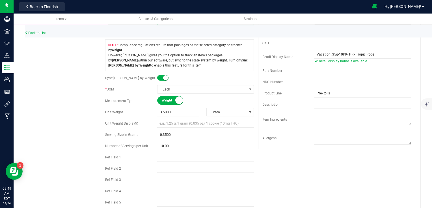
scroll to position [0, 0]
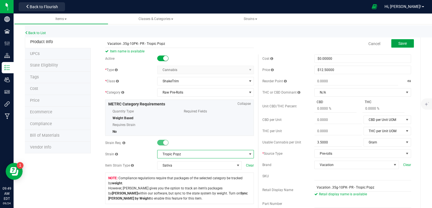
click at [398, 43] on span "Save" at bounding box center [402, 43] width 8 height 5
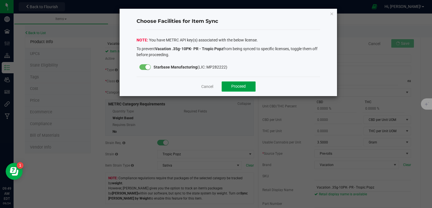
click at [247, 84] on button "Proceed" at bounding box center [238, 87] width 34 height 10
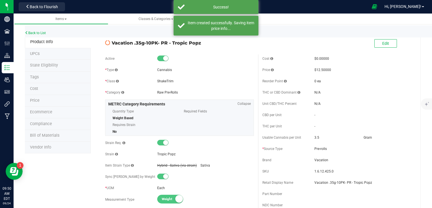
click at [59, 133] on li "Bill of Materials" at bounding box center [58, 136] width 66 height 12
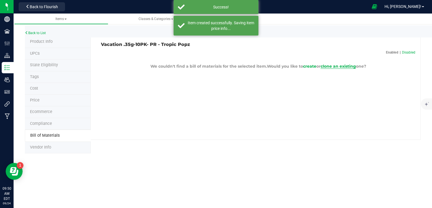
click at [335, 68] on span "clone an existing" at bounding box center [337, 66] width 35 height 5
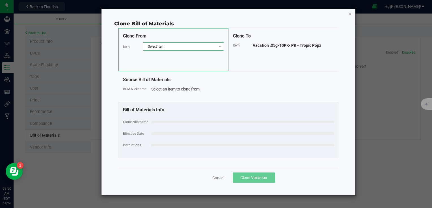
click at [187, 45] on span "Select item" at bounding box center [179, 47] width 73 height 8
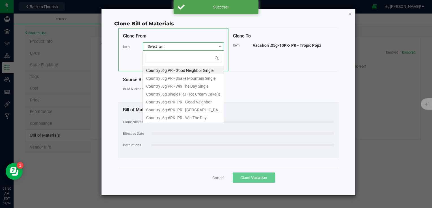
scroll to position [8, 81]
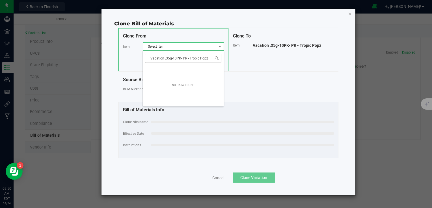
drag, startPoint x: 207, startPoint y: 58, endPoint x: 188, endPoint y: 58, distance: 19.2
click at [188, 58] on input "Vacation .35g-10PK- PR - Tropic Popz" at bounding box center [183, 58] width 76 height 9
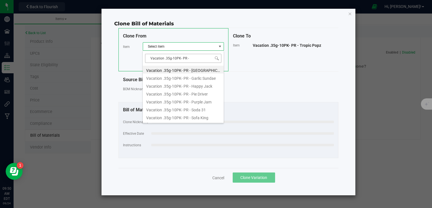
type input "Vacation .35g-10PK- PR"
click at [192, 108] on li "Vacation .35g-10PK- PR - Soda 31" at bounding box center [183, 109] width 81 height 8
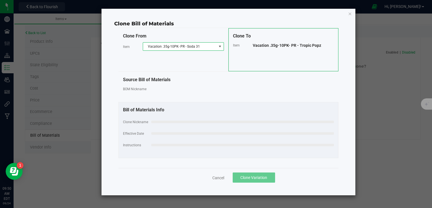
select select "75"
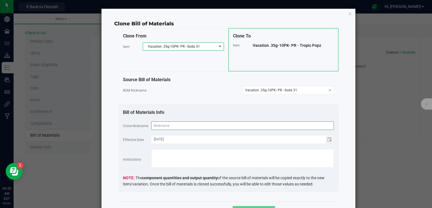
click at [212, 129] on input "text" at bounding box center [242, 126] width 182 height 8
paste input "Vacation .35g-10PK- PR - Tropic Popz"
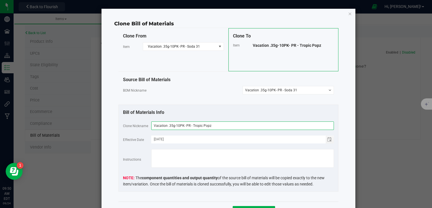
type input "Vacation .35g-10PK- PR - Tropic Popz"
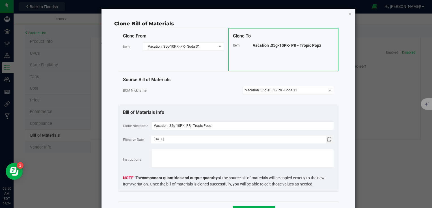
click at [216, 145] on fieldset "Clone Nickname Vacation .35g-10PK- PR - Tropic Popz Effective Date 09/24/2025 I…" at bounding box center [228, 155] width 211 height 66
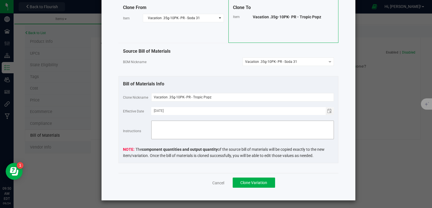
scroll to position [29, 0]
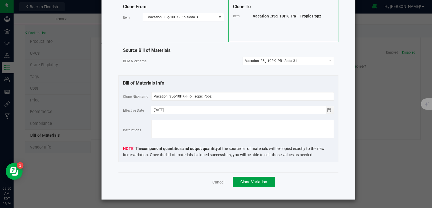
click at [253, 182] on span "Clone Variation" at bounding box center [253, 182] width 27 height 5
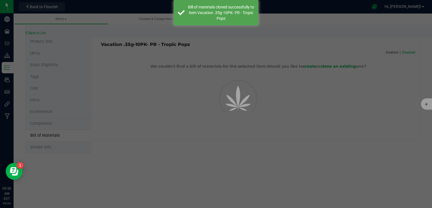
select select "78"
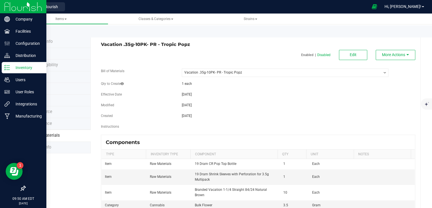
click at [12, 66] on p "Inventory" at bounding box center [27, 67] width 34 height 7
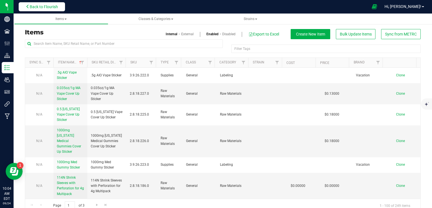
click at [55, 3] on button "Back to Flourish" at bounding box center [42, 6] width 46 height 9
click at [45, 8] on span "Back to Flourish" at bounding box center [44, 7] width 28 height 5
click at [35, 7] on span "Back to Flourish" at bounding box center [44, 7] width 28 height 5
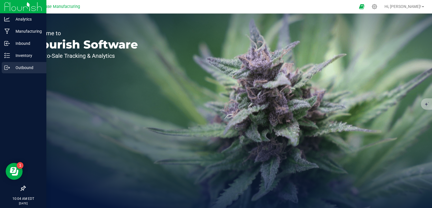
click at [8, 64] on div "Outbound" at bounding box center [24, 67] width 45 height 11
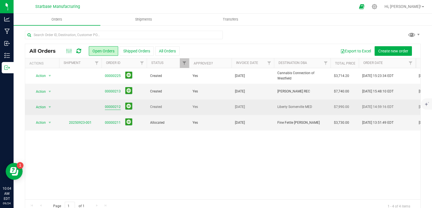
click at [110, 107] on link "00000212" at bounding box center [113, 107] width 16 height 5
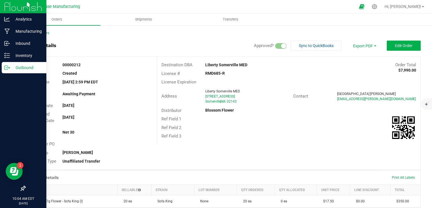
click at [8, 71] on div "Outbound" at bounding box center [24, 67] width 45 height 11
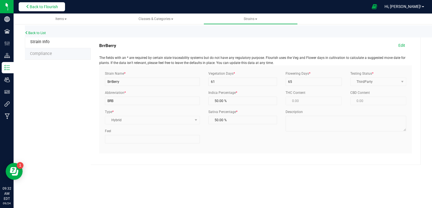
click at [54, 5] on span "Back to Flourish" at bounding box center [44, 7] width 28 height 5
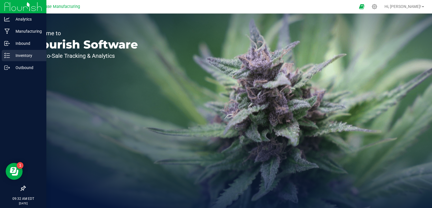
click at [7, 56] on icon at bounding box center [7, 56] width 6 height 6
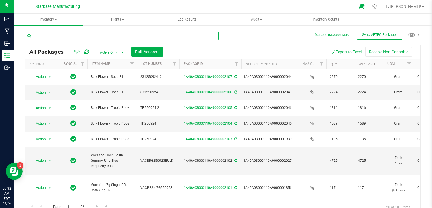
click at [95, 34] on input "text" at bounding box center [122, 36] width 194 height 8
type input "vacation 7g"
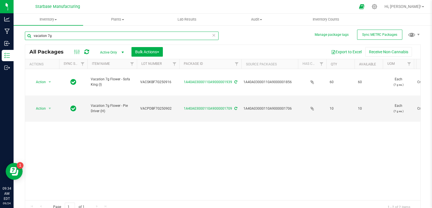
click at [95, 34] on input "vacation 7g" at bounding box center [122, 36] width 194 height 8
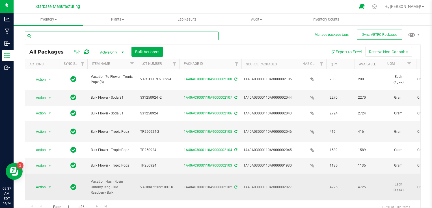
scroll to position [1, 0]
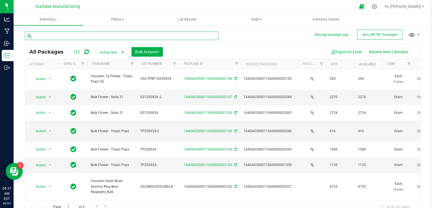
click at [103, 35] on input "text" at bounding box center [122, 36] width 194 height 8
type input "bulk"
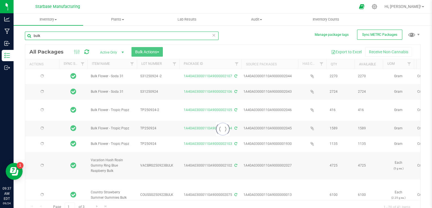
type input "[DATE]"
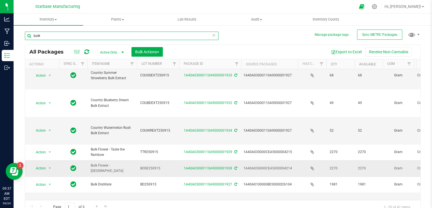
scroll to position [249, 0]
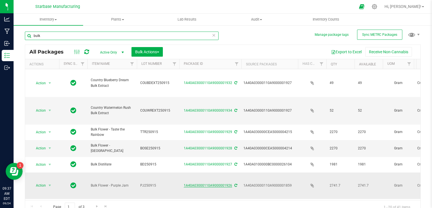
type input "bulk"
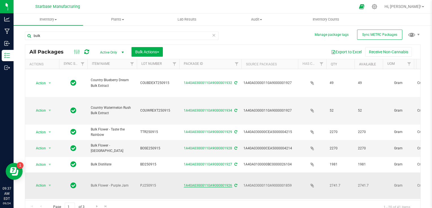
click at [213, 184] on link "1A40A03000110A9000001926" at bounding box center [208, 186] width 48 height 4
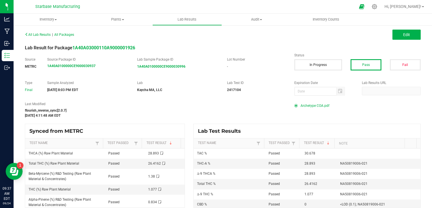
click at [300, 102] on span "Archetype COA.pdf" at bounding box center [314, 106] width 29 height 8
click at [31, 33] on span "All Lab Results" at bounding box center [38, 35] width 26 height 4
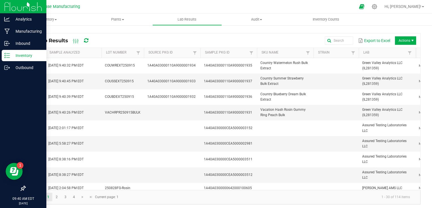
click at [9, 58] on line at bounding box center [7, 58] width 3 height 0
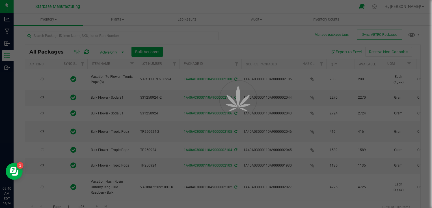
click at [95, 34] on div at bounding box center [216, 104] width 432 height 208
type input "[DATE]"
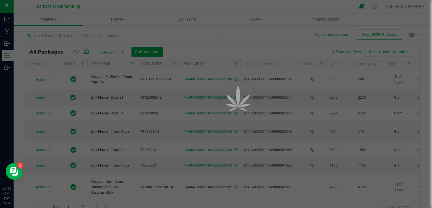
type input "[DATE]"
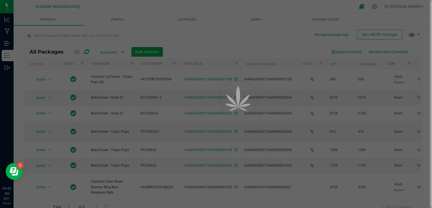
type input "[DATE]"
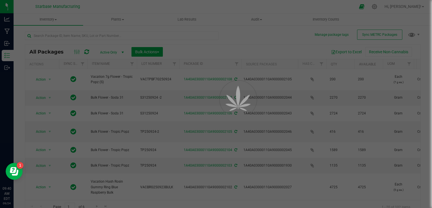
type input "[DATE]"
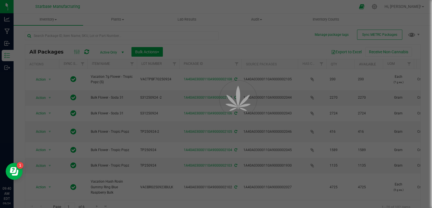
type input "[DATE]"
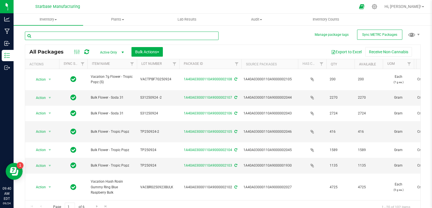
click at [95, 35] on input "text" at bounding box center [122, 36] width 194 height 8
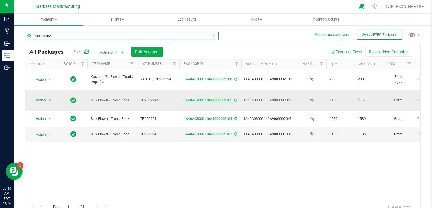
type input "tropic popz"
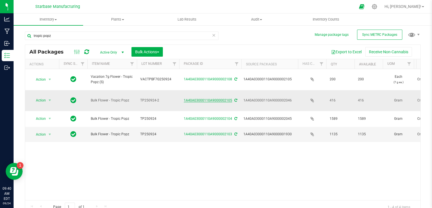
click at [205, 99] on link "1A40A03000110A9000002105" at bounding box center [208, 101] width 48 height 4
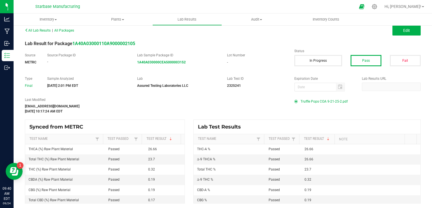
scroll to position [5, 0]
click at [325, 99] on span "Truffle Pops COA 9-21-25-2.pdf" at bounding box center [323, 101] width 47 height 8
drag, startPoint x: 186, startPoint y: 60, endPoint x: 130, endPoint y: 64, distance: 56.6
click at [130, 64] on div "Source METRC Source Package ID - Lab Sample Package ID 1A40A030000CEA5000003152…" at bounding box center [155, 58] width 269 height 12
click at [221, 67] on div "Source METRC Source Package ID - Lab Sample Package ID 1A40A030000CEA5000003152…" at bounding box center [223, 61] width 404 height 18
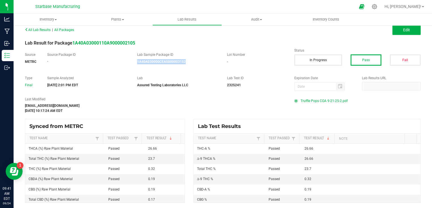
drag, startPoint x: 185, startPoint y: 60, endPoint x: 132, endPoint y: 60, distance: 53.1
click at [133, 60] on div "Lab Sample Package ID 1A40A030000CEA5000003152" at bounding box center [178, 58] width 90 height 12
copy strong "1A40A030000CEA5000003152"
click at [403, 31] on span "Edit" at bounding box center [406, 30] width 7 height 5
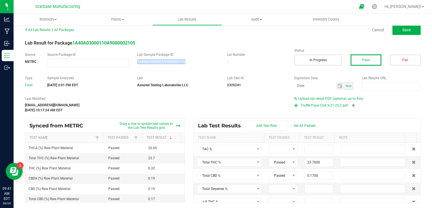
scroll to position [5, 0]
click at [57, 63] on input "NO DATA FOUND" at bounding box center [87, 63] width 81 height 8
paste input "1A40A030000CEA5000003152"
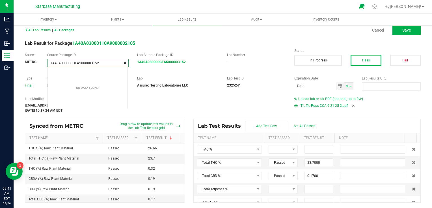
scroll to position [8, 80]
type input "1A40A030000CEA5000003152"
click at [153, 108] on div "[EMAIL_ADDRESS][DOMAIN_NAME]" at bounding box center [155, 105] width 261 height 5
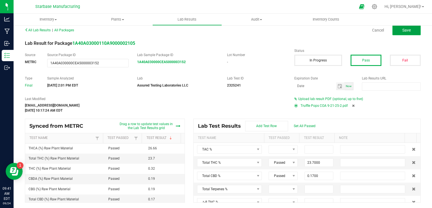
click at [405, 31] on span "Save" at bounding box center [406, 30] width 8 height 5
type input "23.7000"
type input "0.1700"
type input "0.3200"
type input "26.6600"
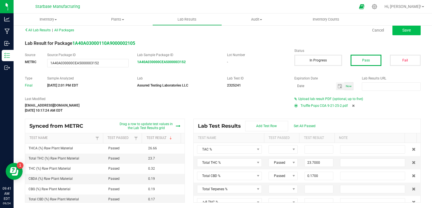
type input "26.6600"
type input "0.0000"
type input "0.1900"
type input "0.0000"
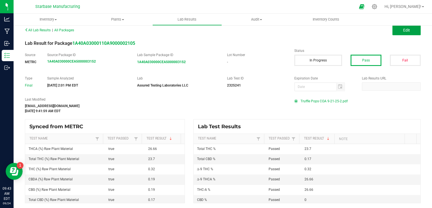
drag, startPoint x: 395, startPoint y: 29, endPoint x: 361, endPoint y: 141, distance: 117.2
click at [395, 29] on button "Edit" at bounding box center [406, 30] width 28 height 10
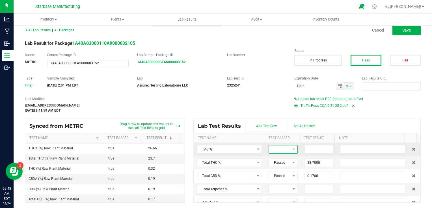
click at [284, 151] on span at bounding box center [279, 150] width 21 height 8
click at [278, 174] on li "Passed" at bounding box center [291, 174] width 53 height 10
click at [308, 151] on input at bounding box center [319, 150] width 29 height 8
click at [309, 149] on input at bounding box center [319, 150] width 29 height 8
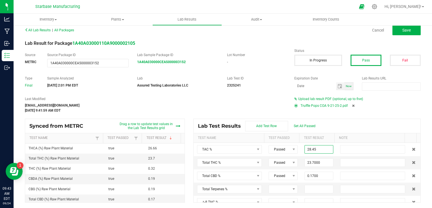
type input "28.4500"
click at [328, 112] on div "Last Modified [EMAIL_ADDRESS][DOMAIN_NAME] [DATE] 9:41:59 AM EDT Upload lab res…" at bounding box center [223, 105] width 404 height 17
click at [412, 29] on button "Save" at bounding box center [406, 30] width 28 height 10
type input "0.0000"
type input "0.3200"
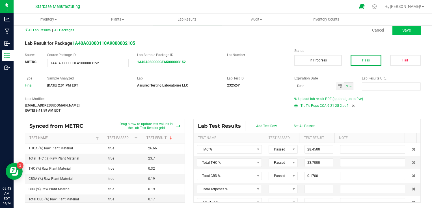
type input "26.6600"
type input "0.0000"
type input "0.1900"
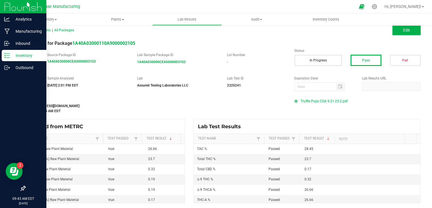
click at [5, 56] on icon at bounding box center [7, 56] width 6 height 6
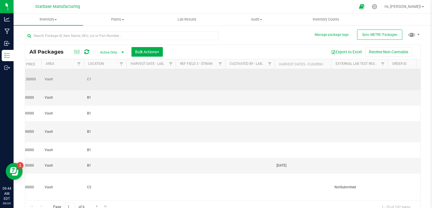
click at [149, 76] on td at bounding box center [150, 79] width 49 height 21
type input "5/"
click at [138, 71] on td "5/" at bounding box center [150, 79] width 49 height 21
type input "[DATE]"
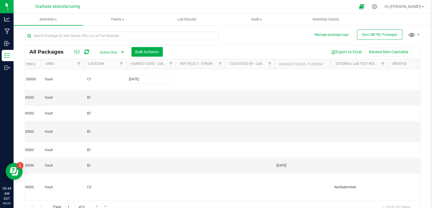
click at [268, 51] on div "All Packages Active Only Active Only Lab Samples Locked All External Internal B…" at bounding box center [222, 130] width 395 height 170
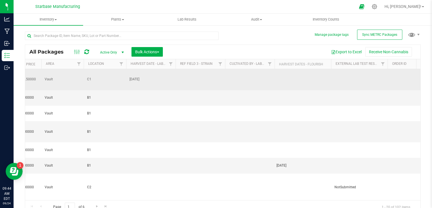
click at [238, 75] on td at bounding box center [249, 79] width 49 height 21
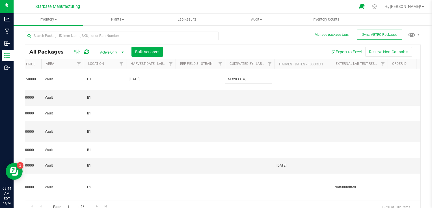
type input "MC283314,"
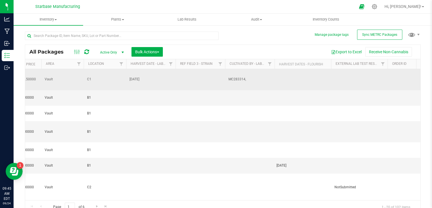
click at [250, 77] on span "MC283314," at bounding box center [249, 79] width 43 height 5
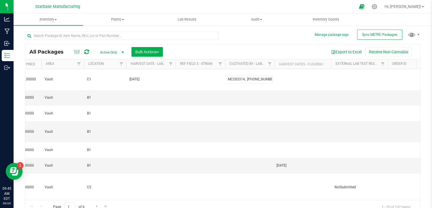
type input "MC283314, (978) 854-3942,"
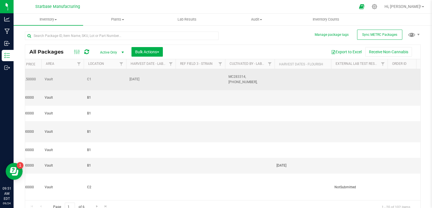
click at [271, 77] on td "MC283314, (978) 854-3942," at bounding box center [249, 79] width 49 height 21
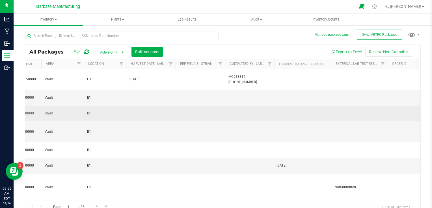
click at [210, 109] on td at bounding box center [199, 114] width 49 height 16
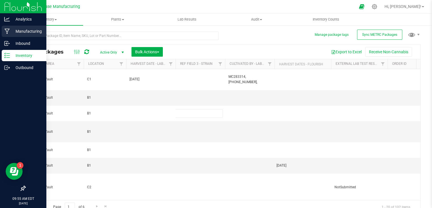
click at [14, 32] on p "Manufacturing" at bounding box center [27, 31] width 34 height 7
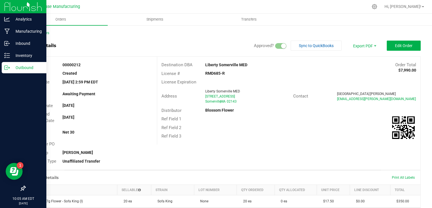
click at [10, 71] on p "Outbound" at bounding box center [27, 67] width 34 height 7
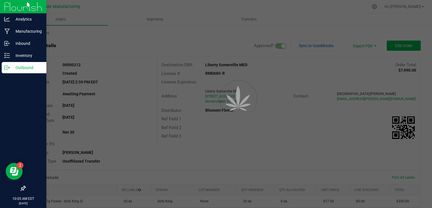
click at [26, 71] on p "Outbound" at bounding box center [27, 67] width 34 height 7
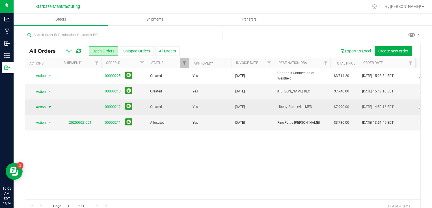
click at [48, 107] on span "select" at bounding box center [49, 107] width 5 height 5
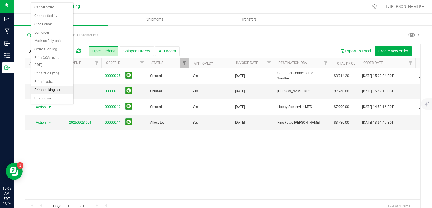
click at [55, 89] on li "Print packing list" at bounding box center [52, 90] width 42 height 8
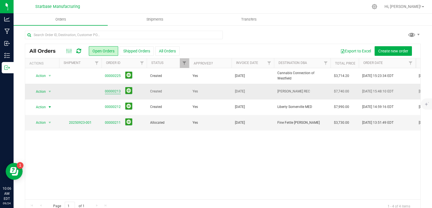
click at [113, 90] on link "00000213" at bounding box center [113, 91] width 16 height 5
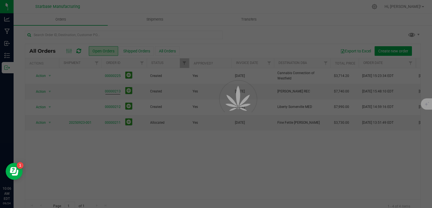
click at [120, 84] on div at bounding box center [216, 104] width 432 height 208
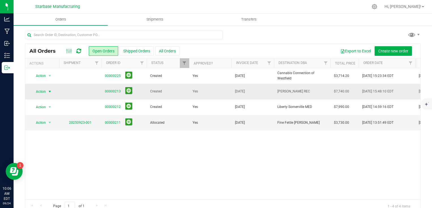
click at [48, 90] on span "select" at bounding box center [49, 92] width 5 height 5
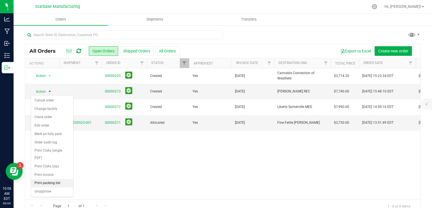
click at [58, 180] on li "Print packing list" at bounding box center [52, 183] width 42 height 8
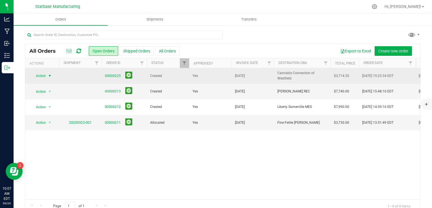
click at [43, 77] on span "Action" at bounding box center [38, 76] width 15 height 8
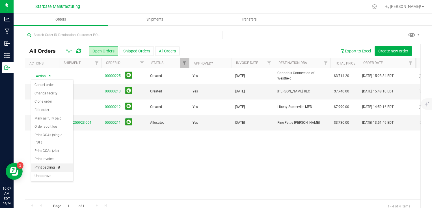
click at [47, 169] on li "Print packing list" at bounding box center [52, 168] width 42 height 8
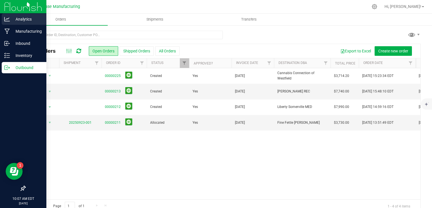
click at [8, 19] on icon at bounding box center [7, 19] width 6 height 6
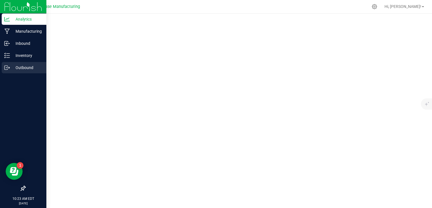
click at [13, 65] on p "Outbound" at bounding box center [27, 67] width 34 height 7
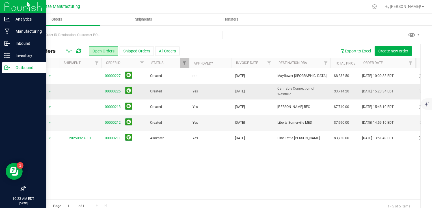
click at [112, 91] on link "00000225" at bounding box center [113, 91] width 16 height 5
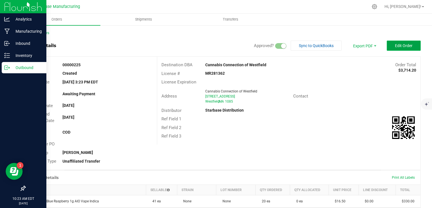
click at [395, 45] on span "Edit Order" at bounding box center [404, 46] width 18 height 5
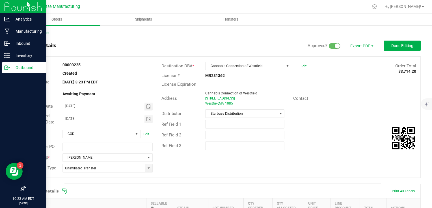
click at [329, 45] on span at bounding box center [334, 46] width 11 height 6
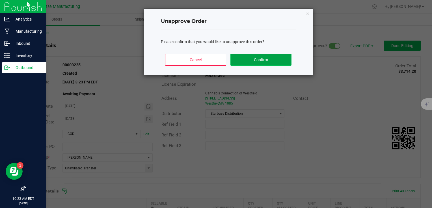
click at [269, 60] on button "Confirm" at bounding box center [260, 60] width 61 height 12
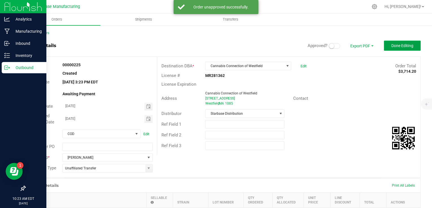
click at [391, 47] on span "Done Editing" at bounding box center [402, 46] width 22 height 5
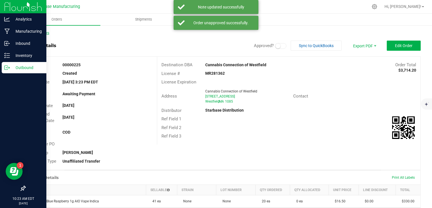
click at [34, 33] on link "Back to Orders" at bounding box center [37, 33] width 24 height 4
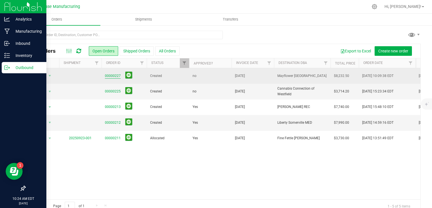
click at [110, 76] on link "00000227" at bounding box center [113, 75] width 16 height 5
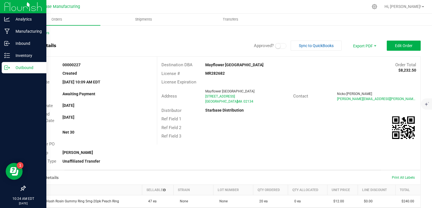
click at [8, 69] on icon at bounding box center [7, 68] width 6 height 6
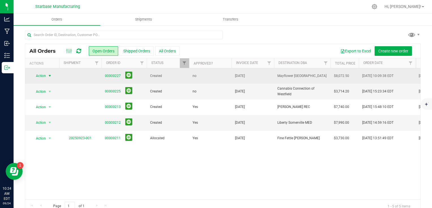
click at [42, 75] on span "Action" at bounding box center [38, 76] width 15 height 8
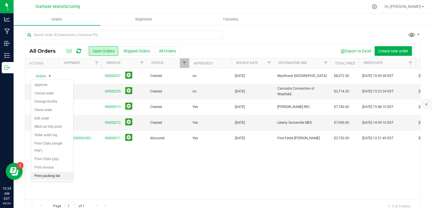
click at [47, 175] on li "Print packing list" at bounding box center [52, 176] width 42 height 8
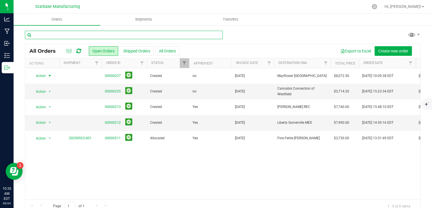
click at [90, 35] on input "text" at bounding box center [124, 35] width 198 height 8
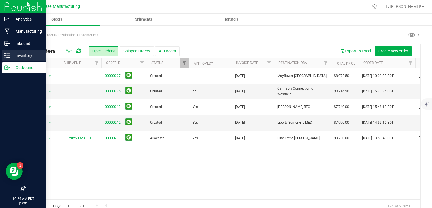
click at [10, 55] on p "Inventory" at bounding box center [27, 55] width 34 height 7
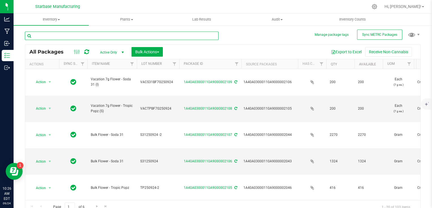
click at [62, 36] on input "text" at bounding box center [122, 36] width 194 height 8
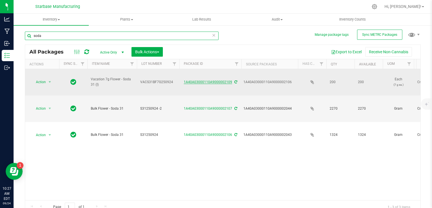
type input "soda"
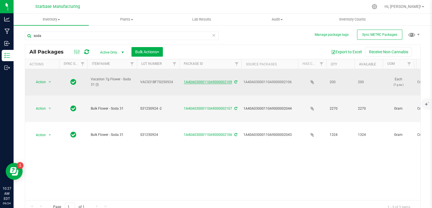
click at [208, 80] on link "1A40A03000110A9000002109" at bounding box center [208, 82] width 48 height 4
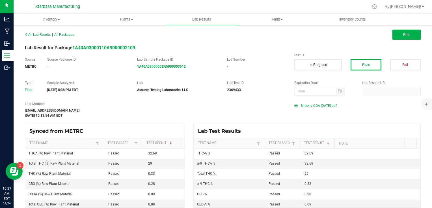
click at [326, 106] on span "Brrberry COA [DATE].pdf" at bounding box center [318, 106] width 36 height 8
click at [393, 35] on button "Edit" at bounding box center [406, 35] width 28 height 10
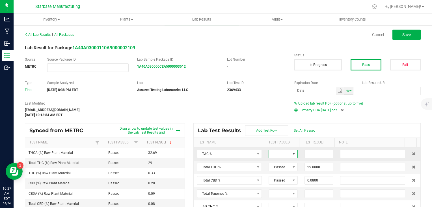
click at [271, 154] on span at bounding box center [279, 154] width 21 height 8
click at [276, 176] on li "Passed" at bounding box center [291, 178] width 53 height 10
click at [305, 156] on input at bounding box center [319, 154] width 29 height 8
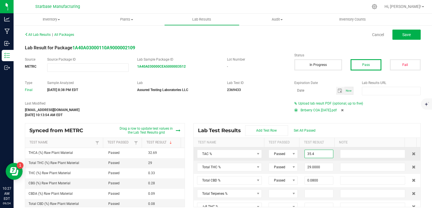
click at [313, 156] on input "35.4" at bounding box center [319, 154] width 29 height 8
type input "35.4000"
click at [409, 36] on button "Save" at bounding box center [406, 35] width 28 height 10
type input "0.0000"
type input "0.3300"
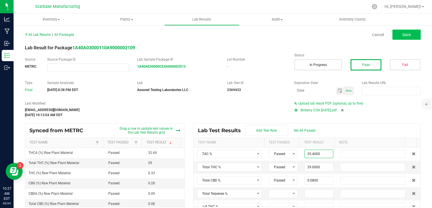
type input "32.6900"
type input "0.0000"
type input "0.0900"
type input "0.2800"
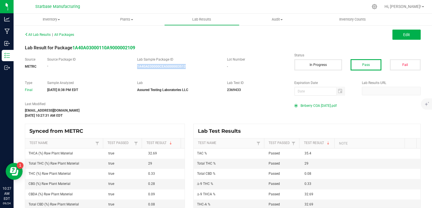
drag, startPoint x: 185, startPoint y: 67, endPoint x: 133, endPoint y: 68, distance: 52.0
click at [133, 68] on div "Lab Sample Package ID 1A40A030000CEA5000003512" at bounding box center [178, 63] width 90 height 12
copy strong "1A40A030000CEA5000003512"
click at [409, 35] on button "Edit" at bounding box center [406, 35] width 28 height 10
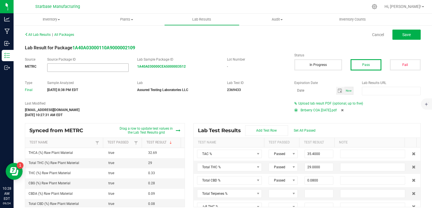
click at [60, 69] on input "NO DATA FOUND" at bounding box center [87, 68] width 81 height 8
paste input "1A40A030000CEA5000003512"
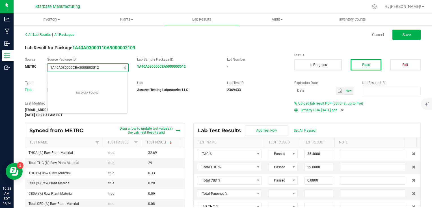
scroll to position [8, 80]
type input "1A40A030000CEA5000003512"
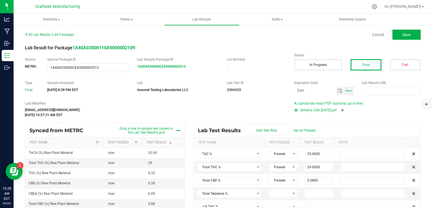
click at [184, 110] on div "[EMAIL_ADDRESS][DOMAIN_NAME]" at bounding box center [155, 110] width 261 height 5
click at [402, 36] on span "Save" at bounding box center [406, 34] width 8 height 5
type input "0.3300"
type input "32.6900"
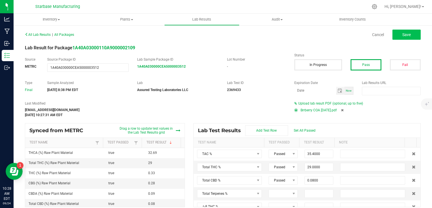
type input "0.0000"
type input "0.0900"
type input "0.2800"
type input "0.0000"
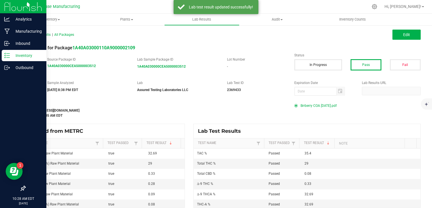
click at [4, 54] on icon at bounding box center [7, 56] width 6 height 6
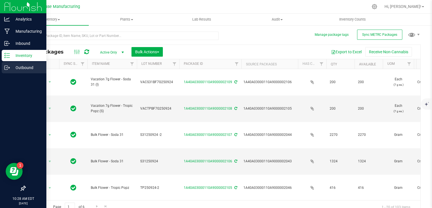
click at [18, 69] on p "Outbound" at bounding box center [27, 67] width 34 height 7
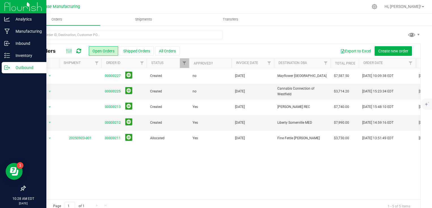
click at [12, 66] on p "Outbound" at bounding box center [27, 67] width 34 height 7
click at [15, 56] on p "Inventory" at bounding box center [27, 55] width 34 height 7
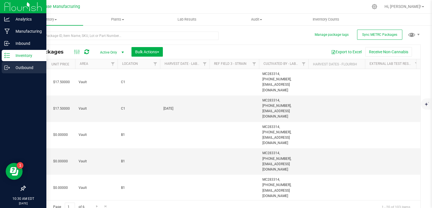
click at [7, 70] on icon at bounding box center [7, 68] width 6 height 6
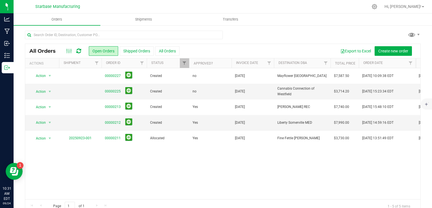
click at [80, 53] on icon at bounding box center [78, 51] width 5 height 6
click at [78, 52] on icon at bounding box center [78, 51] width 5 height 6
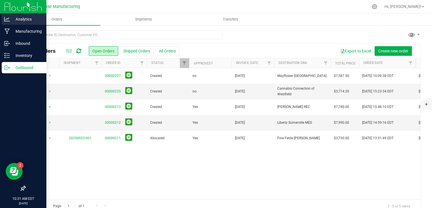
click at [8, 19] on icon at bounding box center [7, 19] width 6 height 4
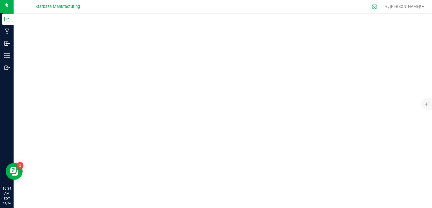
click at [377, 6] on icon at bounding box center [373, 6] width 5 height 5
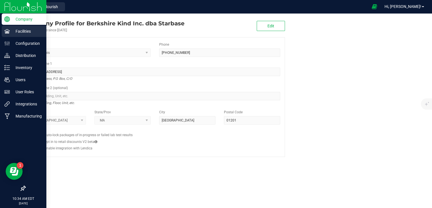
click at [15, 34] on p "Facilities" at bounding box center [27, 31] width 34 height 7
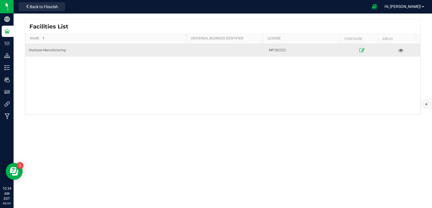
click at [359, 48] on icon at bounding box center [361, 50] width 5 height 4
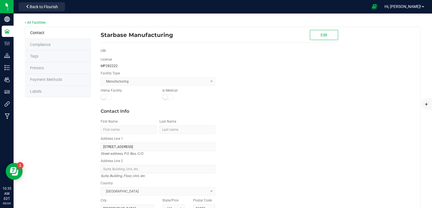
click at [70, 91] on li "Labels" at bounding box center [58, 92] width 66 height 12
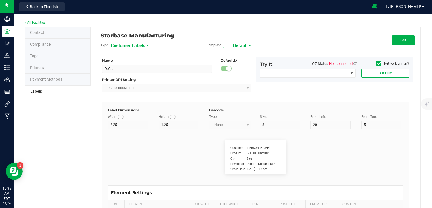
click at [138, 47] on span "Customer Labels" at bounding box center [128, 46] width 34 height 10
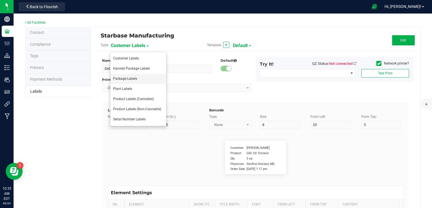
click at [133, 77] on span "Package Labels" at bounding box center [125, 79] width 24 height 4
type input "Shipping Box Label"
type input "3"
type input "1.5"
type input "5"
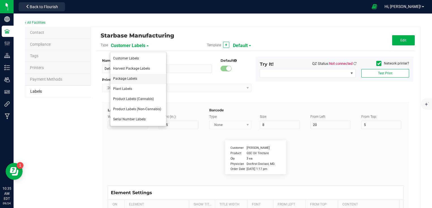
type input "40"
type input "SKU Name"
type input "9"
type input "15"
type input "13"
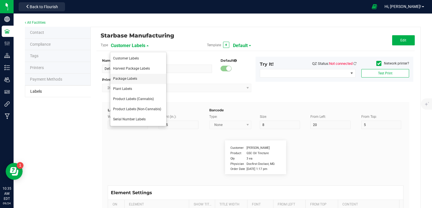
type input "Gelato Pen"
type input "Lot Number"
type input "20"
type input "9"
type input "15"
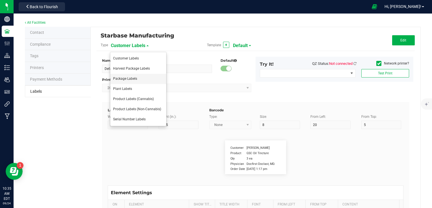
type input "17"
type input "LOT918234"
type input "Box #"
type input "20"
type input "9"
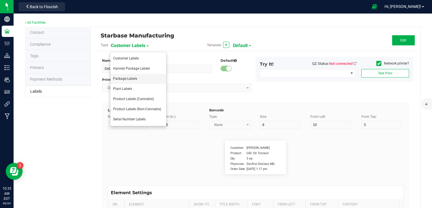
type input "15"
type input "26"
type input "Tag#"
type input "9"
type input "15"
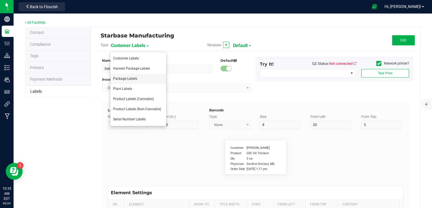
type input "8"
type input "CADMODS-20230420-096"
type input "Quantity"
type input "22"
type input "9"
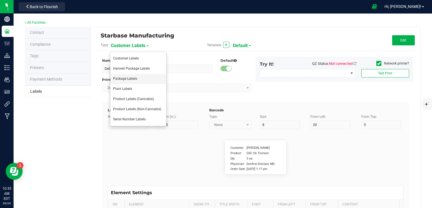
type input "15"
type input "21.5"
type input "44 ea"
type input "Strain"
type input "25"
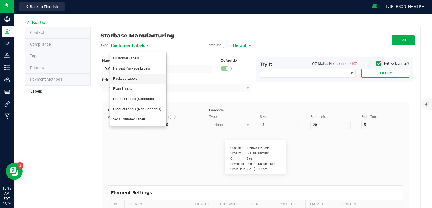
type input "10"
type input "15"
type input "Gelato"
type input "Package Date"
type input "25"
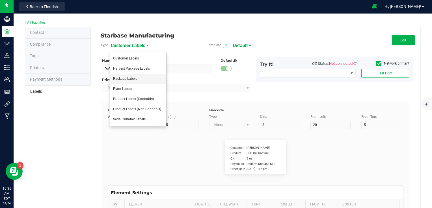
type input "10"
type input "25"
type input "[DATE] 10:14pm"
type input "SKU"
type input "25"
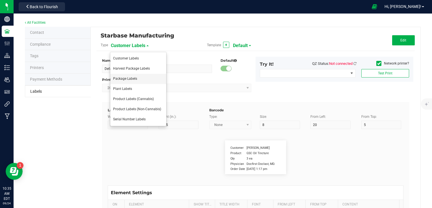
type input "10"
type input "42P017"
type input "Ref Field 1"
type input "25"
type input "10"
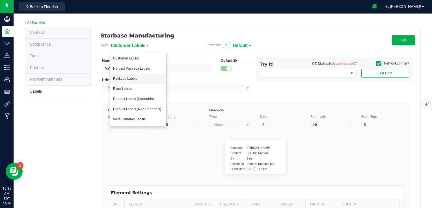
type input "35"
type input "Ref Field 1 Value"
type input "Ref Field 2"
type input "25"
type input "10"
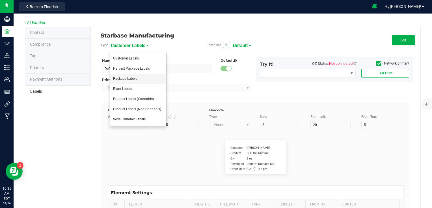
type input "35"
type input "Ref Field 2 Value"
type input "Ref Field 3"
type input "25"
type input "10"
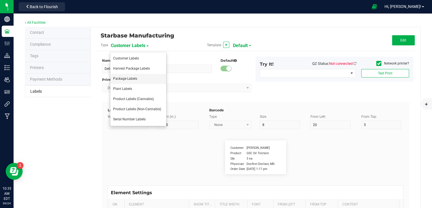
type input "35"
type input "Ref Field 3 Value"
type input "Item Ref Field 1"
type input "25"
type input "10"
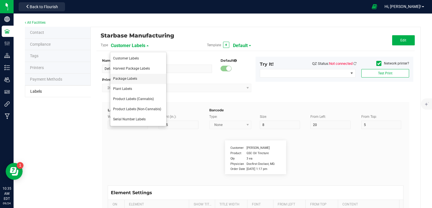
type input "35"
type input "Item Ref Field 1 Value"
type input "Item Ref Field 2"
type input "25"
type input "10"
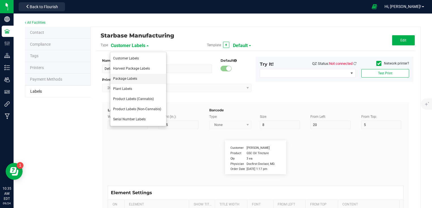
type input "35"
type input "Item Ref Field 2 Value"
type input "Item Ref Field 3"
type input "25"
type input "10"
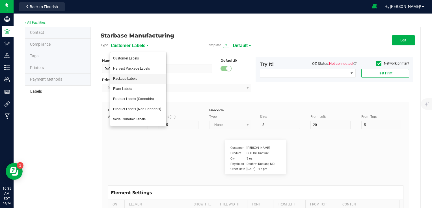
type input "35"
type input "Item Ref Field 3 Value"
type input "Item Ref Field 4"
type input "25"
type input "10"
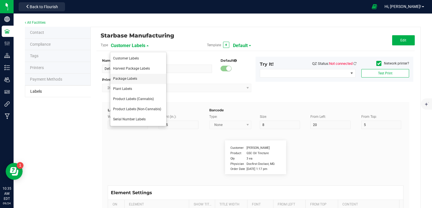
type input "35"
type input "Item Ref Field 4 Value"
type input "Item Ref Field 5"
type input "25"
type input "10"
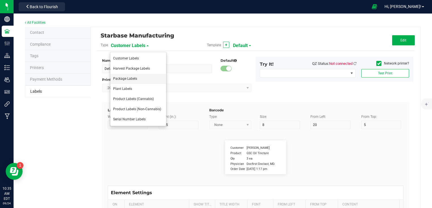
type input "35"
type input "Item Ref Field 5 Value"
type input "NDC Number"
type input "25"
type input "10"
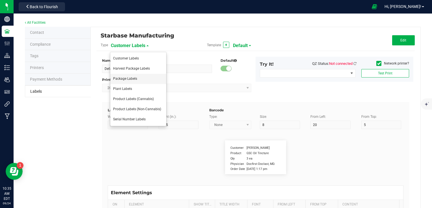
type input "35"
type input "[PHONE_NUMBER]"
type input "Number of Servings"
type input "25"
type input "10"
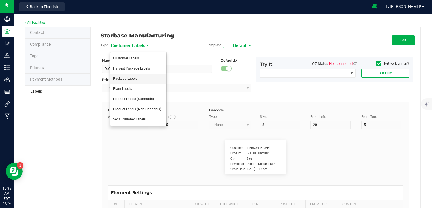
type input "35"
type input "4 servings/item"
type input "Serving Size"
type input "25"
type input "10"
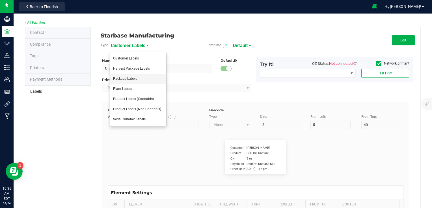
type input "35"
type input "1 cup"
type input "Serving Size (Grams)"
type input "25"
type input "10"
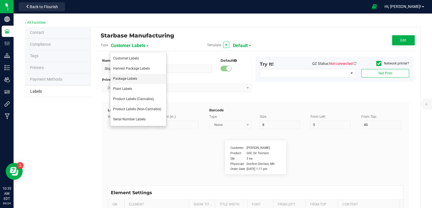
type input "35"
type input "4 g"
type input "Doses Per Unit"
type input "25"
type input "10"
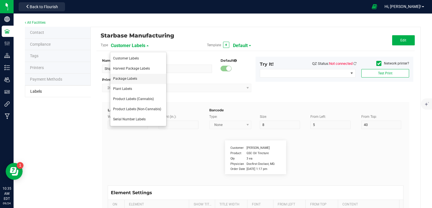
type input "35"
type input "20"
type input "Item Ingredients"
type input "25"
type input "10"
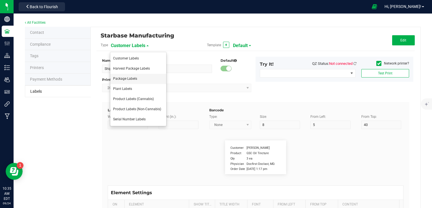
type input "35"
type input "Ingredient one, ingredient two"
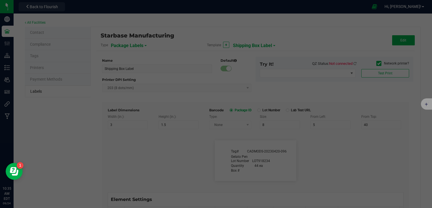
click at [246, 46] on div at bounding box center [216, 104] width 432 height 208
click at [246, 54] on div at bounding box center [216, 104] width 432 height 208
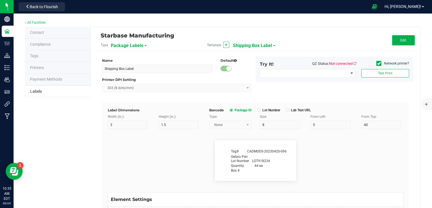
click at [254, 44] on span "Shipping Box Label" at bounding box center [252, 46] width 39 height 10
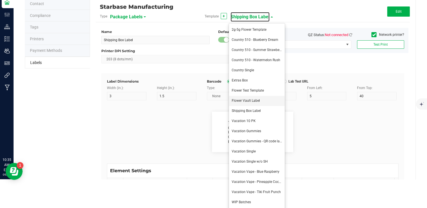
scroll to position [30, 0]
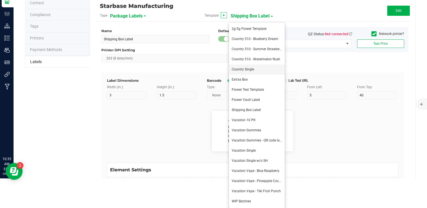
click at [249, 70] on span "Country Single" at bounding box center [243, 70] width 22 height 4
type input "Country Single"
type input "4"
type input "0.75"
type input "5"
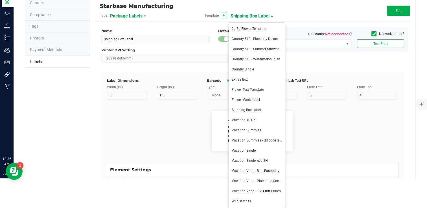
type input "Unit Weight"
type input "11"
type input "6"
type input "64"
type input "18.5"
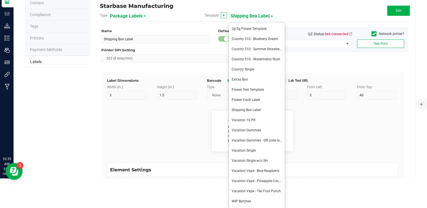
type input ".7g"
type input "10"
type input "6"
type input "1"
type input "2.5"
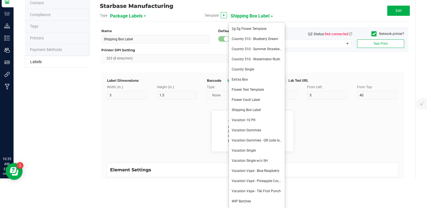
type input "This product has not been analyzed or approved by the FDA. There is lmited"
type input "Example"
type input "10"
type input "6"
type input "1"
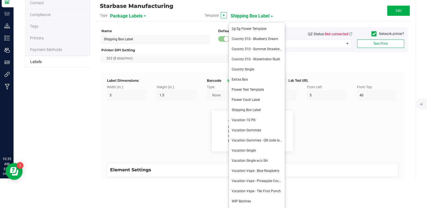
type input "6.5"
type input "health risks. Marijuana use during pregnancy and breast-feeding may pose potent…"
type input "Example"
type input "10"
type input "6"
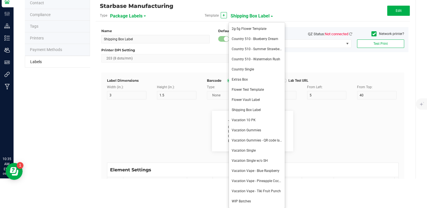
type input "1"
type input "8.5"
type input "It is against the law to drive or operate machinery when under the influence of…"
type input "Example"
type input "10"
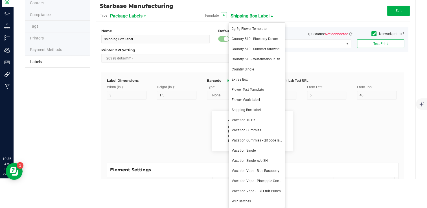
type input "6"
type input "1"
type input "10.5"
type input "KEEP THIS PRODUCT AWAY FROM CHILDREN."
type input "Example"
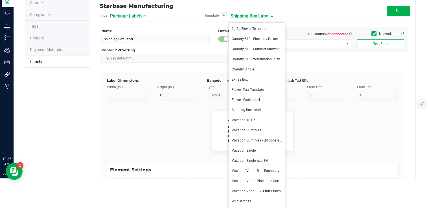
type input "10"
type input "6"
type input "57"
type input "14.5"
type input "[MEDICAL_DATA] Profile:"
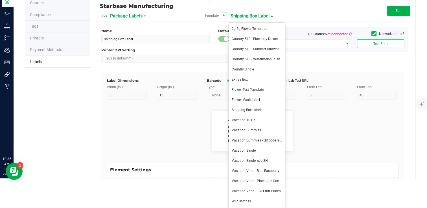
type input "14"
type input "6"
type input "29"
type input "14.5"
type input "[DATE]"
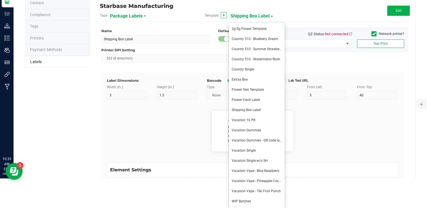
type input "Testing Date"
type input "14"
type input "6"
type input "1"
type input "14.5"
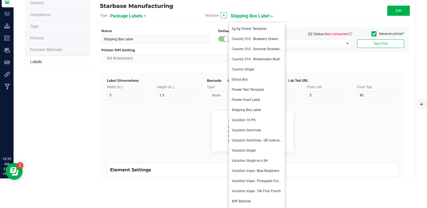
type input "[DATE]"
type input "D9 THC %"
type input "10"
type input "6"
type input "1"
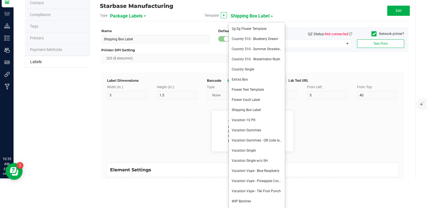
type input "16.5"
type input "20.79"
type input "THCA %"
type input "8"
type input "6"
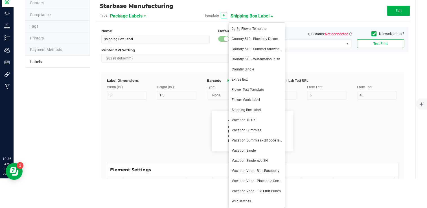
type input "75"
type input "14.5"
type input "29.05"
type input "Total CBD %"
type input "7"
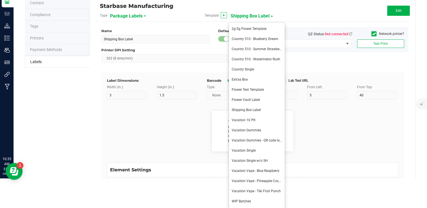
type input "6"
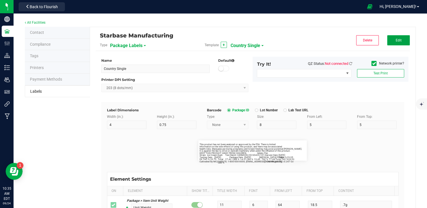
click at [401, 39] on span "Edit" at bounding box center [399, 40] width 6 height 4
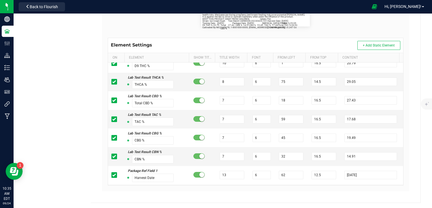
scroll to position [141, 0]
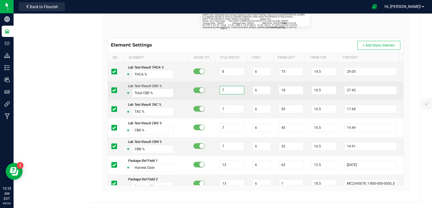
click at [229, 92] on input "7" at bounding box center [231, 90] width 25 height 8
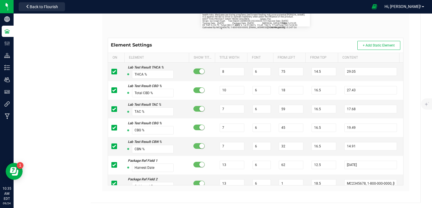
click at [327, 30] on div "Unit Weight .7g This product has not been analyzed or approved by the FDA. Ther…" at bounding box center [255, 16] width 304 height 43
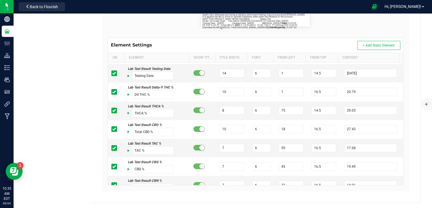
scroll to position [85, 0]
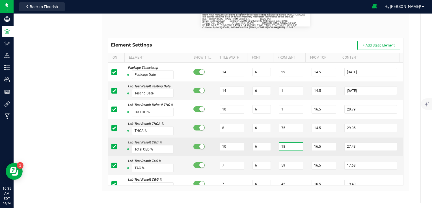
click at [285, 147] on input "18" at bounding box center [291, 147] width 25 height 8
click at [299, 138] on td "16" at bounding box center [291, 147] width 33 height 19
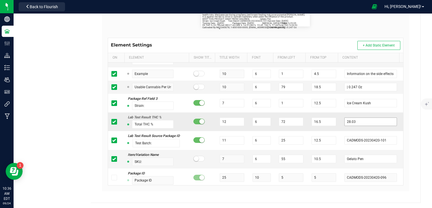
scroll to position [254, 0]
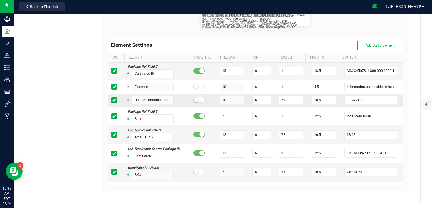
click at [290, 100] on input "79" at bounding box center [291, 100] width 25 height 8
click at [329, 31] on div "Unit Weight .7g This product has not been analyzed or approved by the FDA. Ther…" at bounding box center [255, 16] width 304 height 43
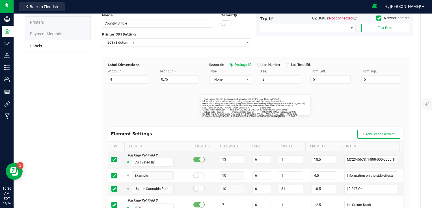
scroll to position [0, 0]
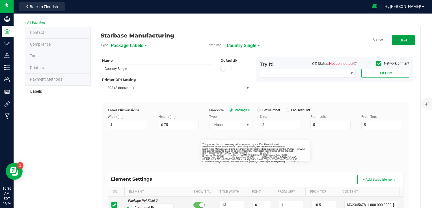
click at [399, 40] on span "Save" at bounding box center [402, 40] width 7 height 4
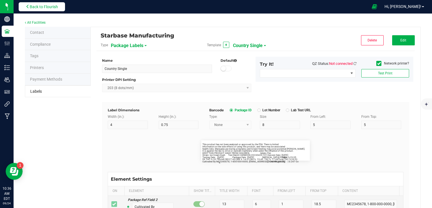
click at [55, 5] on span "Back to Flourish" at bounding box center [44, 7] width 28 height 5
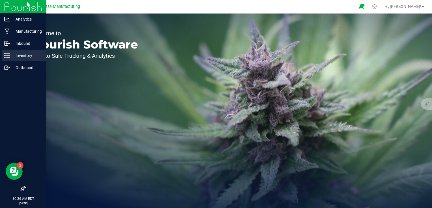
click at [11, 56] on p "Inventory" at bounding box center [27, 55] width 34 height 7
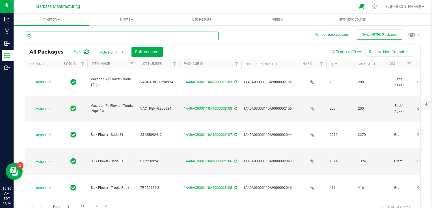
click at [96, 38] on input "text" at bounding box center [122, 36] width 194 height 8
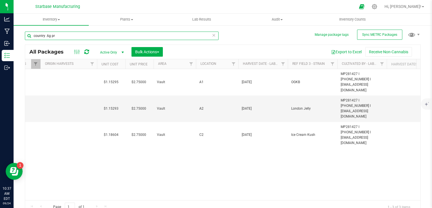
scroll to position [0, 324]
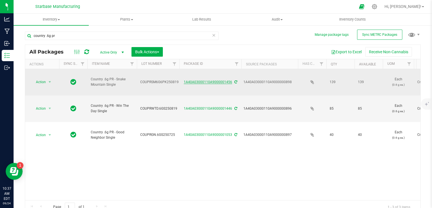
click at [212, 80] on link "1A40A03000110A9000001456" at bounding box center [208, 82] width 48 height 4
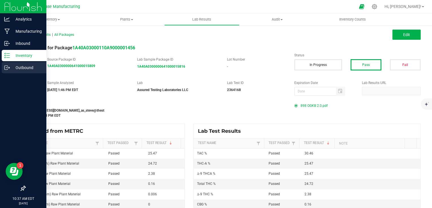
click at [9, 69] on icon at bounding box center [7, 68] width 6 height 6
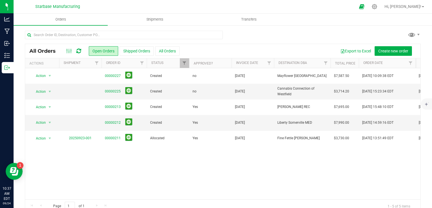
click at [79, 52] on icon at bounding box center [78, 51] width 5 height 6
click at [77, 52] on icon at bounding box center [78, 51] width 5 height 6
click at [79, 49] on icon at bounding box center [78, 51] width 5 height 6
